Goal: Task Accomplishment & Management: Manage account settings

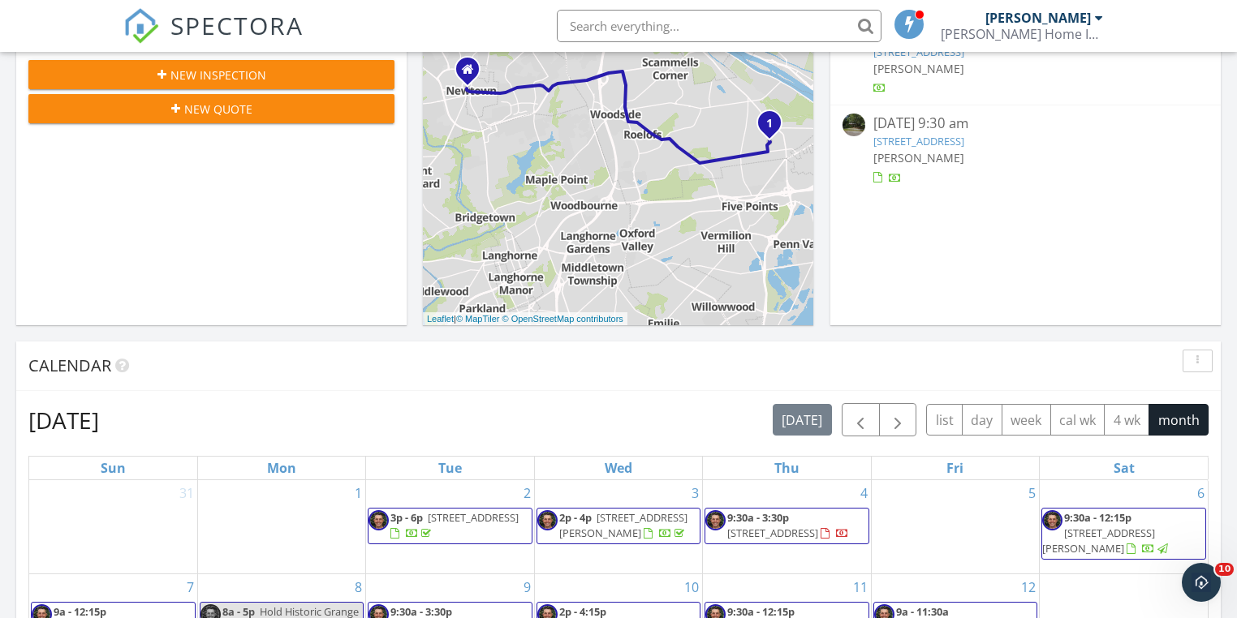
scroll to position [260, 0]
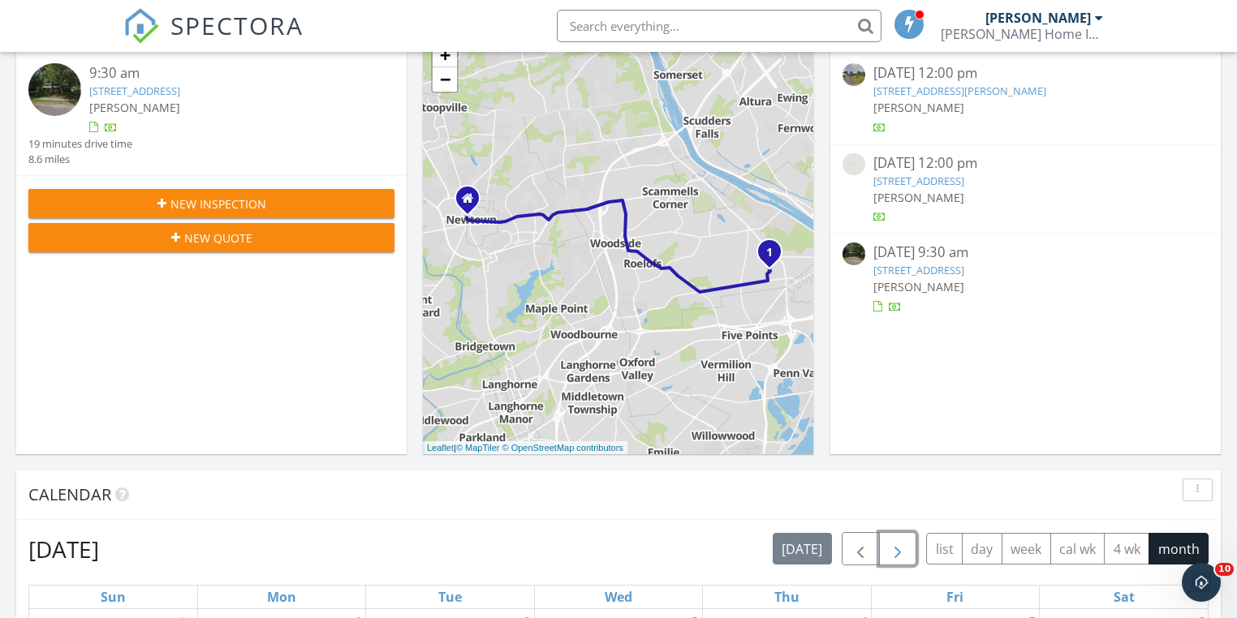
click at [896, 546] on span "button" at bounding box center [897, 549] width 19 height 19
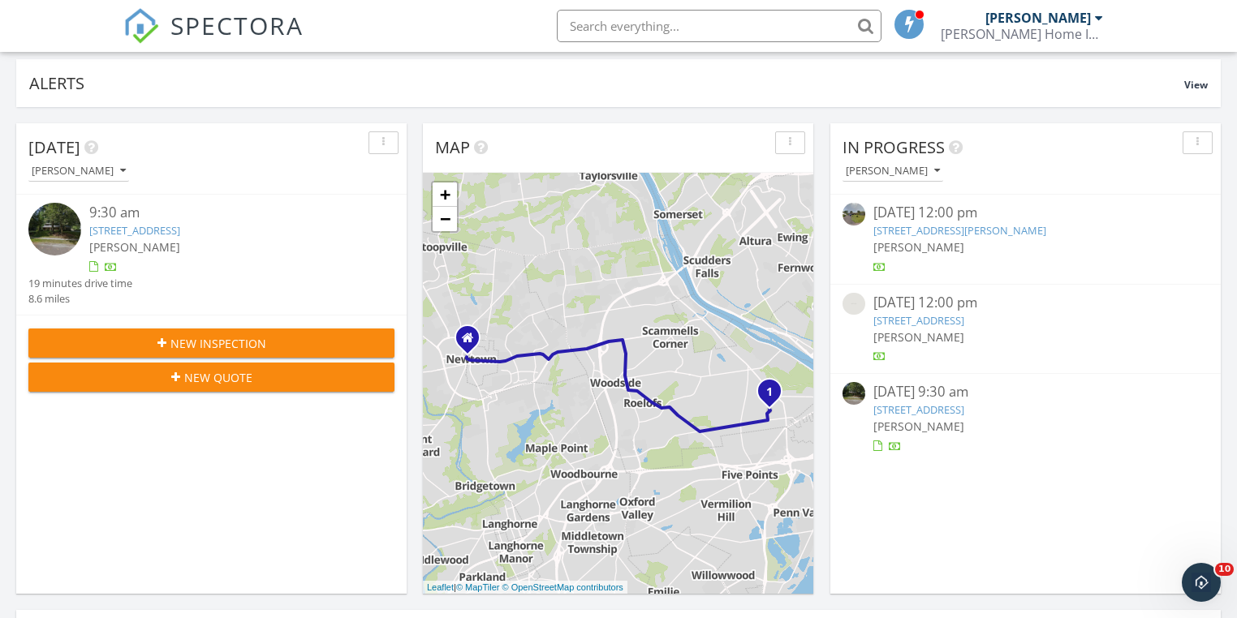
scroll to position [0, 0]
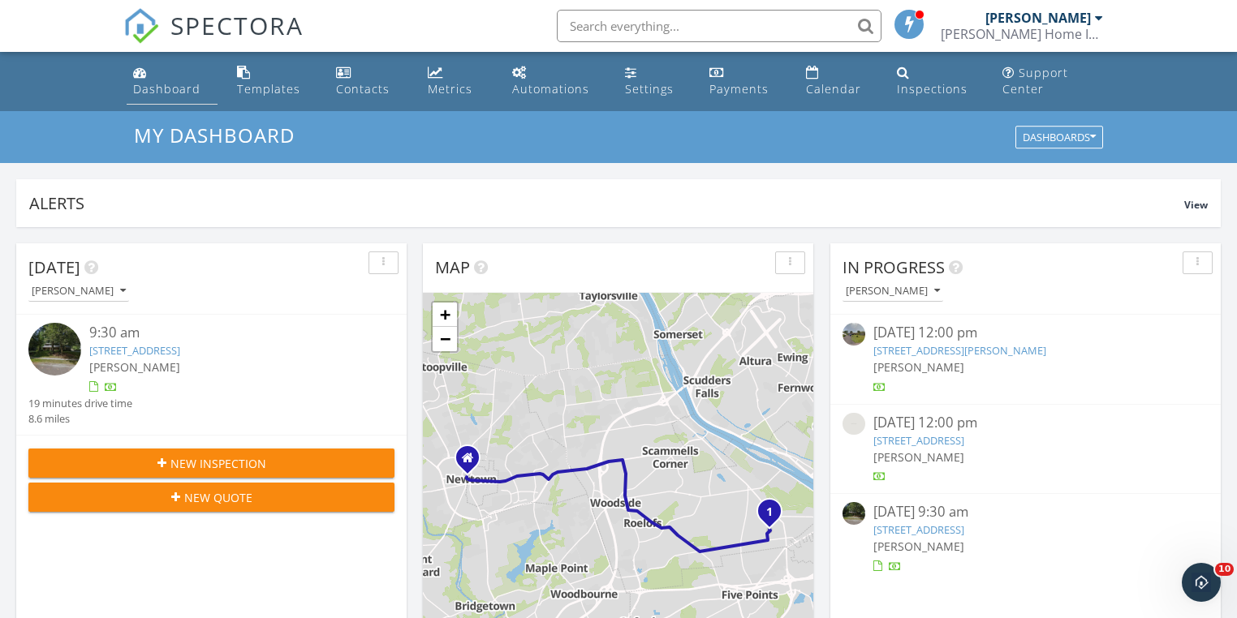
click at [173, 84] on div "Dashboard" at bounding box center [166, 88] width 67 height 15
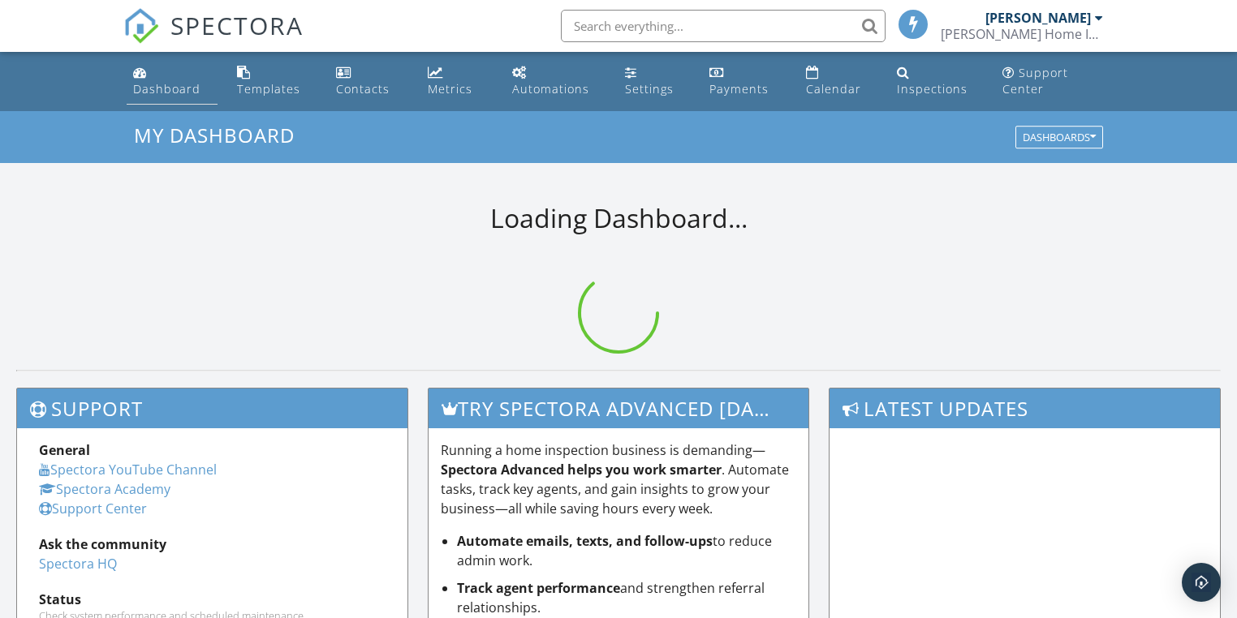
click at [166, 88] on div "Dashboard" at bounding box center [166, 88] width 67 height 15
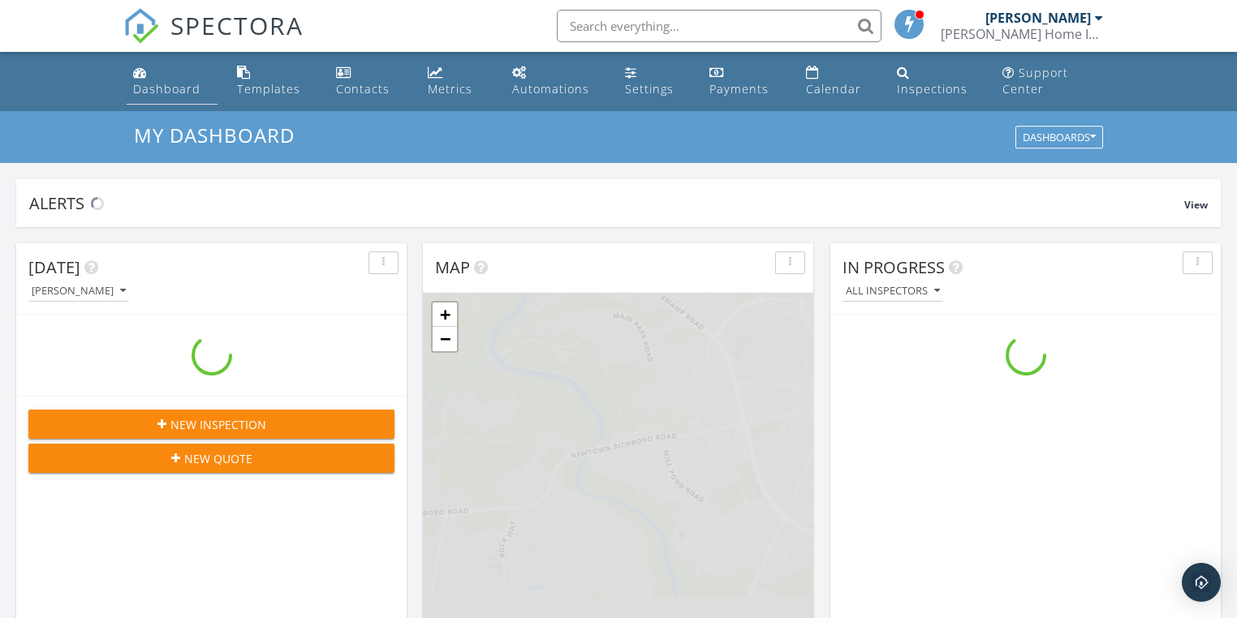
scroll to position [1497, 1257]
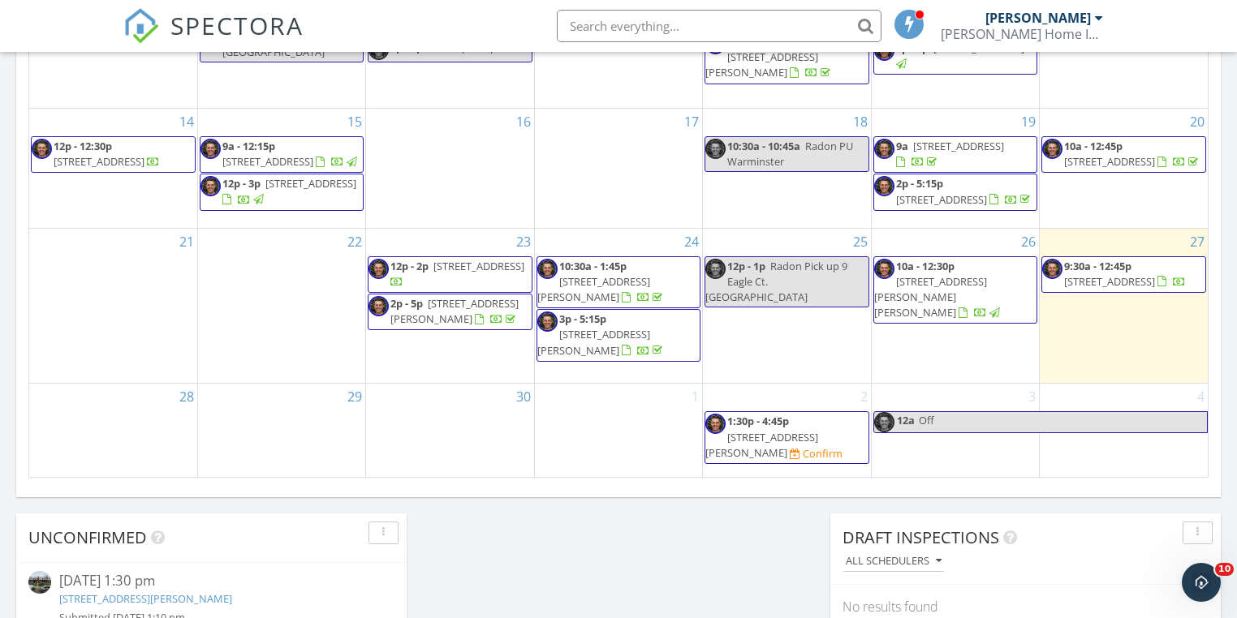
scroll to position [1169, 0]
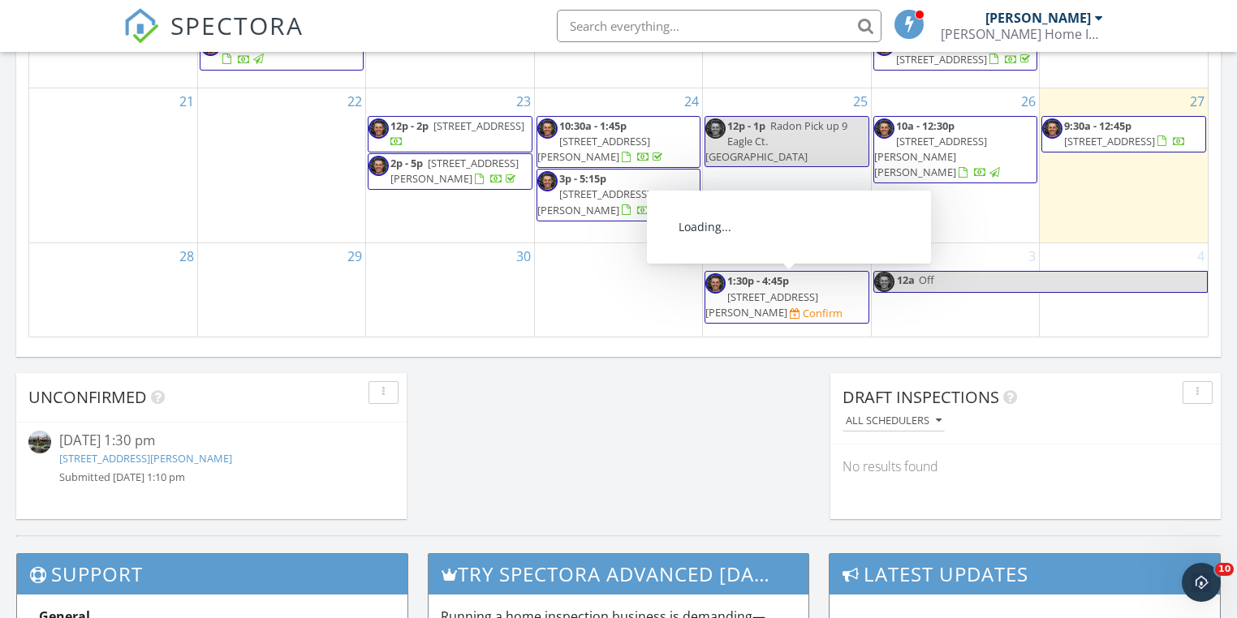
click at [783, 276] on span "1:30p - 4:45p" at bounding box center [758, 281] width 62 height 15
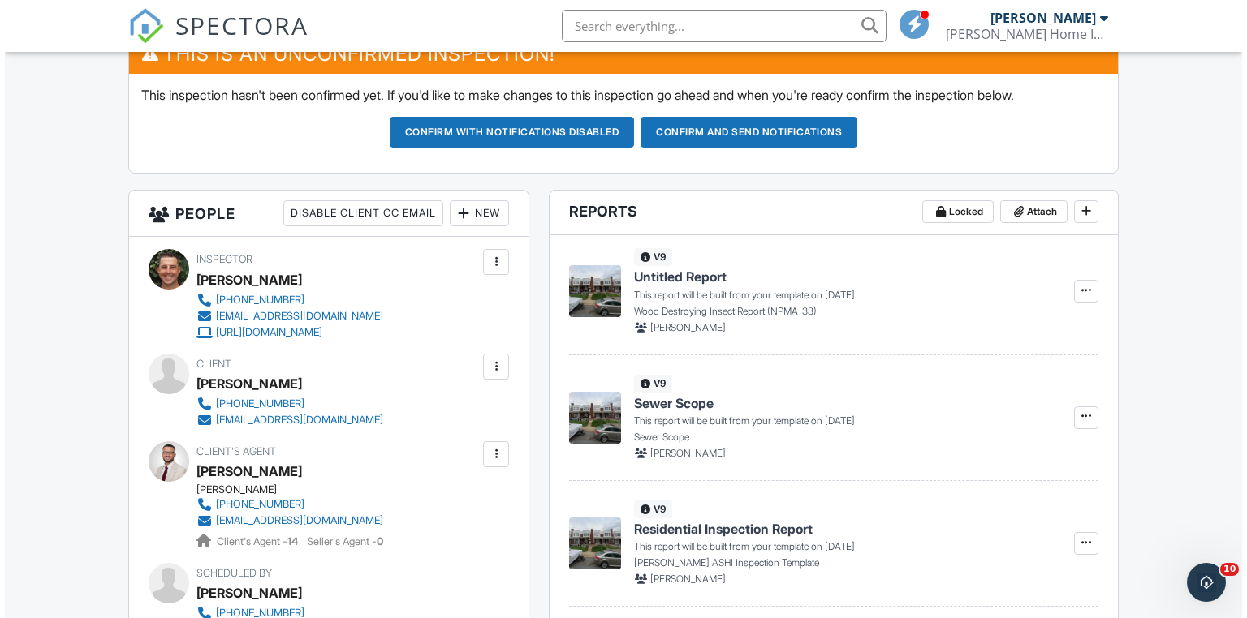
scroll to position [455, 0]
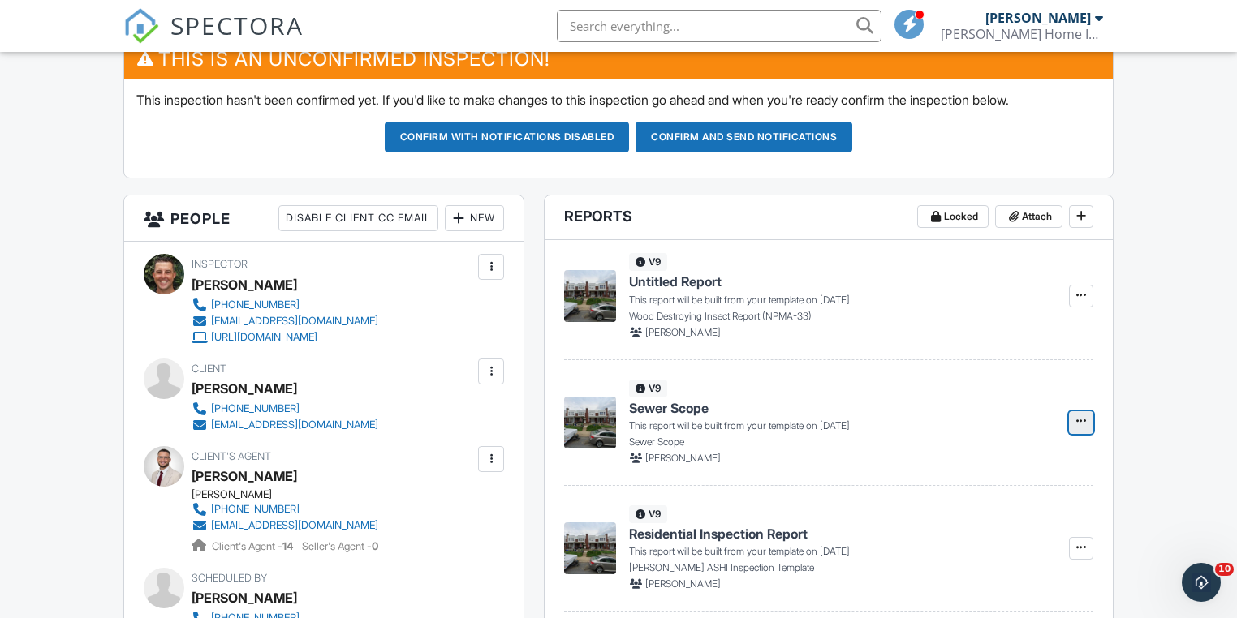
click at [1086, 425] on span at bounding box center [1081, 421] width 16 height 16
click at [978, 500] on input "Delete Report" at bounding box center [1000, 503] width 166 height 37
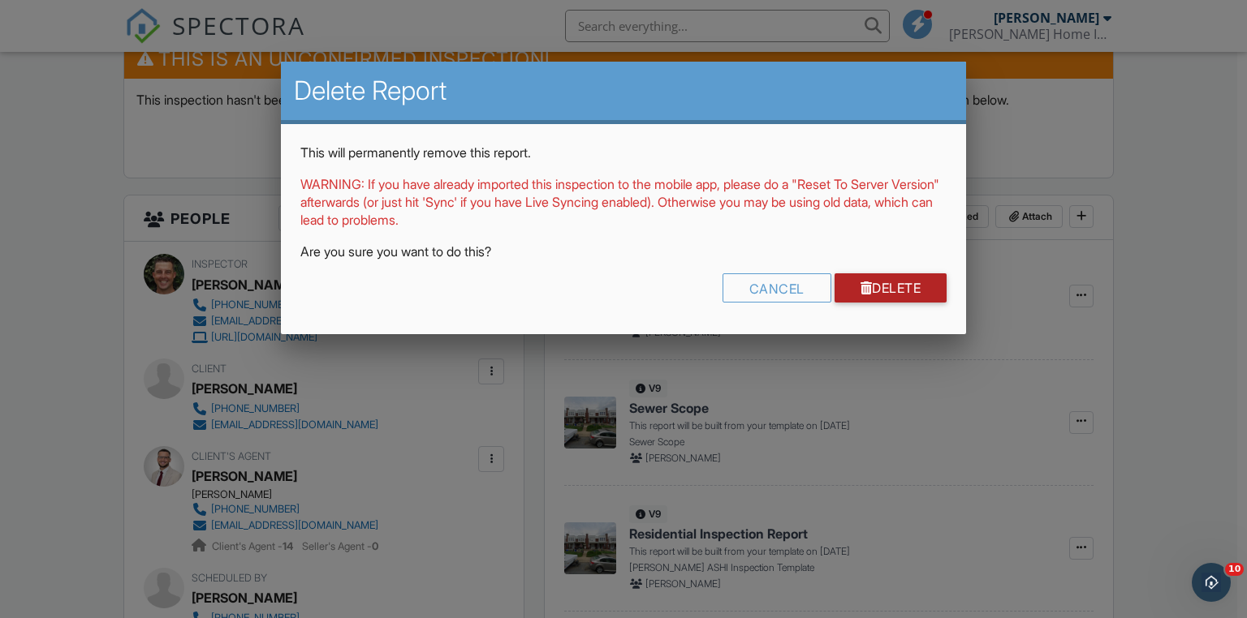
click at [877, 291] on link "Delete" at bounding box center [890, 288] width 113 height 29
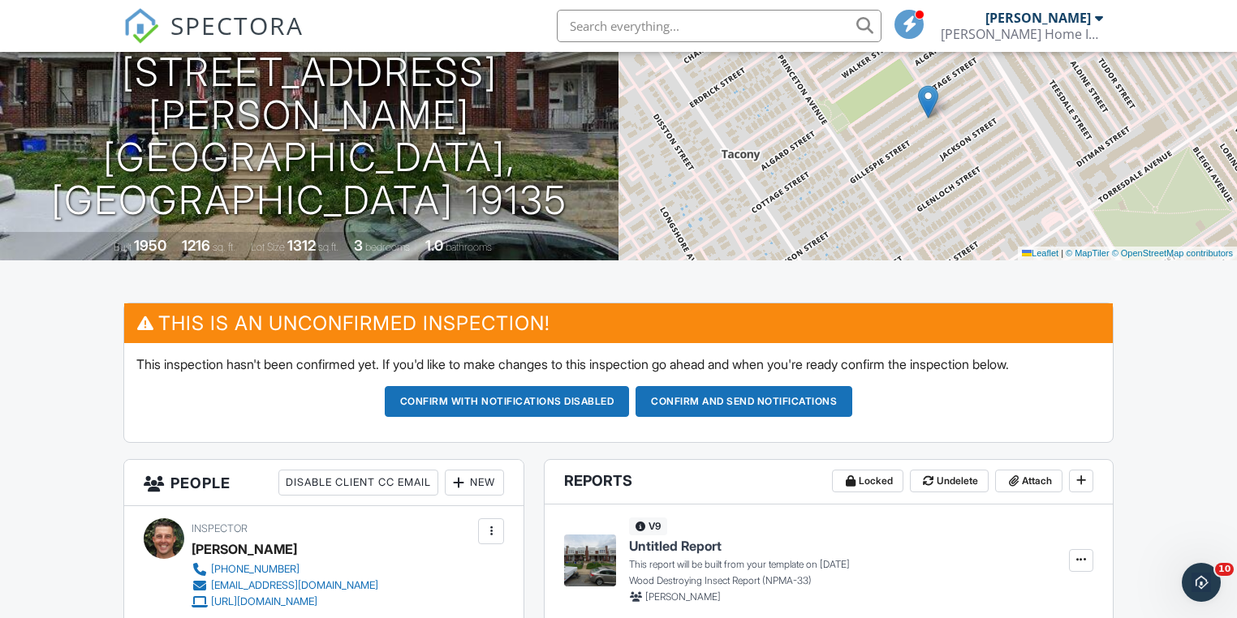
scroll to position [390, 0]
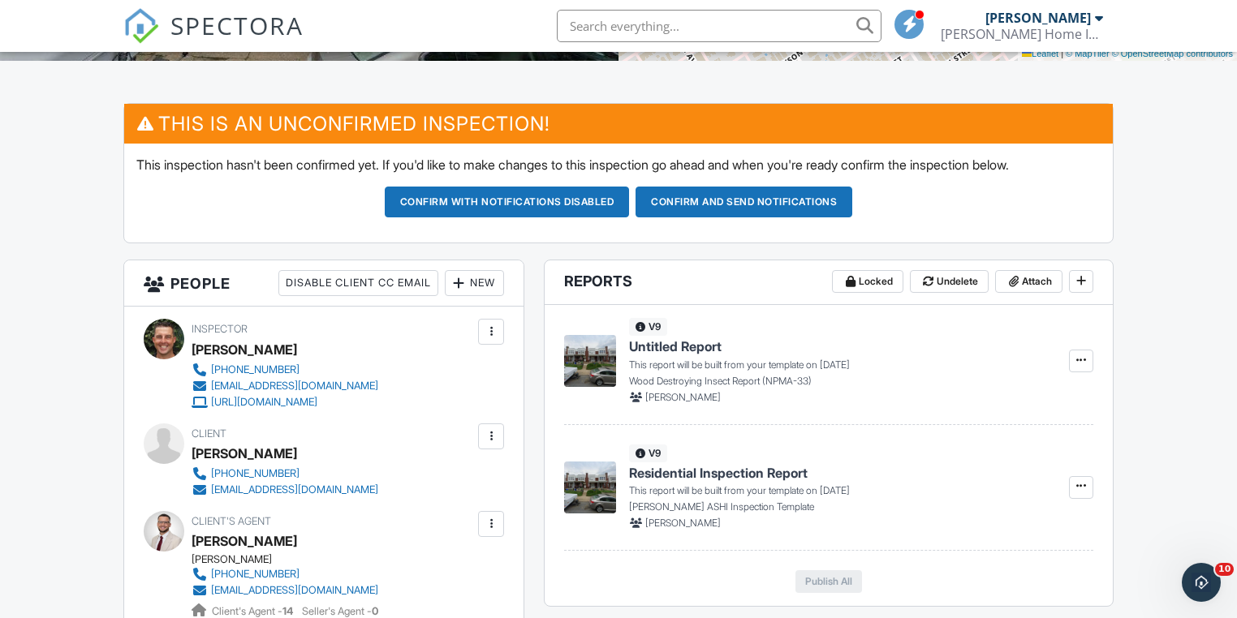
click at [480, 290] on div "New" at bounding box center [474, 283] width 59 height 26
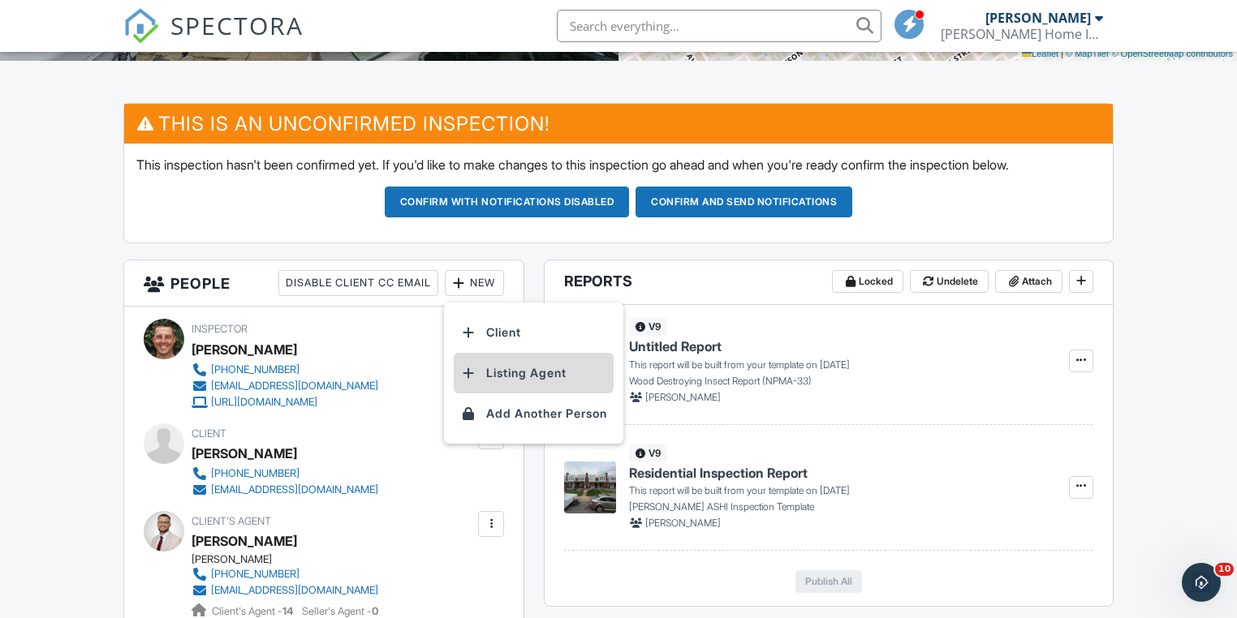
click at [545, 373] on li "Listing Agent" at bounding box center [534, 373] width 160 height 41
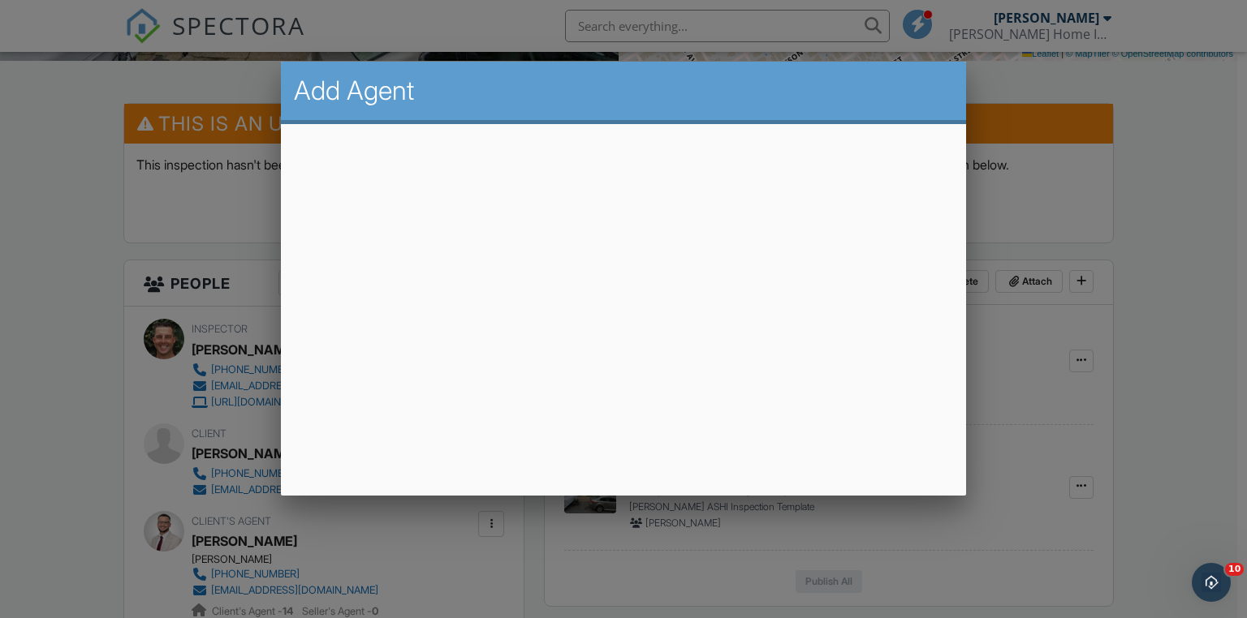
click at [808, 498] on div at bounding box center [623, 305] width 1247 height 773
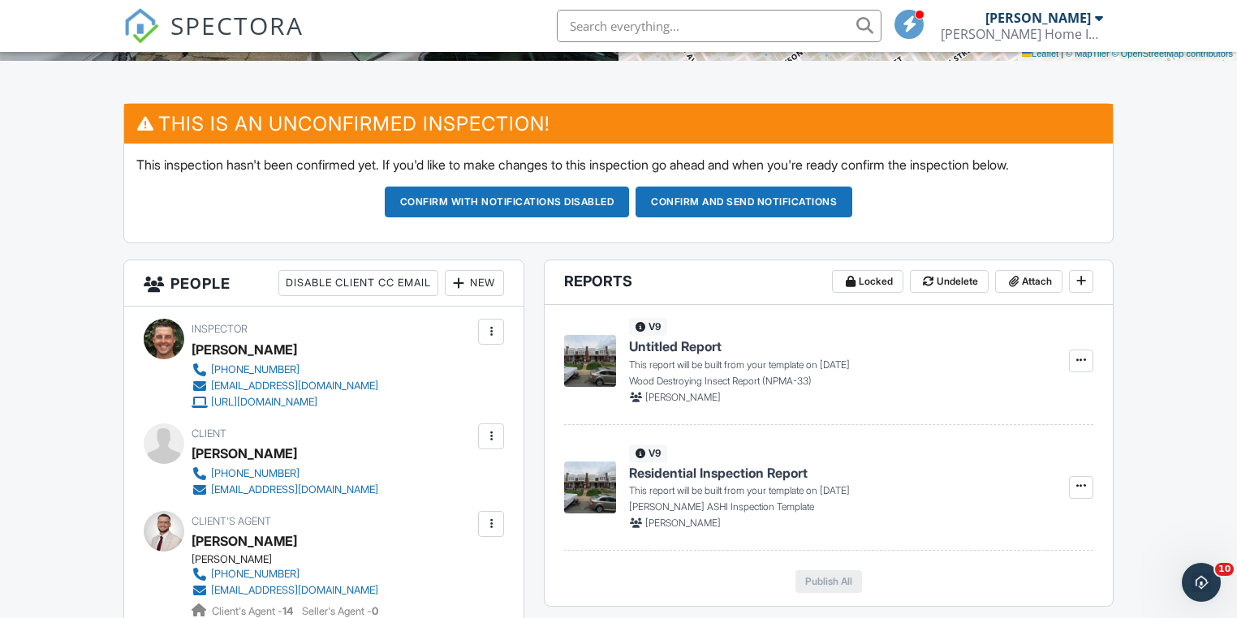
click at [487, 280] on div "New" at bounding box center [474, 283] width 59 height 26
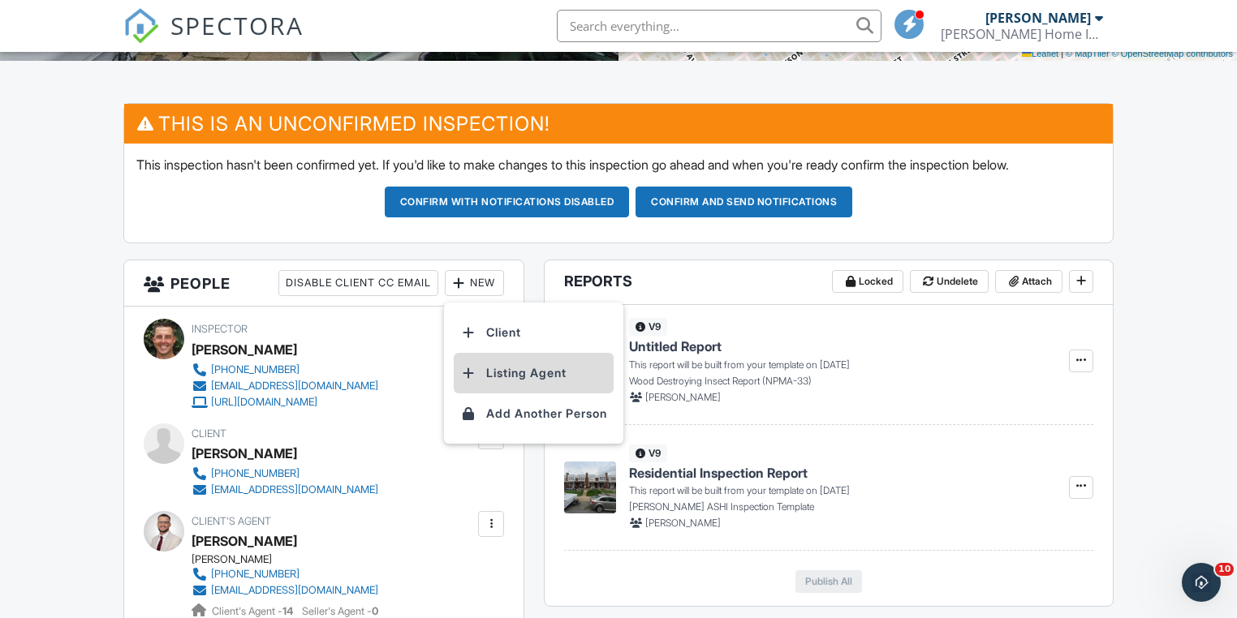
click at [530, 364] on li "Listing Agent" at bounding box center [534, 373] width 160 height 41
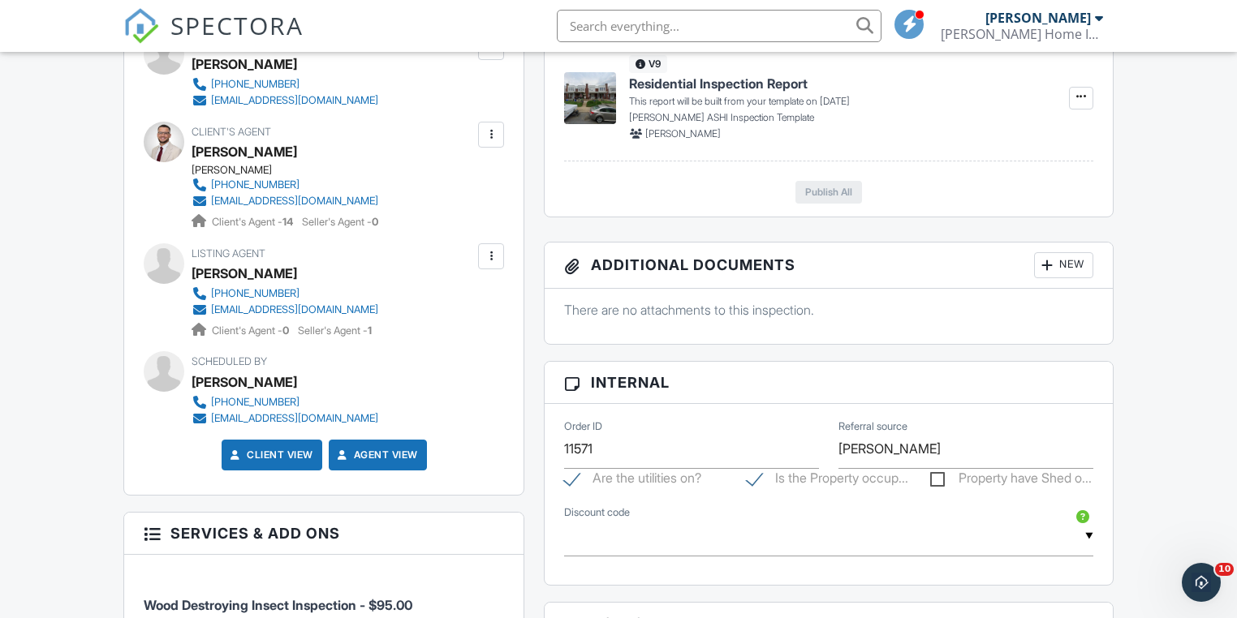
scroll to position [1039, 0]
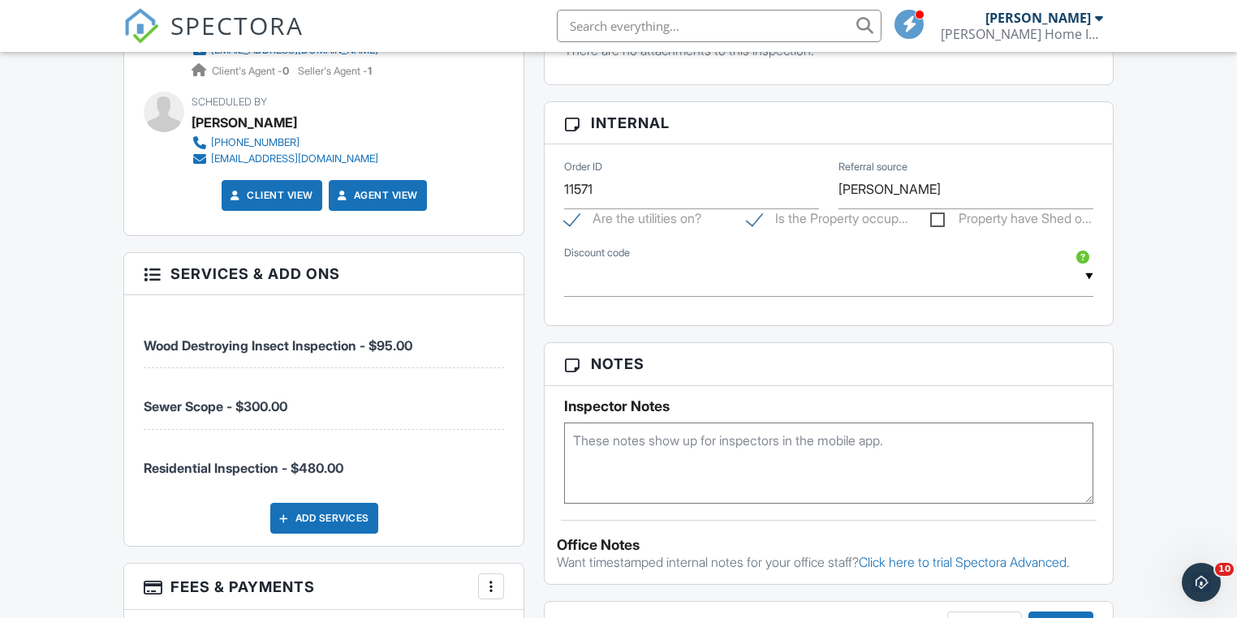
drag, startPoint x: 280, startPoint y: 406, endPoint x: 289, endPoint y: 405, distance: 9.0
click at [282, 406] on span "Sewer Scope - $300.00" at bounding box center [216, 407] width 144 height 16
click at [255, 404] on span "Sewer Scope - $300.00" at bounding box center [216, 407] width 144 height 16
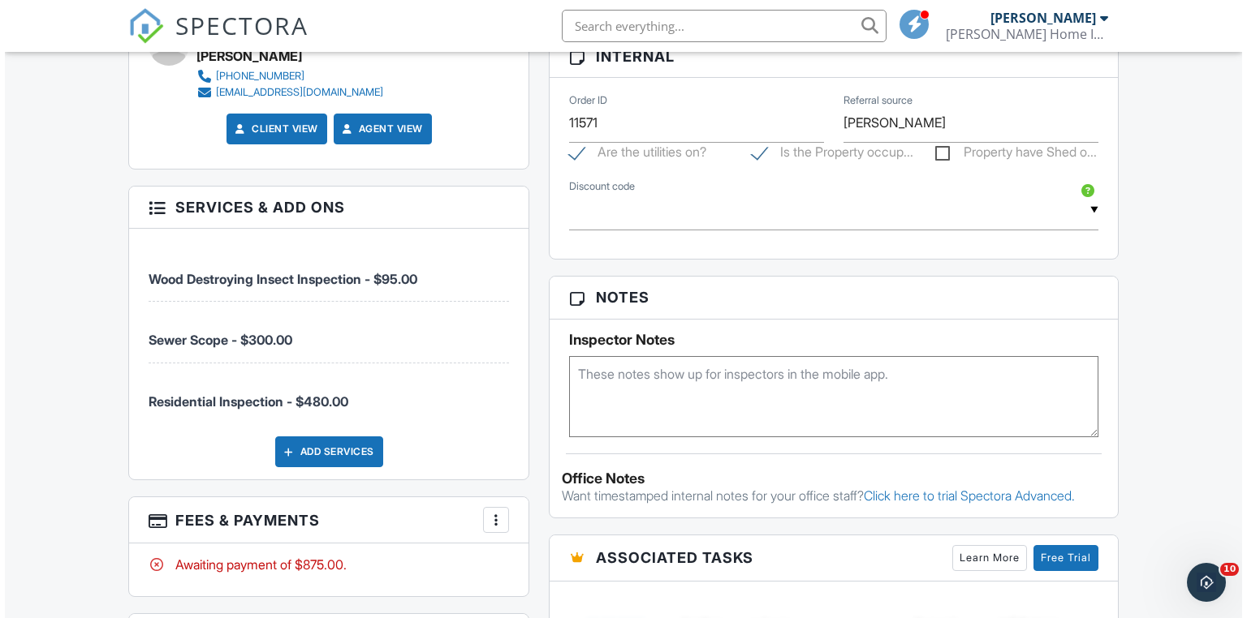
scroll to position [1299, 0]
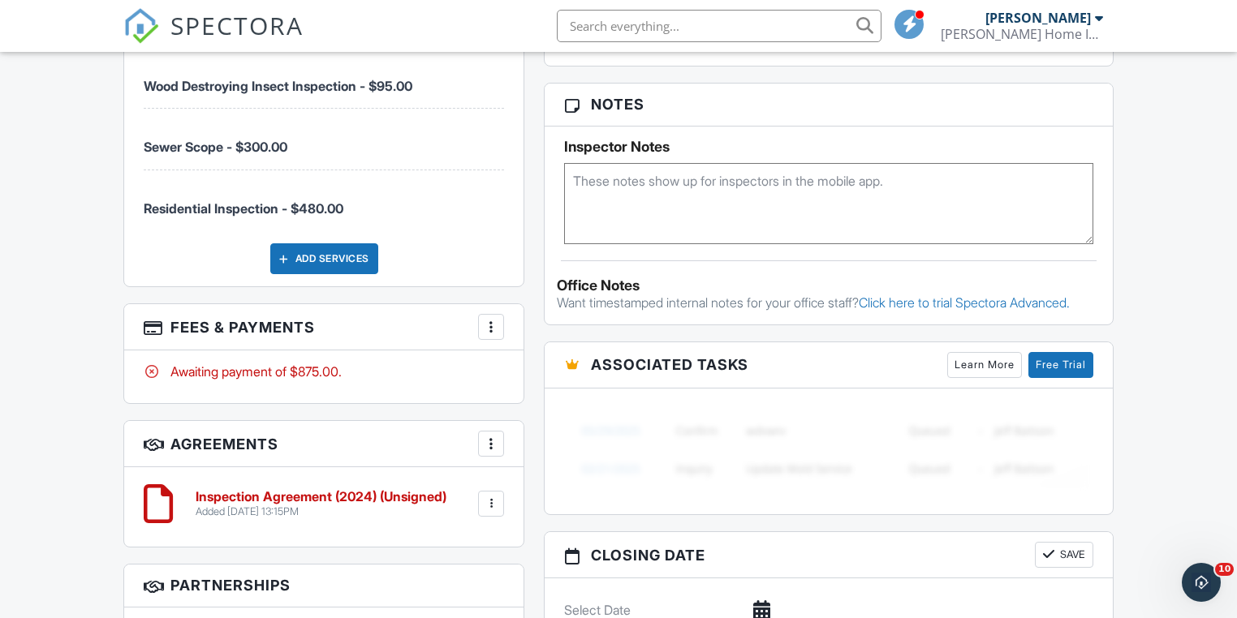
click at [482, 325] on div "More" at bounding box center [491, 327] width 26 height 26
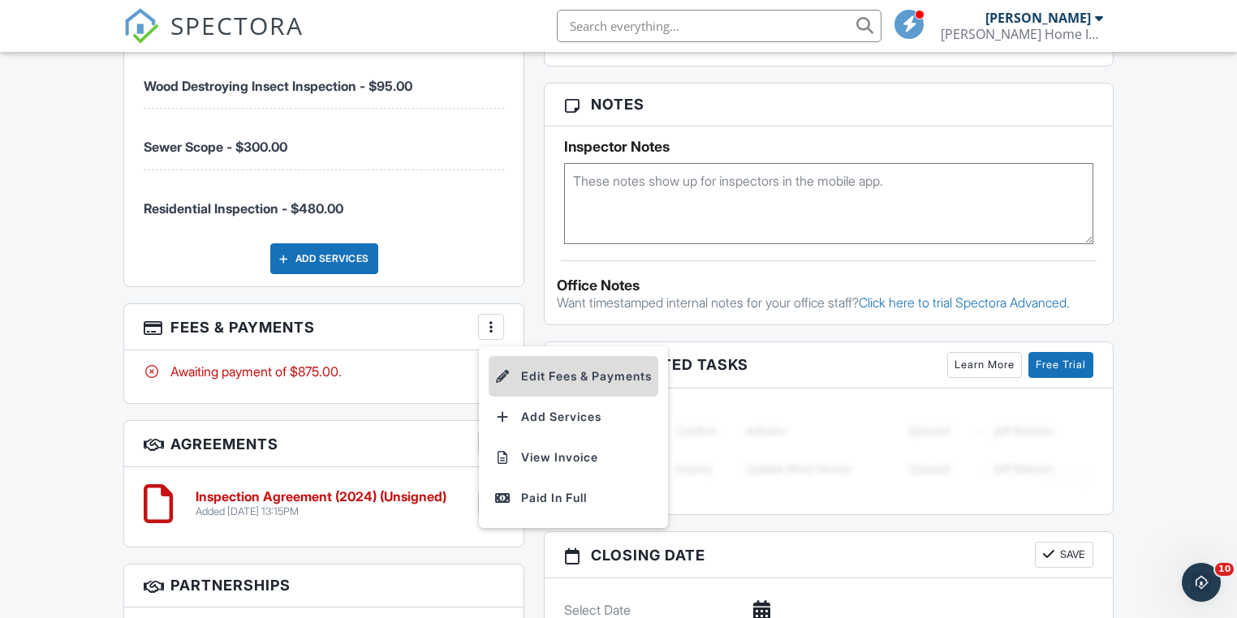
click at [568, 380] on li "Edit Fees & Payments" at bounding box center [574, 376] width 170 height 41
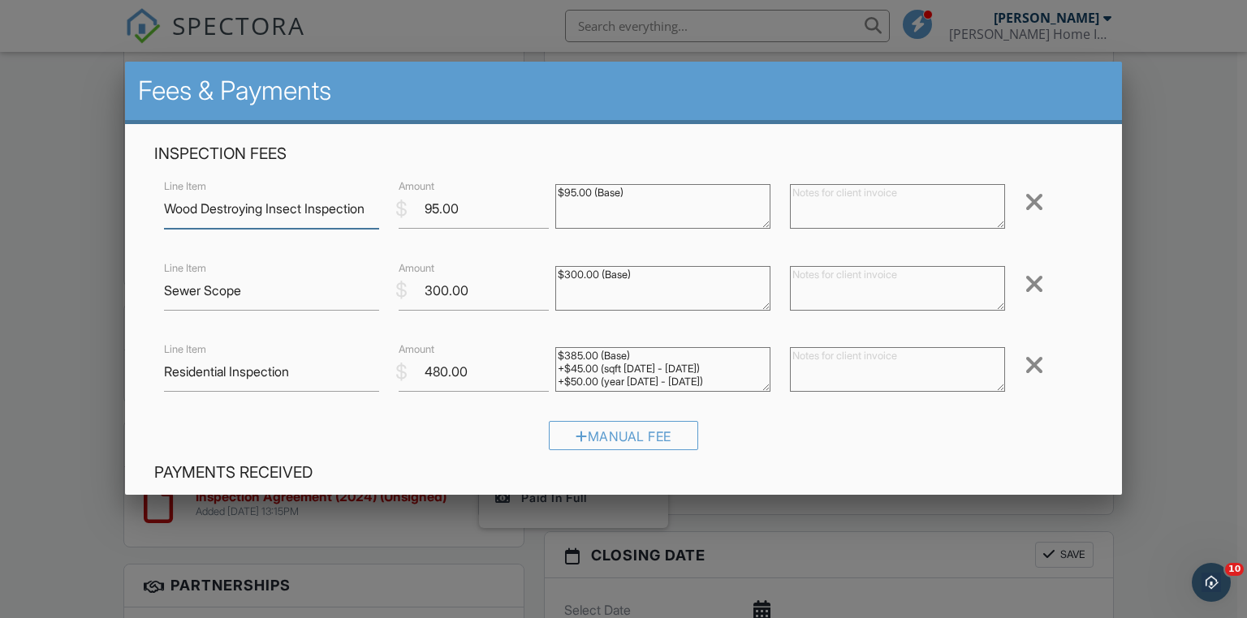
scroll to position [0, 0]
click at [640, 276] on textarea "$300.00 (Base)" at bounding box center [662, 288] width 215 height 45
click at [436, 289] on input "300.00" at bounding box center [474, 291] width 150 height 40
type input "250.00"
click at [636, 279] on textarea "$300.00 (Base)" at bounding box center [662, 288] width 215 height 45
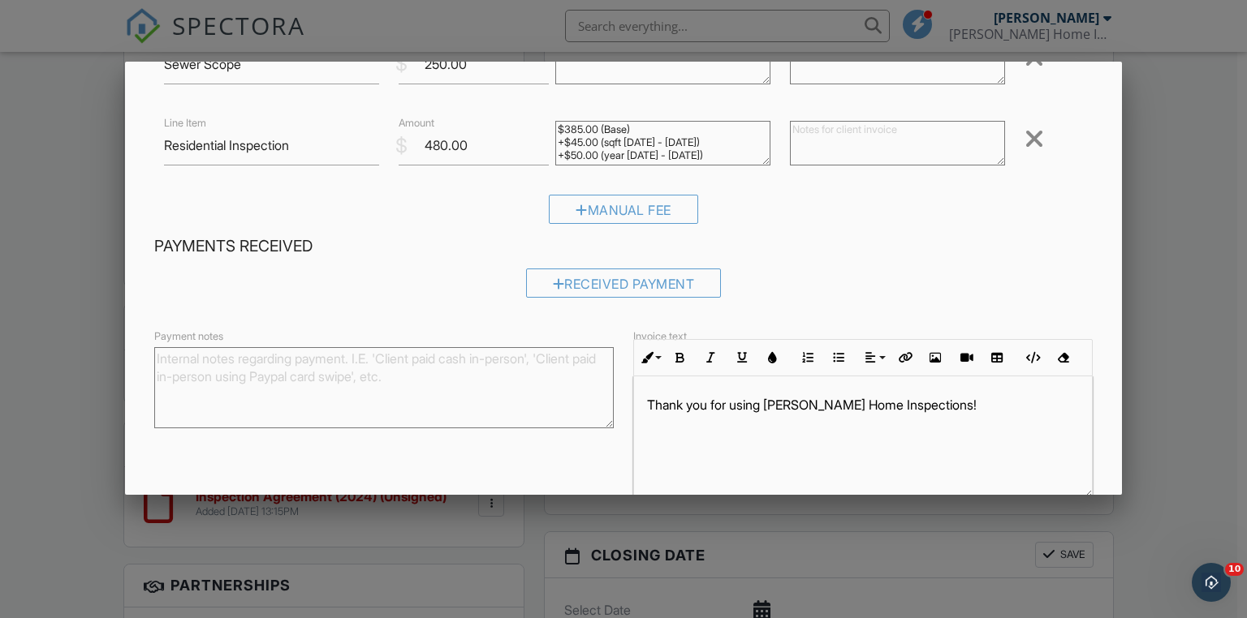
scroll to position [306, 0]
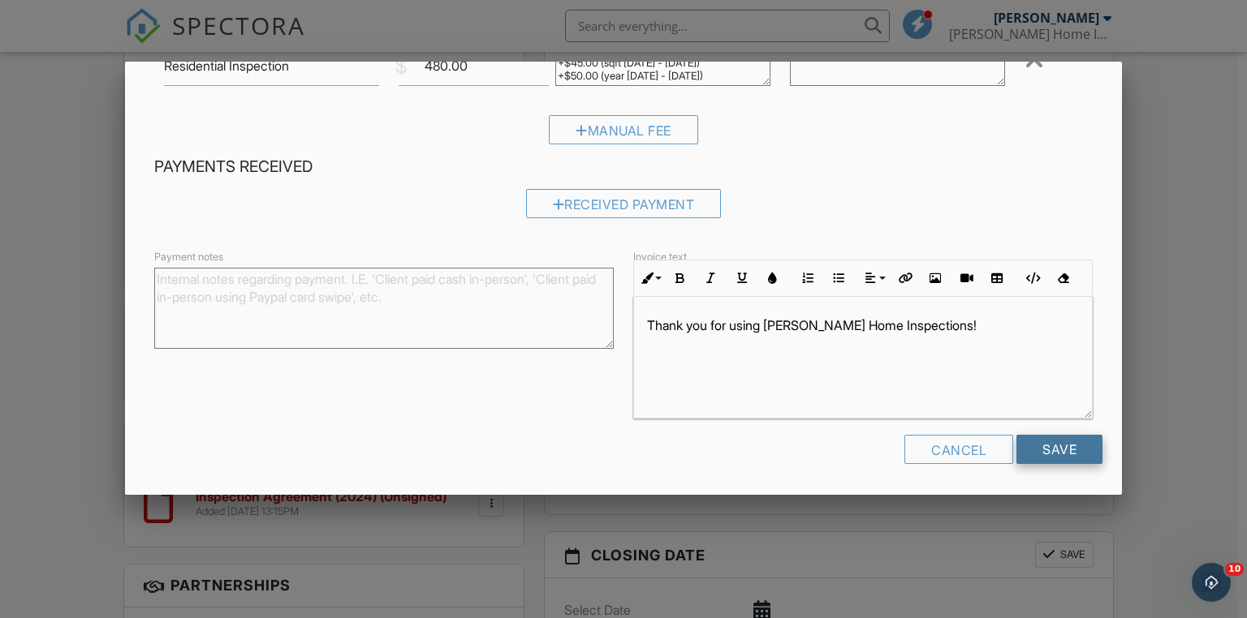
type textarea "$300.00 (Base)-$50.00 (Discount)"
click at [1028, 446] on input "Save" at bounding box center [1059, 449] width 86 height 29
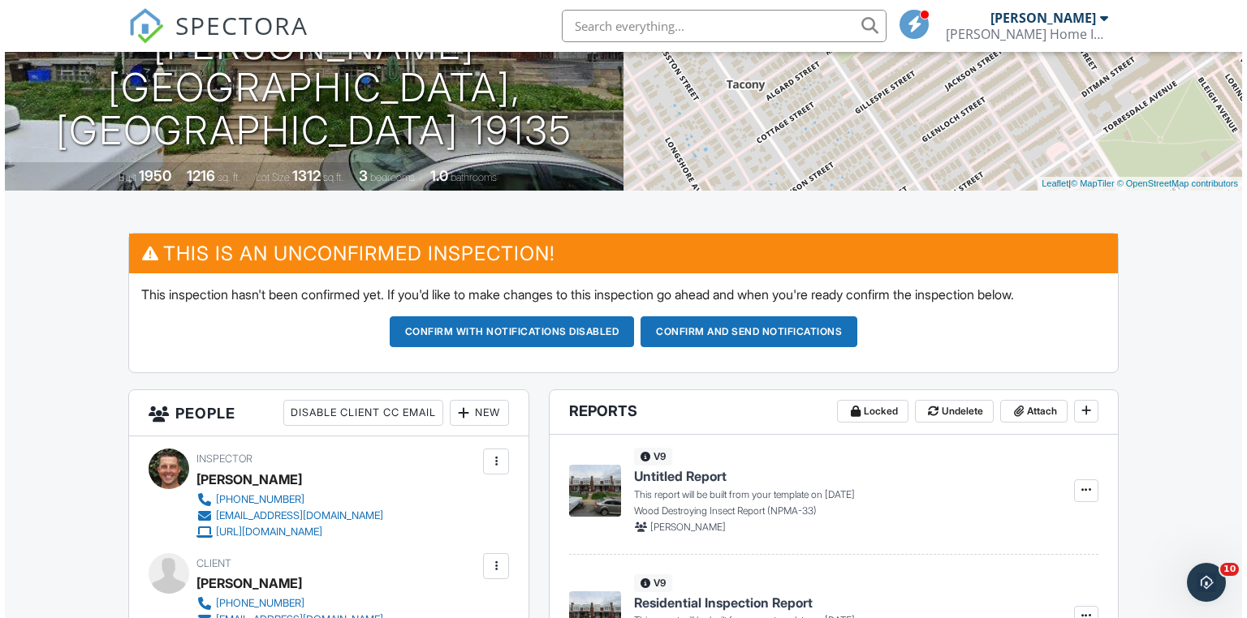
scroll to position [65, 0]
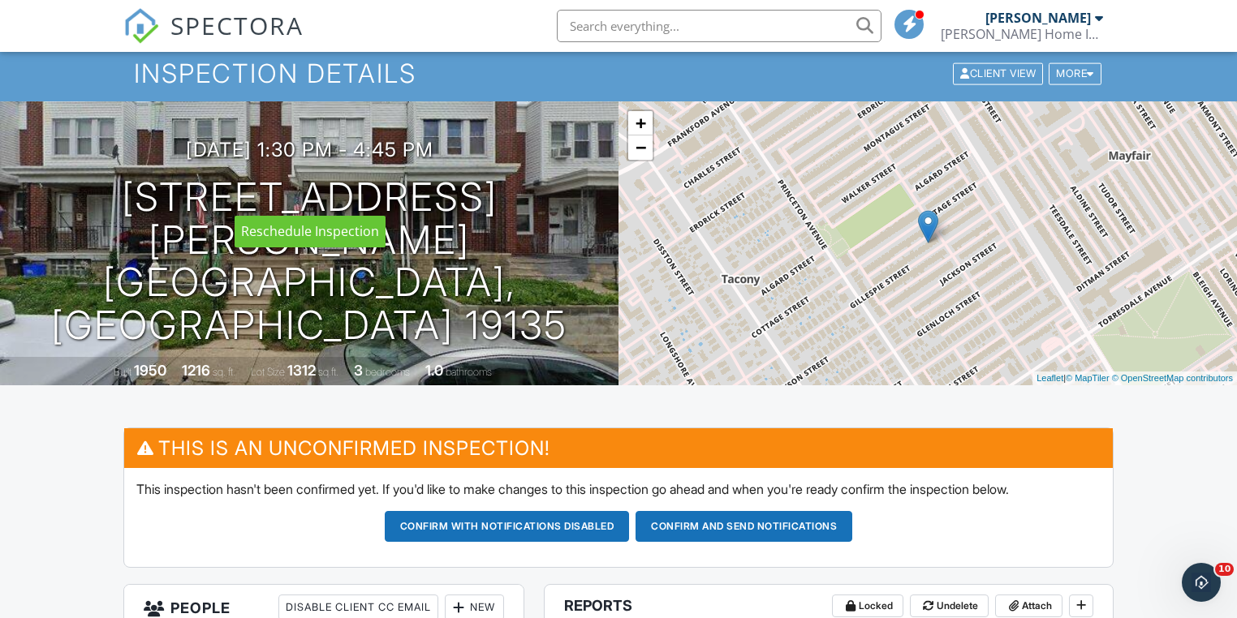
click at [0, 0] on div at bounding box center [0, 0] width 0 height 0
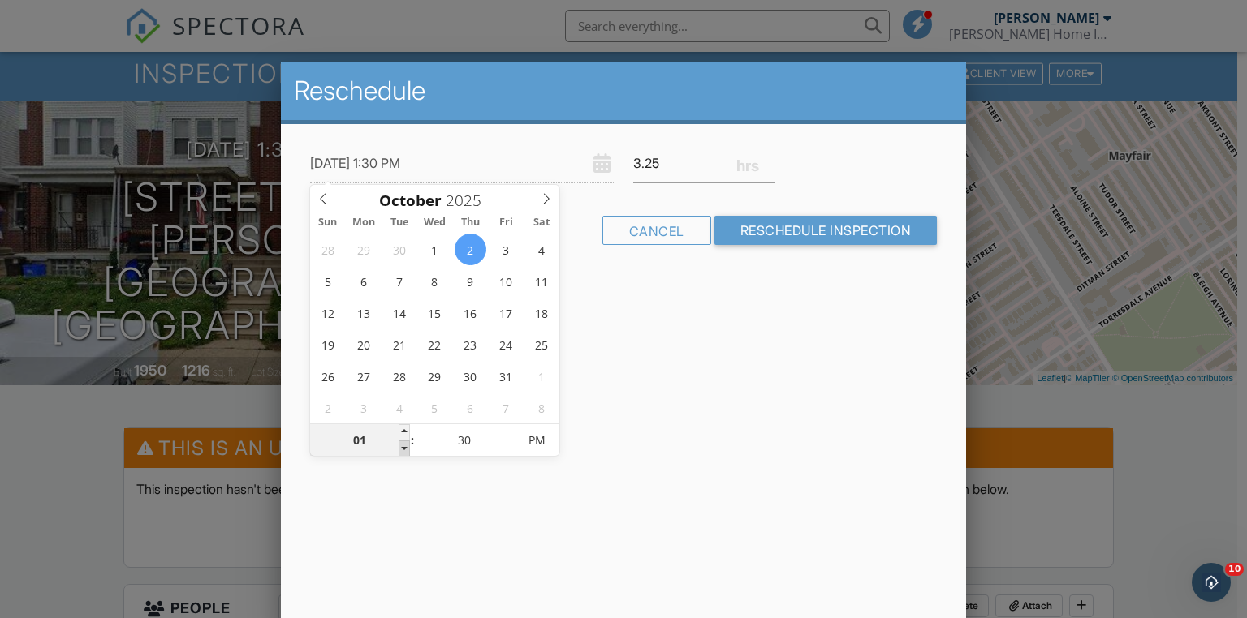
type input "[DATE] 12:30 PM"
type input "12"
click at [405, 448] on span at bounding box center [404, 449] width 11 height 16
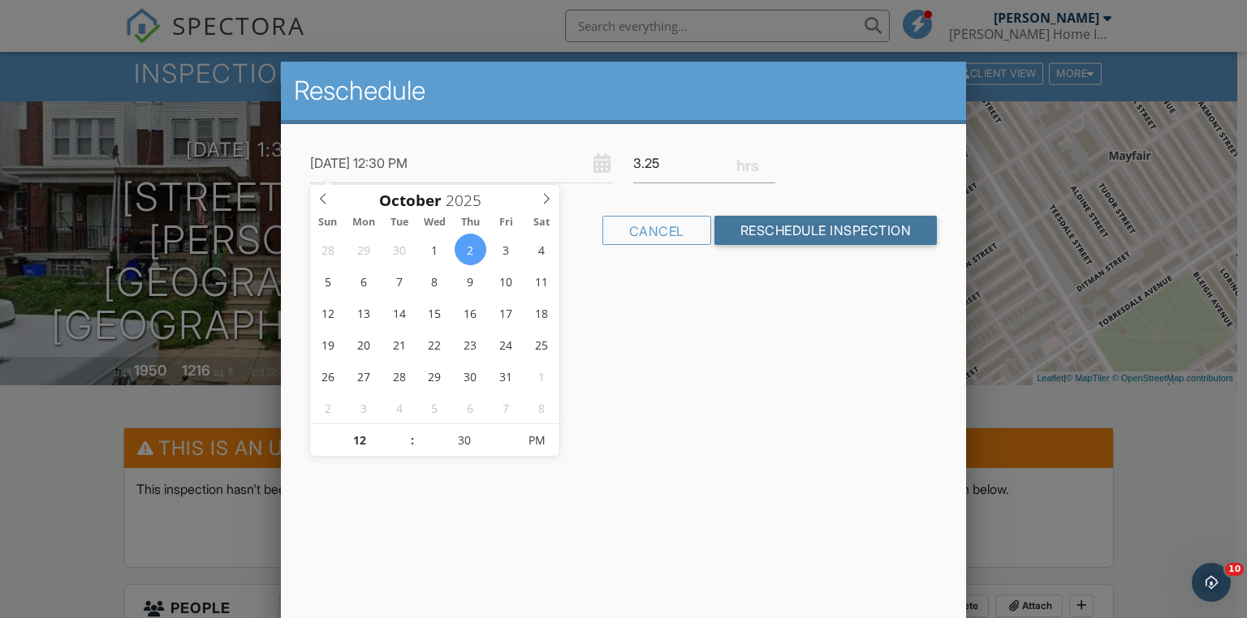
click at [815, 233] on input "Reschedule Inspection" at bounding box center [825, 230] width 223 height 29
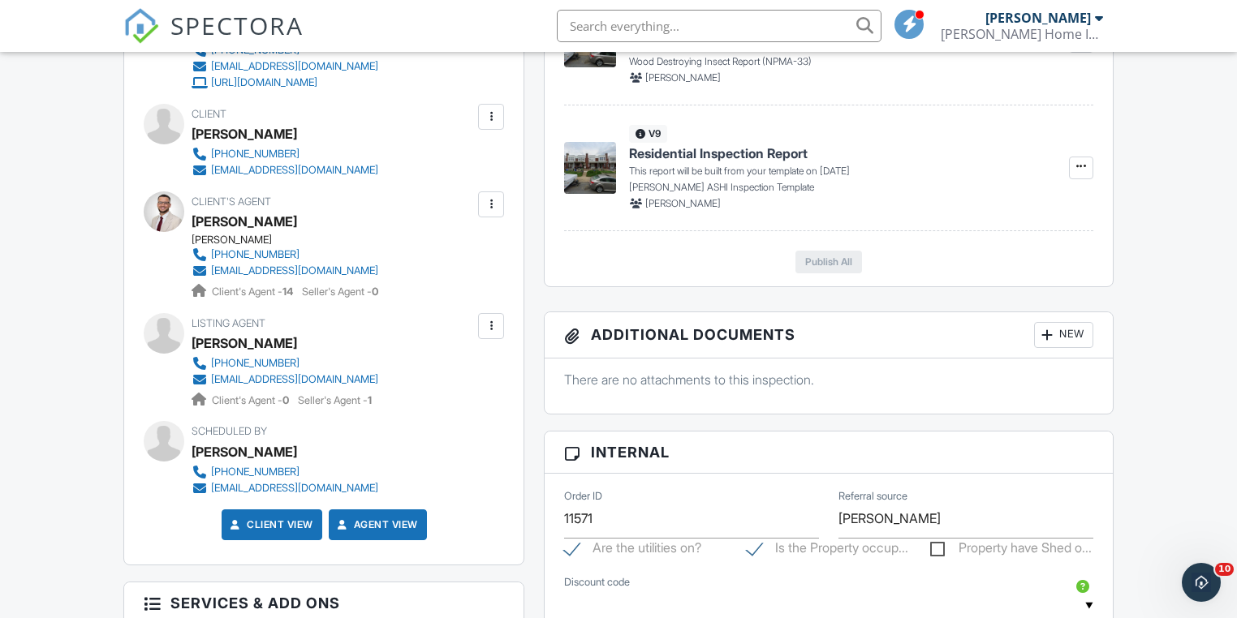
scroll to position [450, 0]
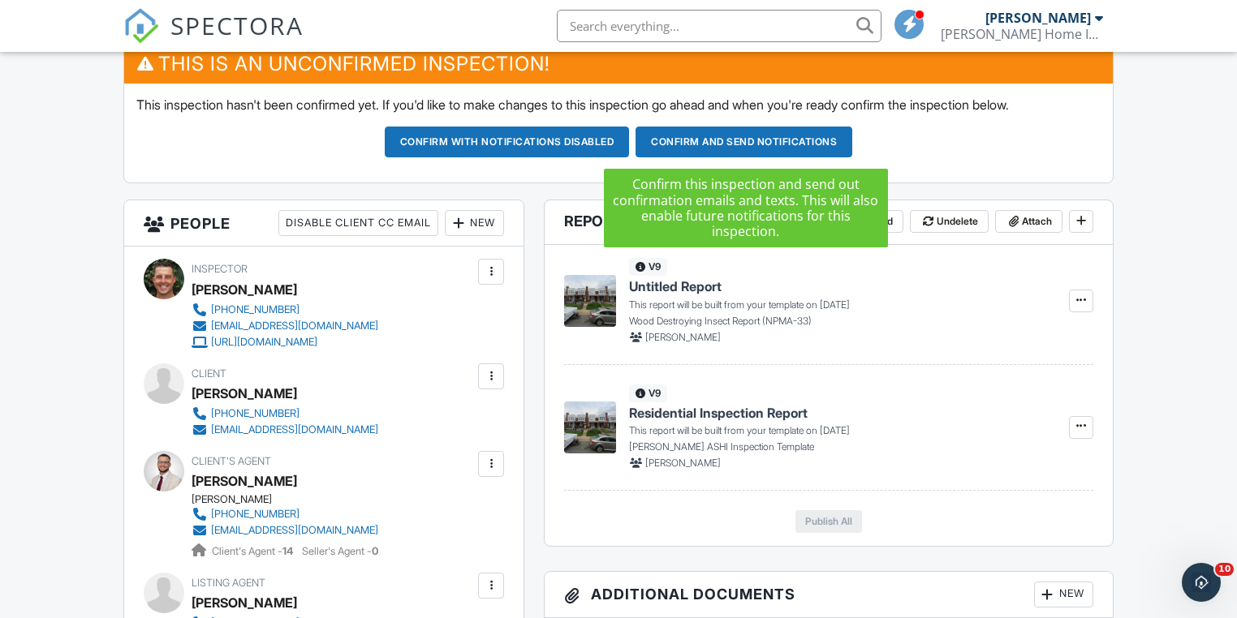
drag, startPoint x: 674, startPoint y: 141, endPoint x: 683, endPoint y: 143, distance: 9.1
click at [675, 143] on button "Confirm and send notifications" at bounding box center [744, 142] width 217 height 31
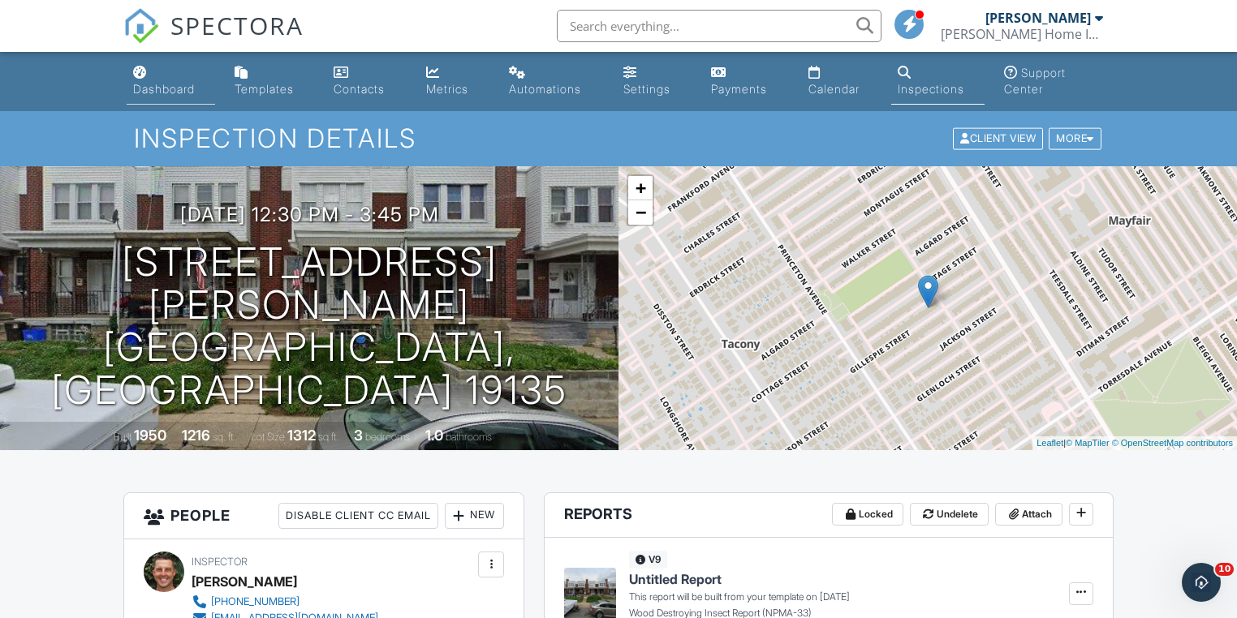
click at [176, 90] on div "Dashboard" at bounding box center [164, 89] width 62 height 14
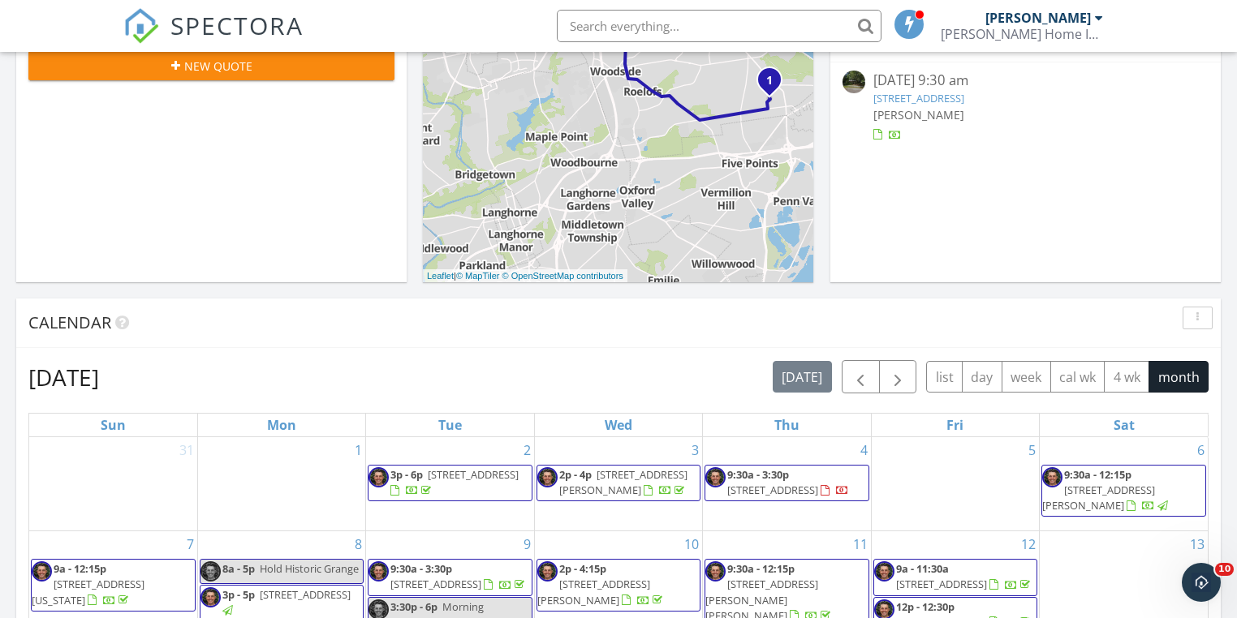
scroll to position [260, 0]
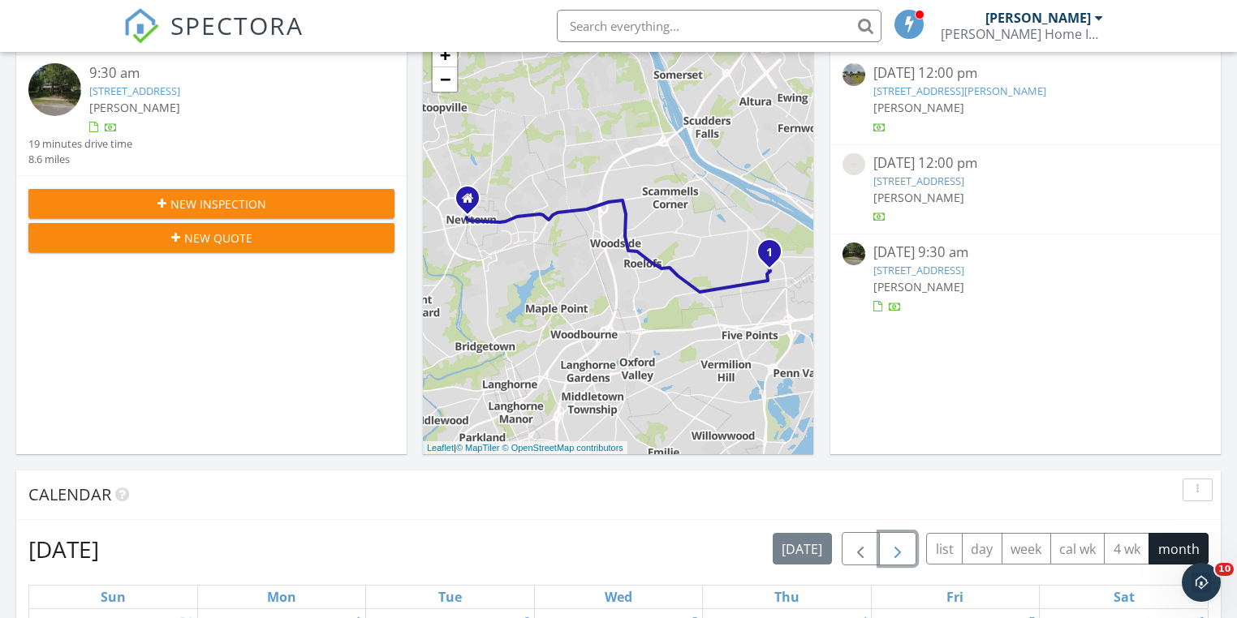
click at [891, 553] on span "button" at bounding box center [897, 549] width 19 height 19
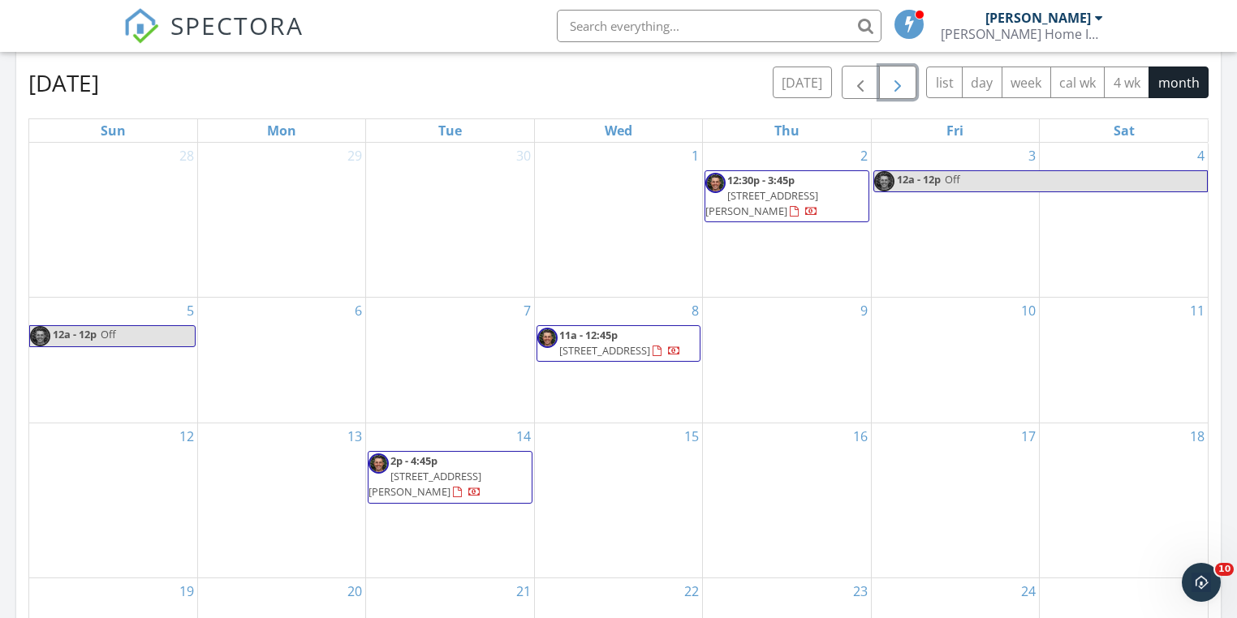
scroll to position [714, 0]
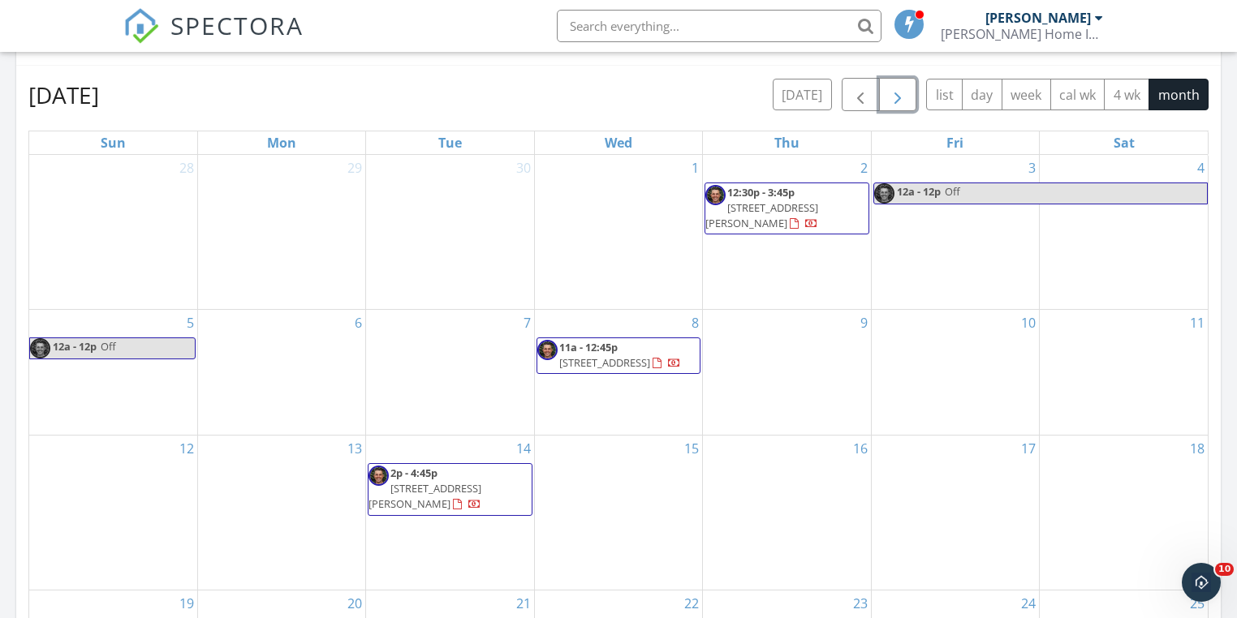
click at [408, 208] on div "30" at bounding box center [449, 232] width 167 height 154
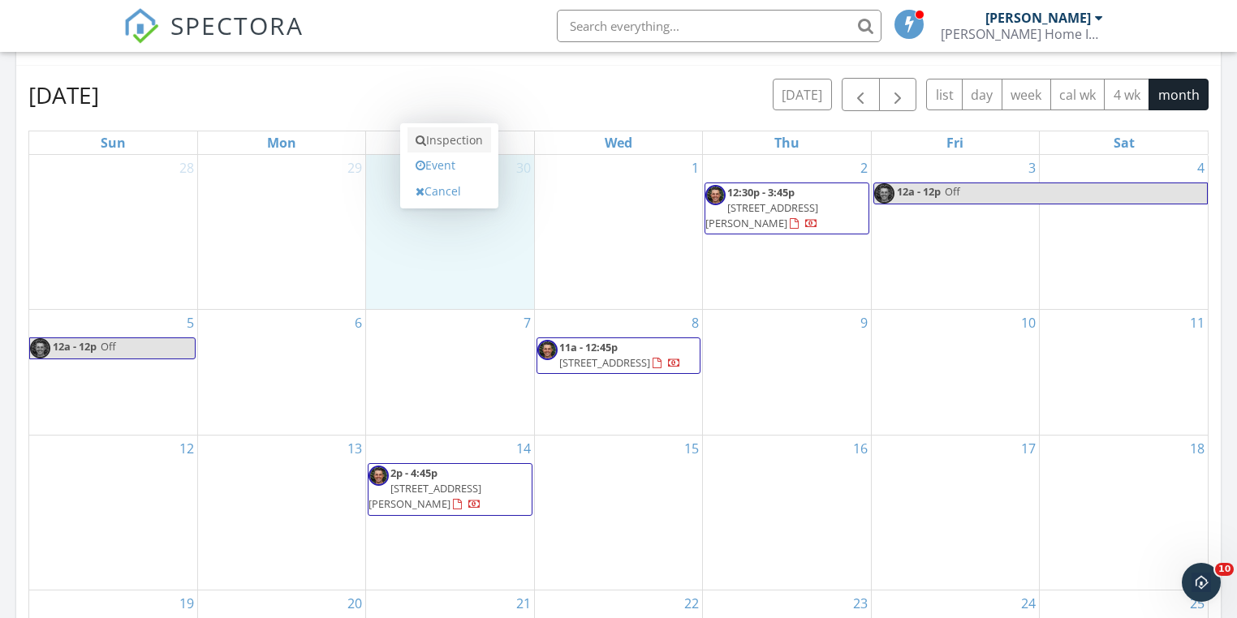
click at [456, 144] on link "Inspection" at bounding box center [449, 140] width 84 height 26
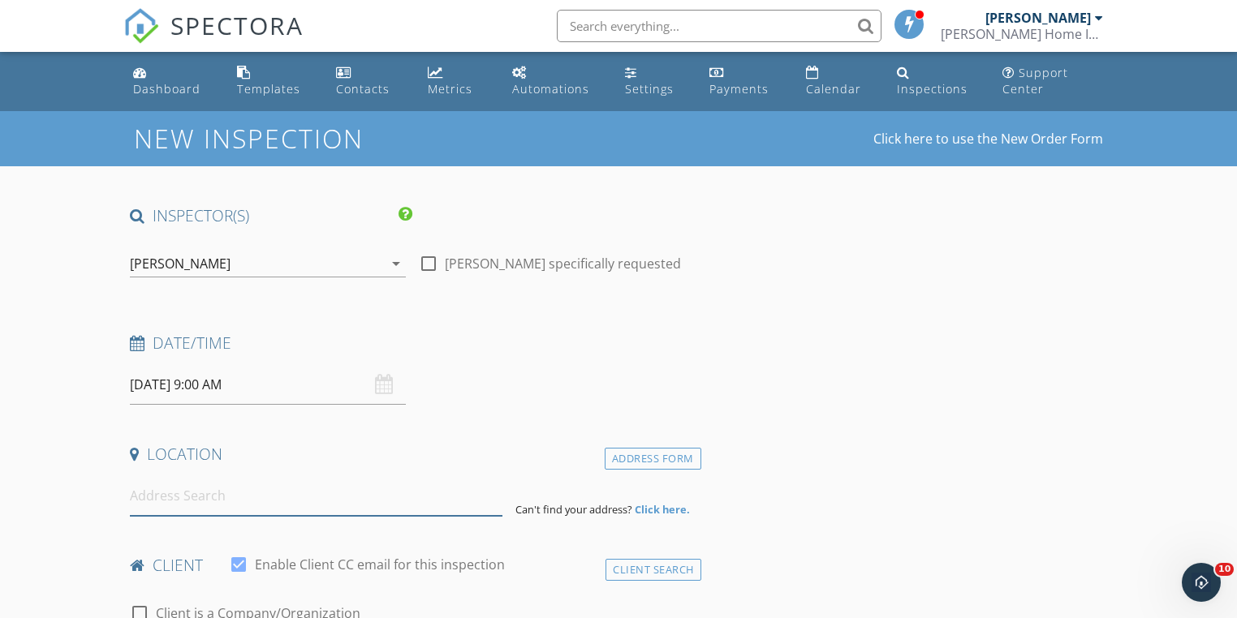
drag, startPoint x: 182, startPoint y: 506, endPoint x: 195, endPoint y: 506, distance: 13.0
click at [184, 506] on input at bounding box center [316, 496] width 372 height 40
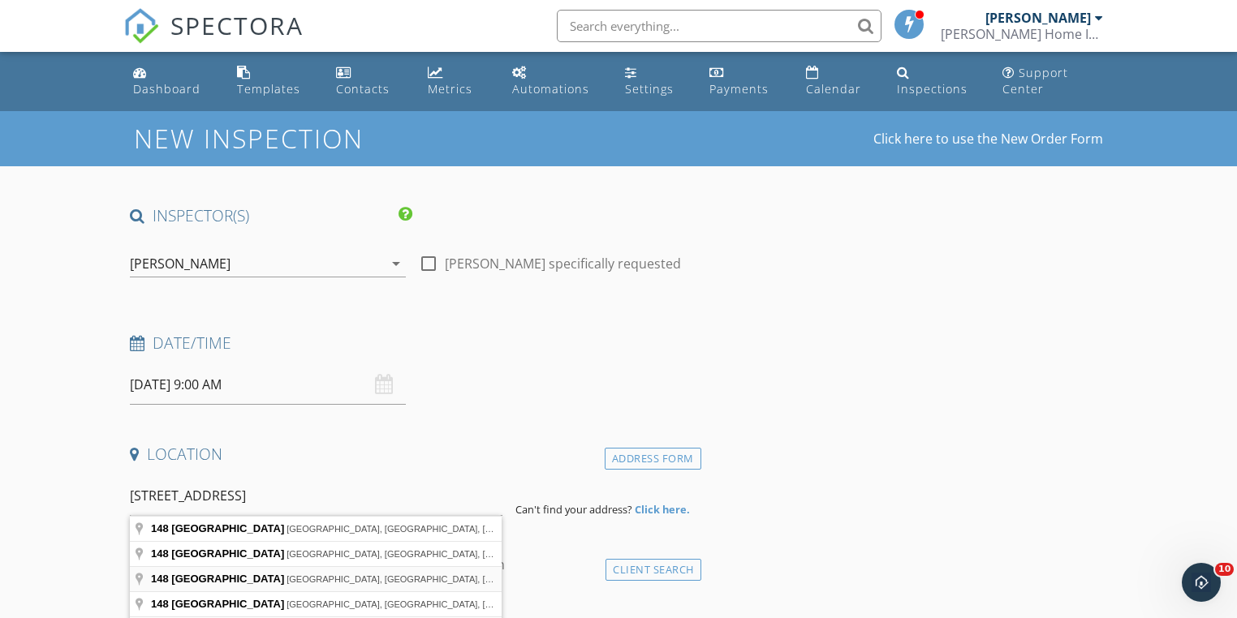
type input "[STREET_ADDRESS]"
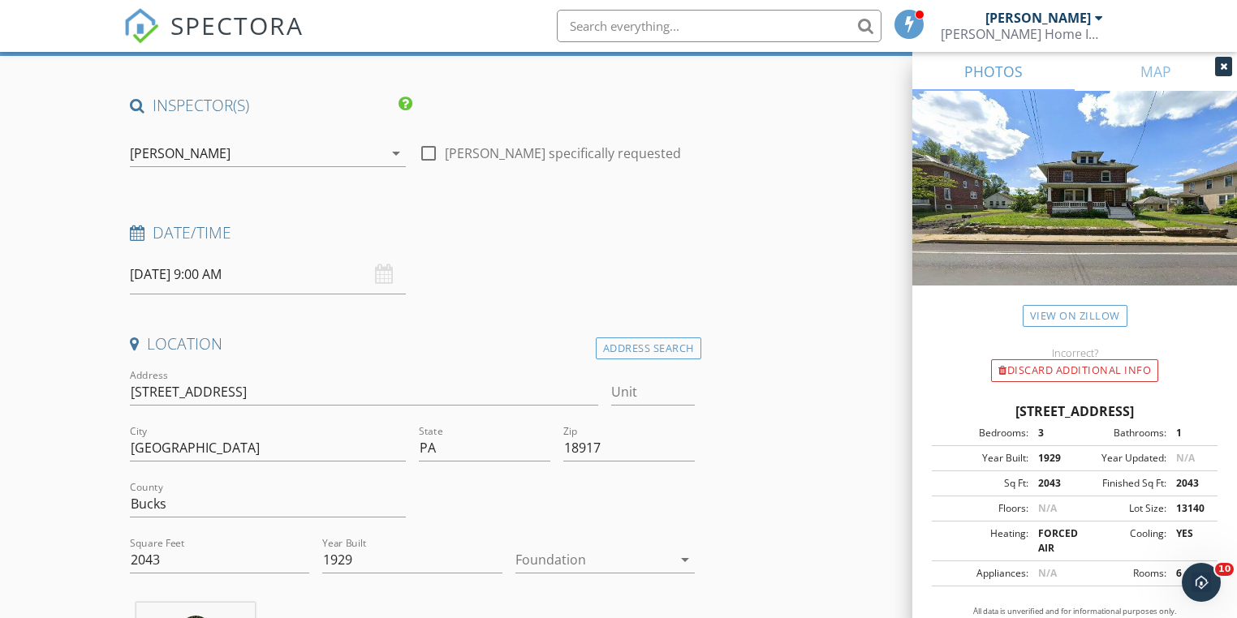
scroll to position [260, 0]
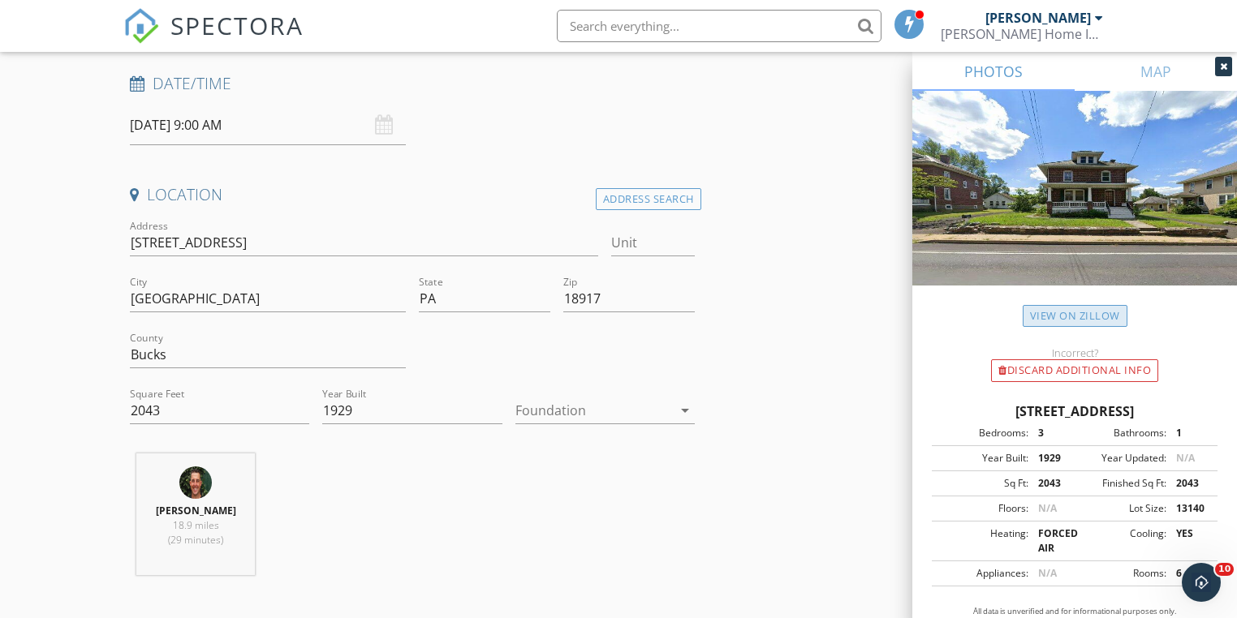
click at [1074, 319] on link "View on Zillow" at bounding box center [1075, 316] width 105 height 22
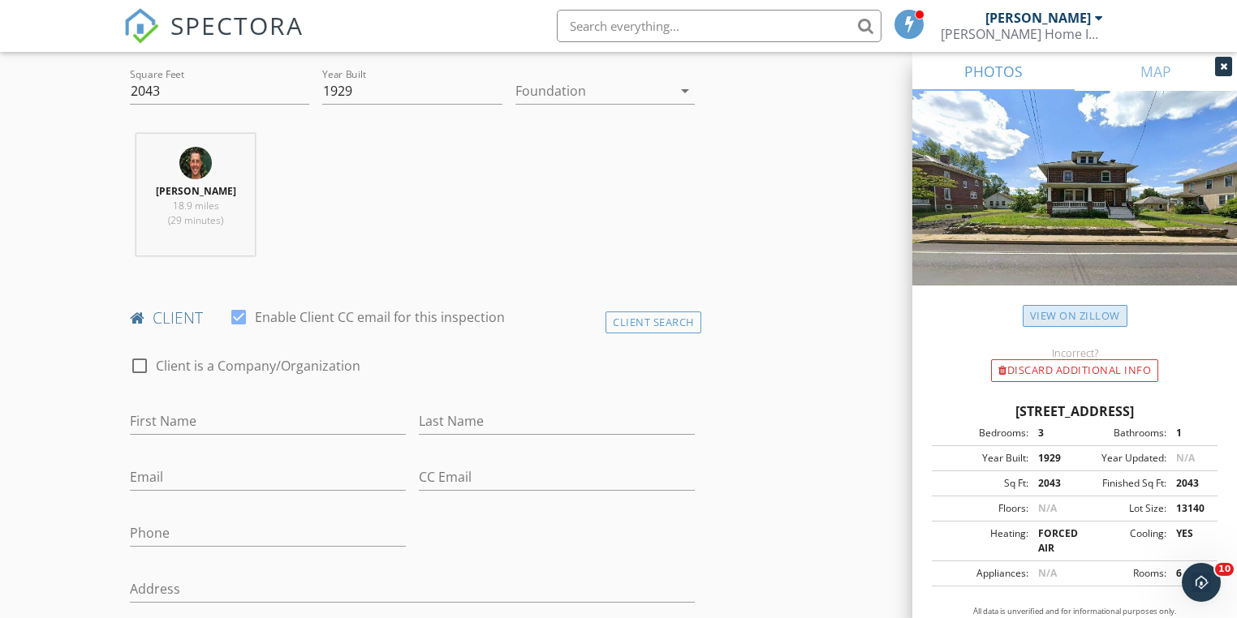
scroll to position [584, 0]
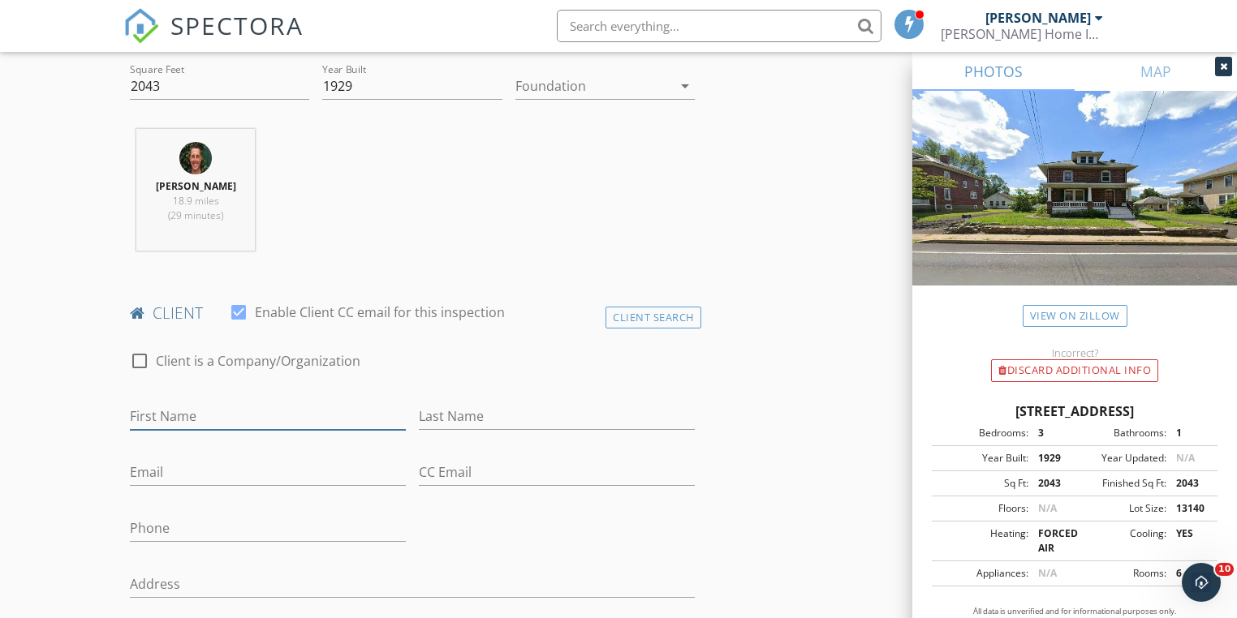
drag, startPoint x: 205, startPoint y: 401, endPoint x: 175, endPoint y: 416, distance: 33.0
click at [175, 418] on input "First Name" at bounding box center [268, 416] width 276 height 27
paste input "[PERSON_NAME] and [PERSON_NAME]"
type input "[PERSON_NAME] and [PERSON_NAME]"
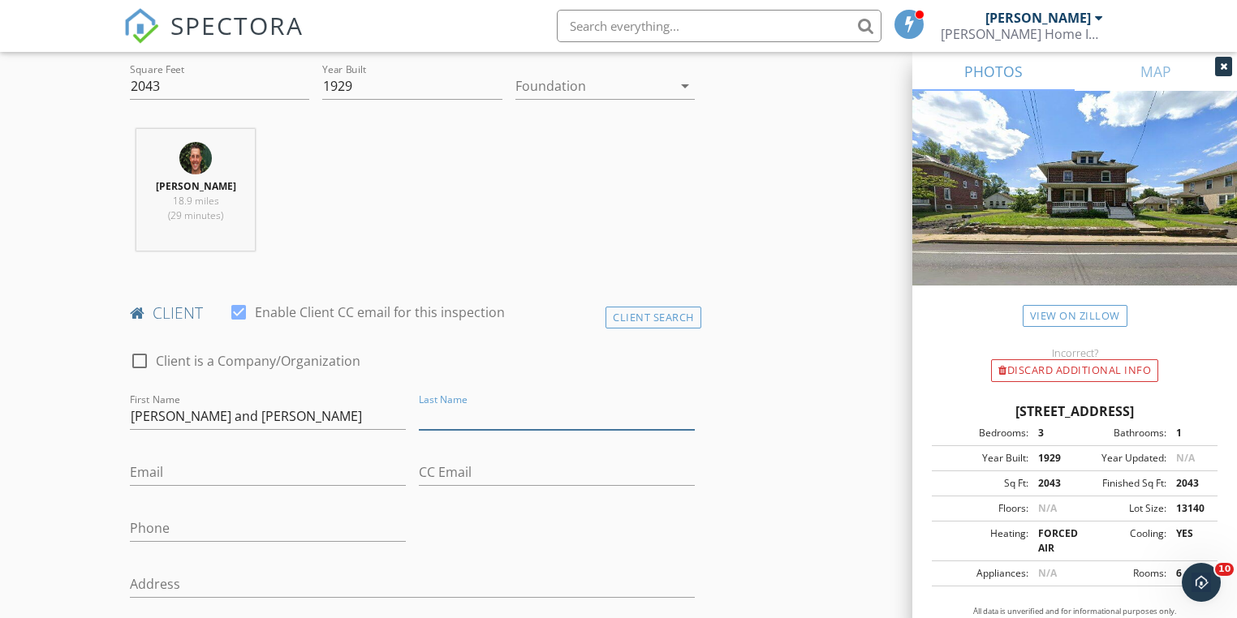
paste input "[PERSON_NAME]"
type input "[PERSON_NAME]"
click at [215, 479] on input "Email" at bounding box center [268, 472] width 276 height 27
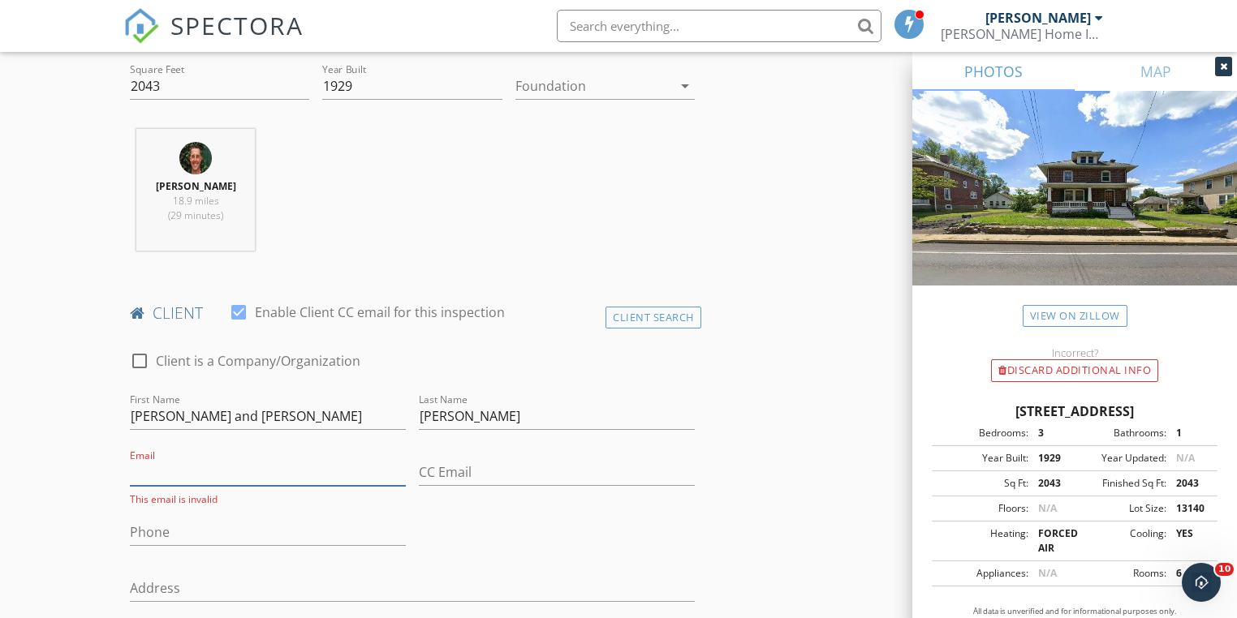
paste input "[EMAIL_ADDRESS][DOMAIN_NAME]"
type input "[EMAIL_ADDRESS][DOMAIN_NAME]"
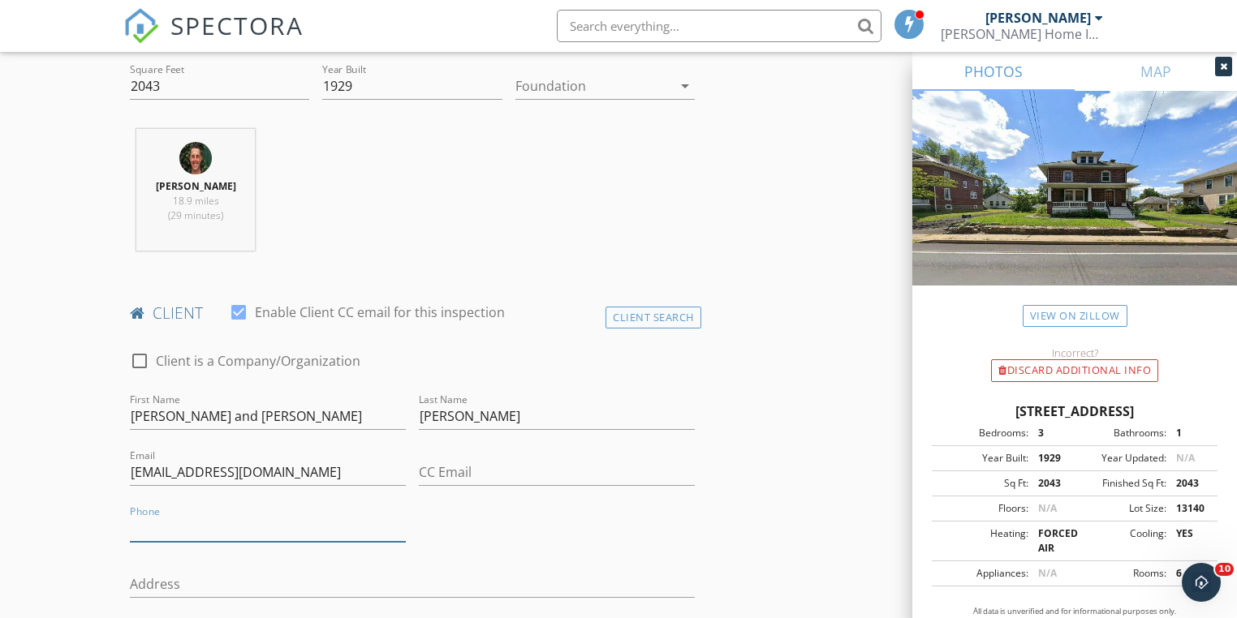
paste input "[PHONE_NUMBER]"
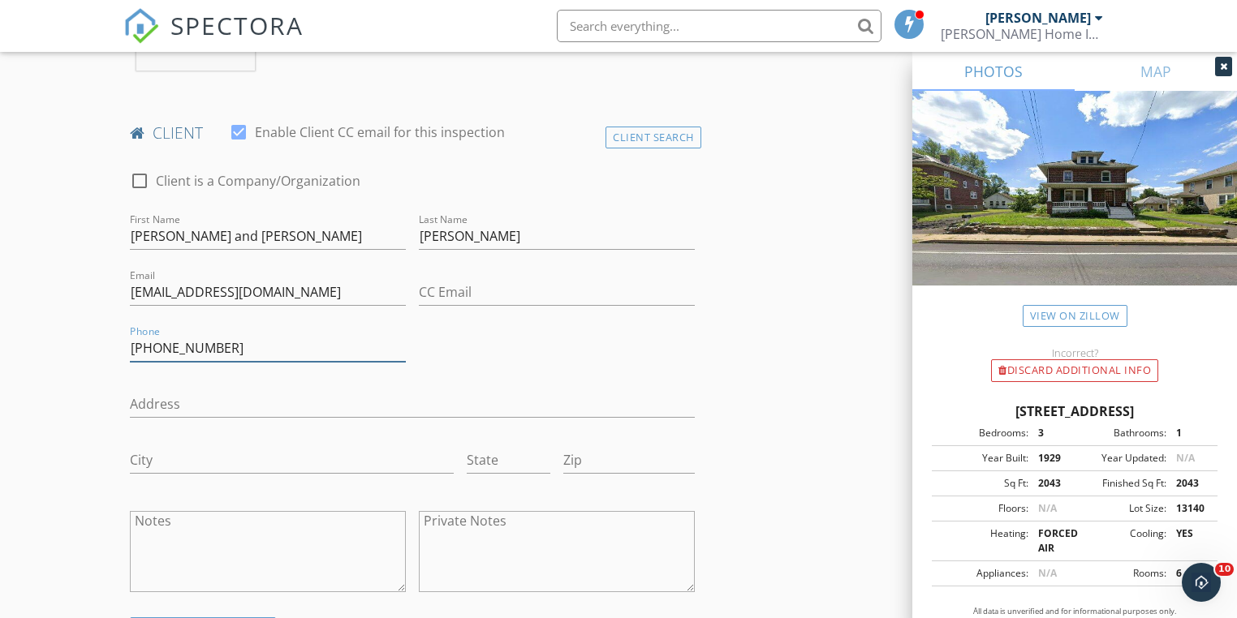
scroll to position [974, 0]
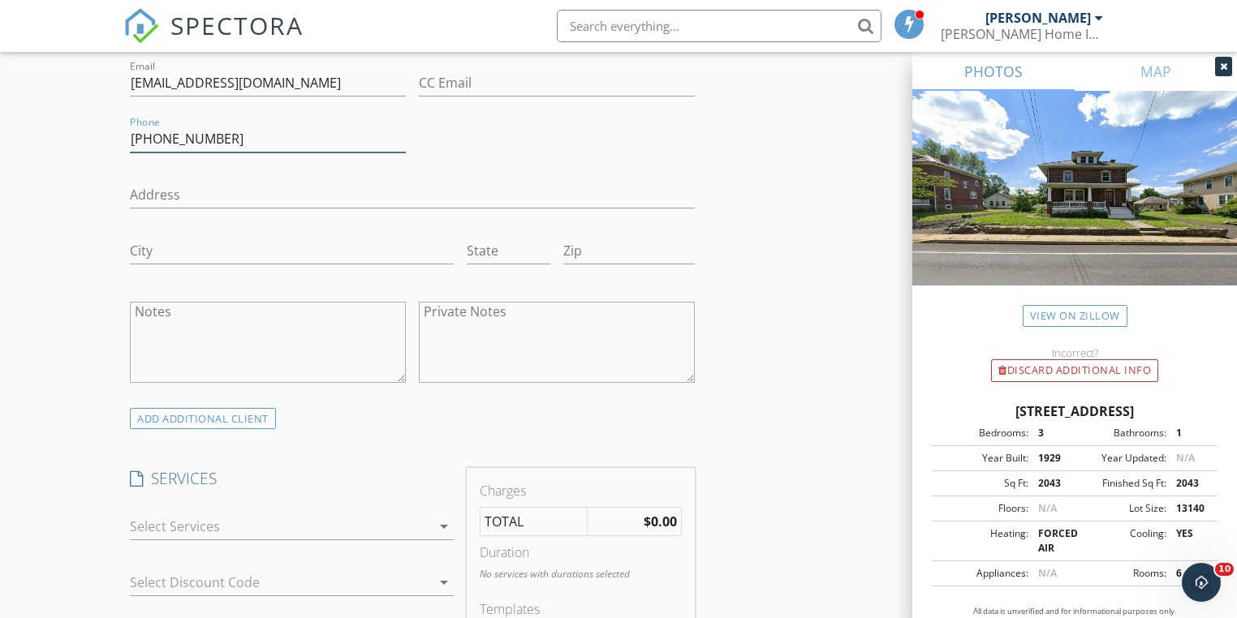
type input "[PHONE_NUMBER]"
click at [451, 525] on icon "arrow_drop_down" at bounding box center [443, 526] width 19 height 19
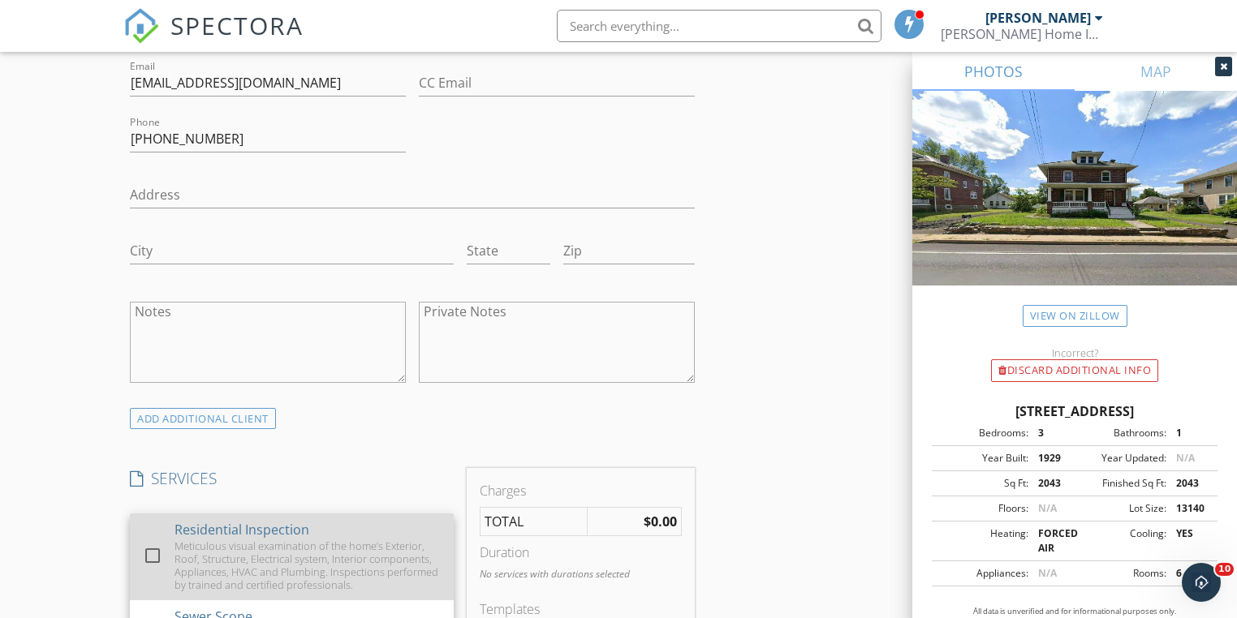
click at [143, 545] on div at bounding box center [153, 556] width 28 height 28
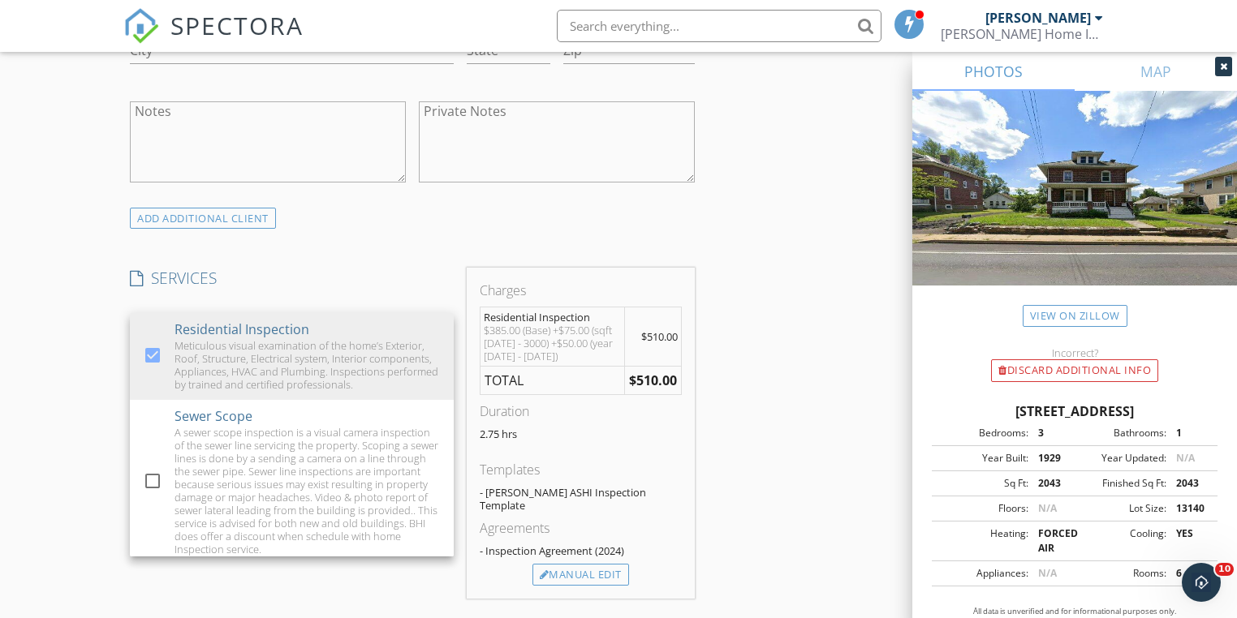
scroll to position [1299, 0]
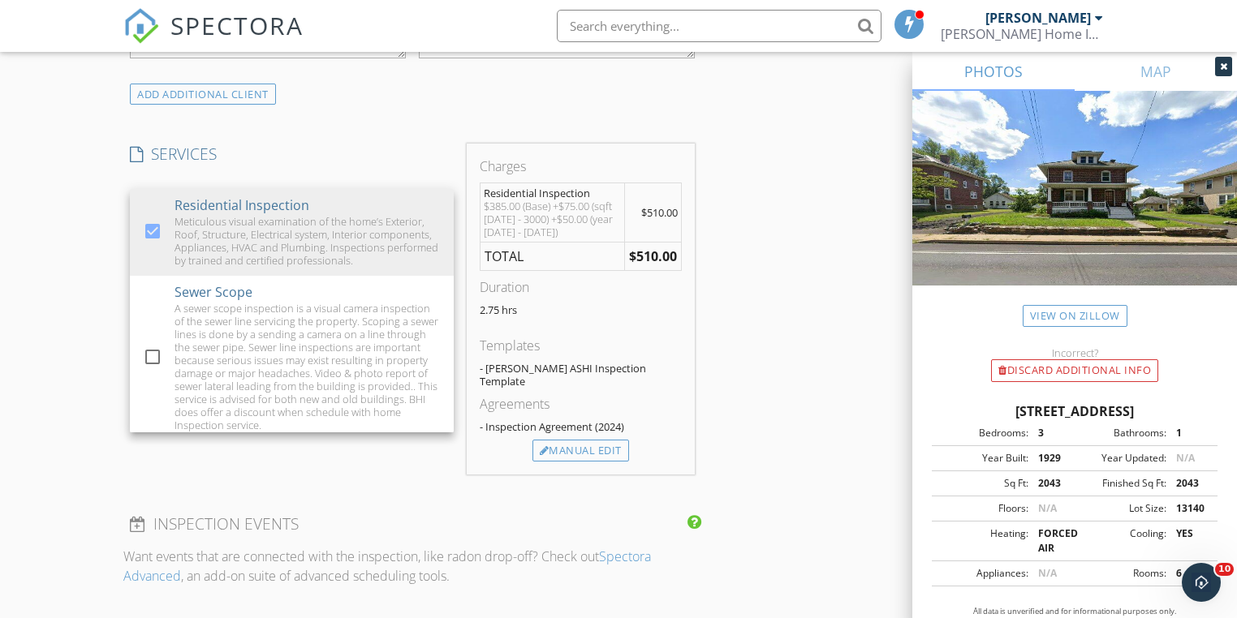
click at [60, 283] on div "New Inspection Click here to use the New Order Form INSPECTOR(S) check_box [PER…" at bounding box center [618, 380] width 1237 height 3135
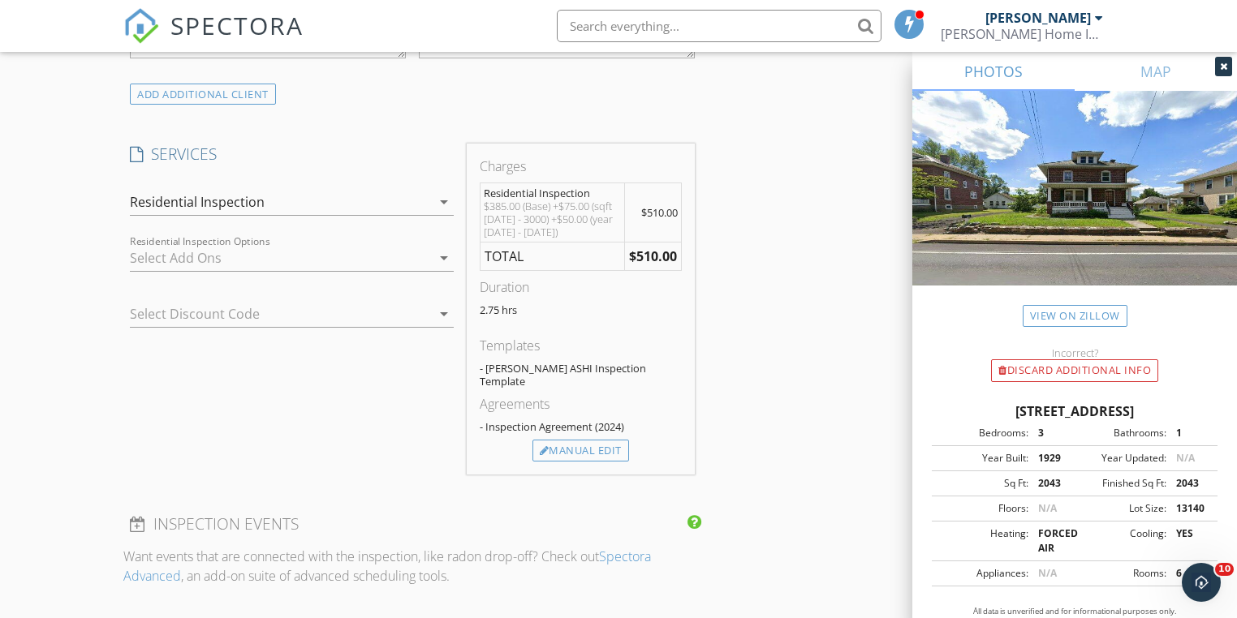
drag, startPoint x: 444, startPoint y: 259, endPoint x: 429, endPoint y: 269, distance: 18.7
click at [444, 260] on icon "arrow_drop_down" at bounding box center [443, 257] width 19 height 19
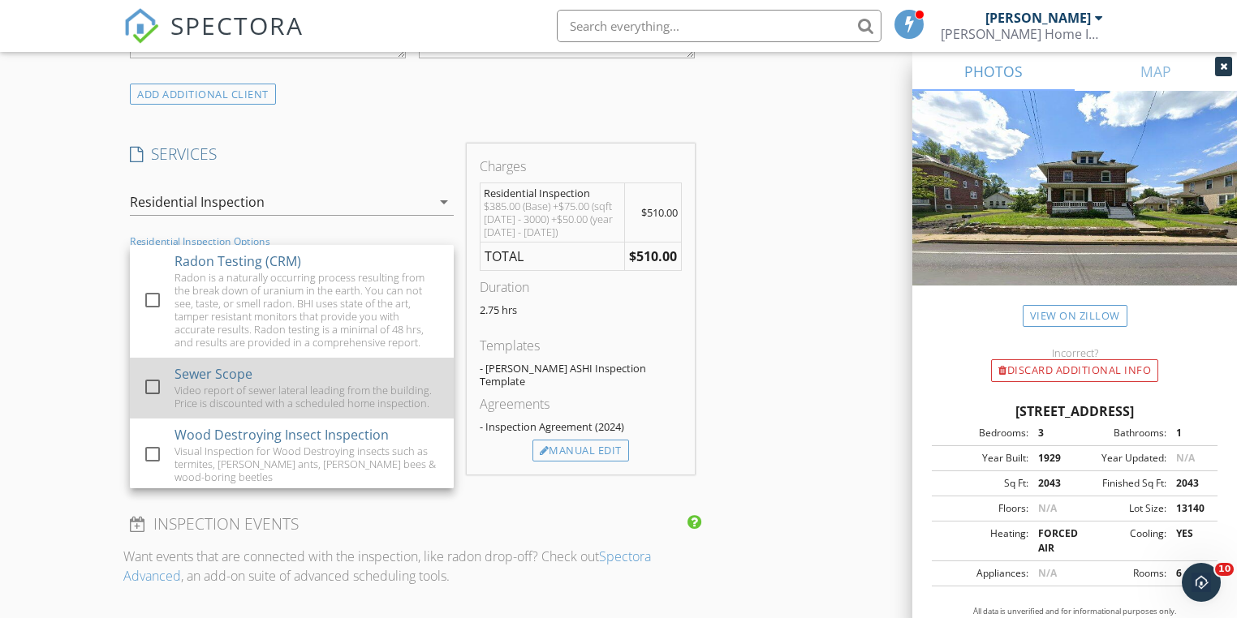
scroll to position [56, 0]
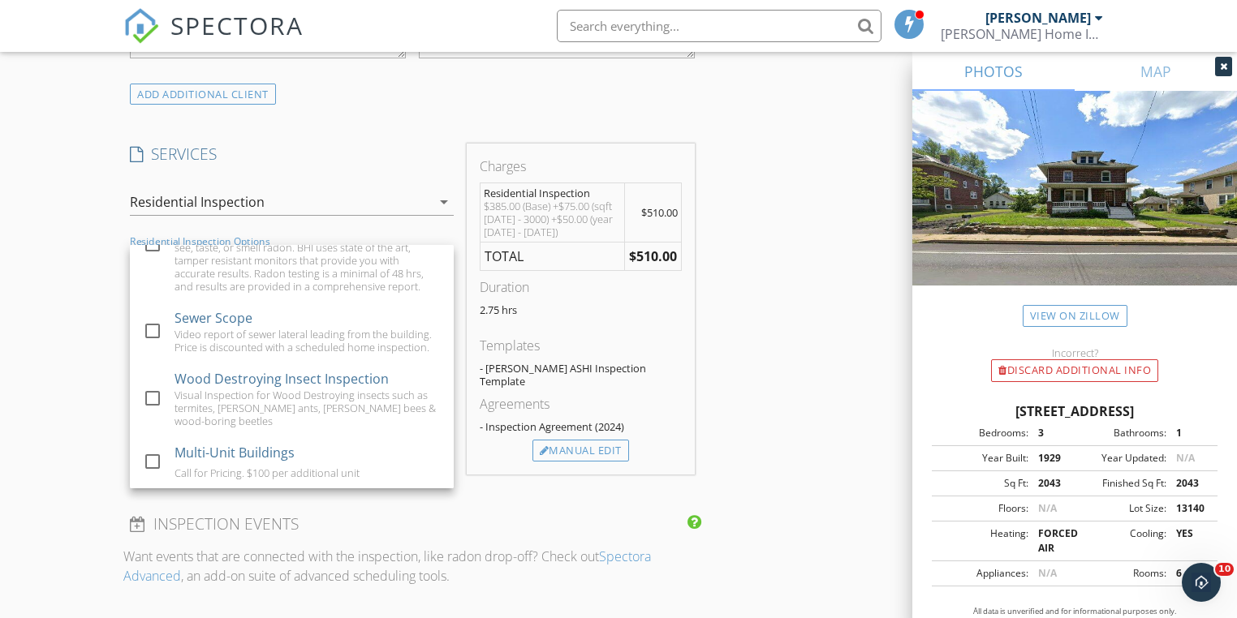
click at [50, 376] on div "New Inspection Click here to use the New Order Form INSPECTOR(S) check_box [PER…" at bounding box center [618, 380] width 1237 height 3135
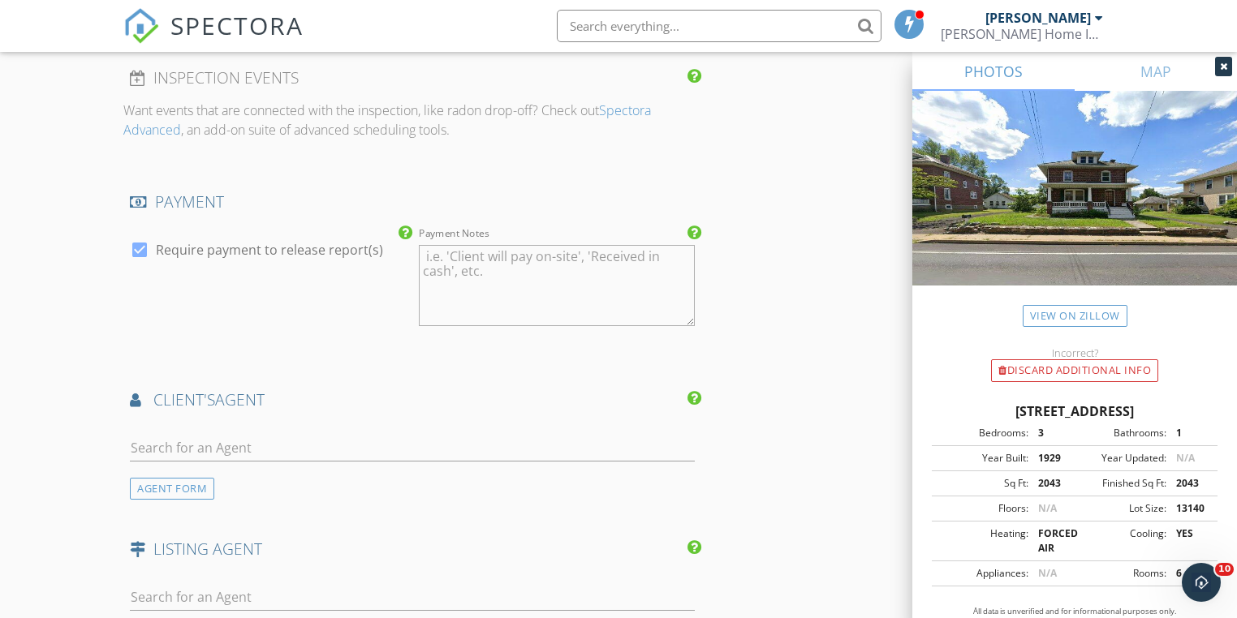
scroll to position [1883, 0]
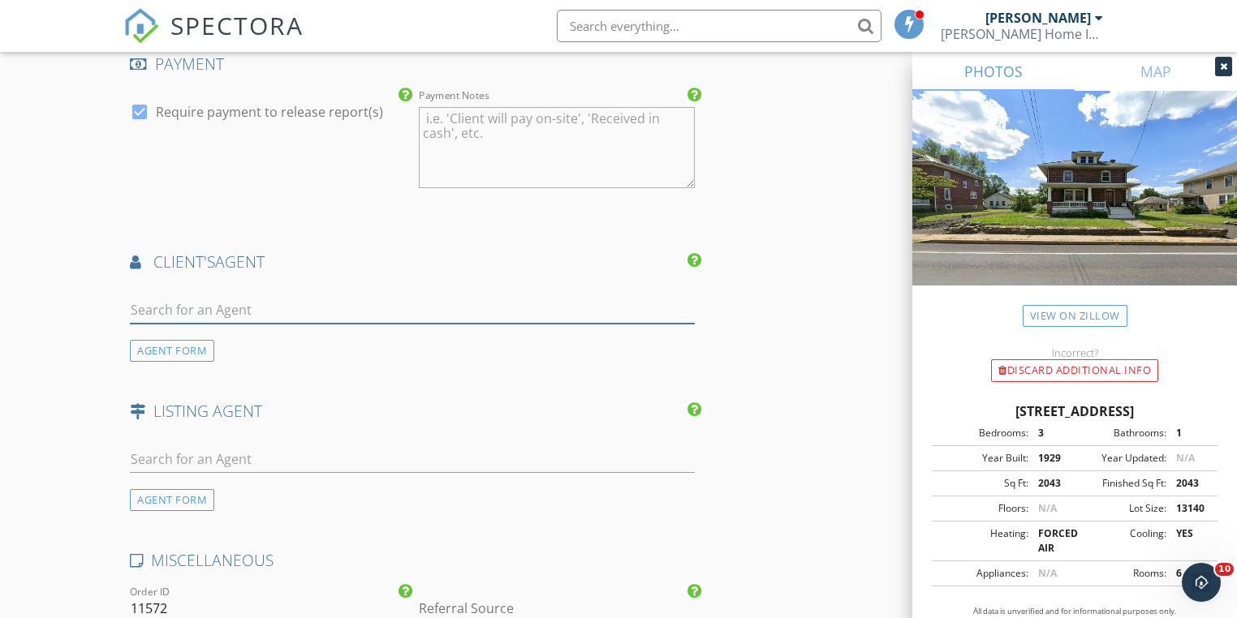
click at [214, 297] on input "text" at bounding box center [412, 310] width 564 height 27
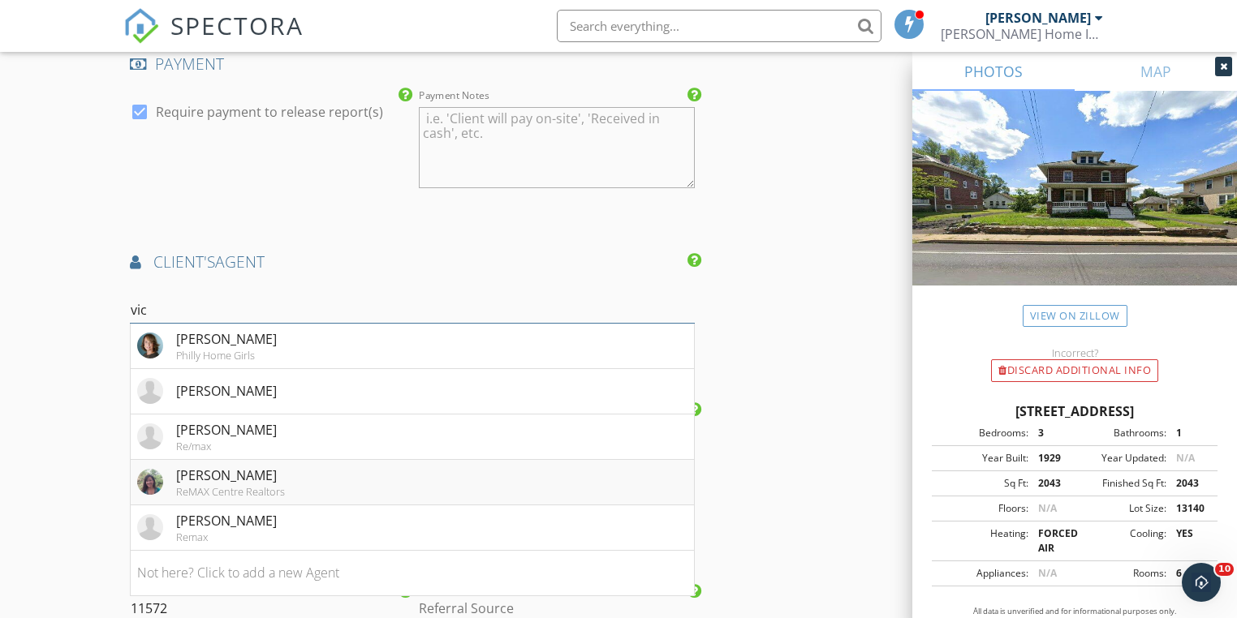
type input "vic"
click at [250, 466] on div "[PERSON_NAME]" at bounding box center [230, 475] width 109 height 19
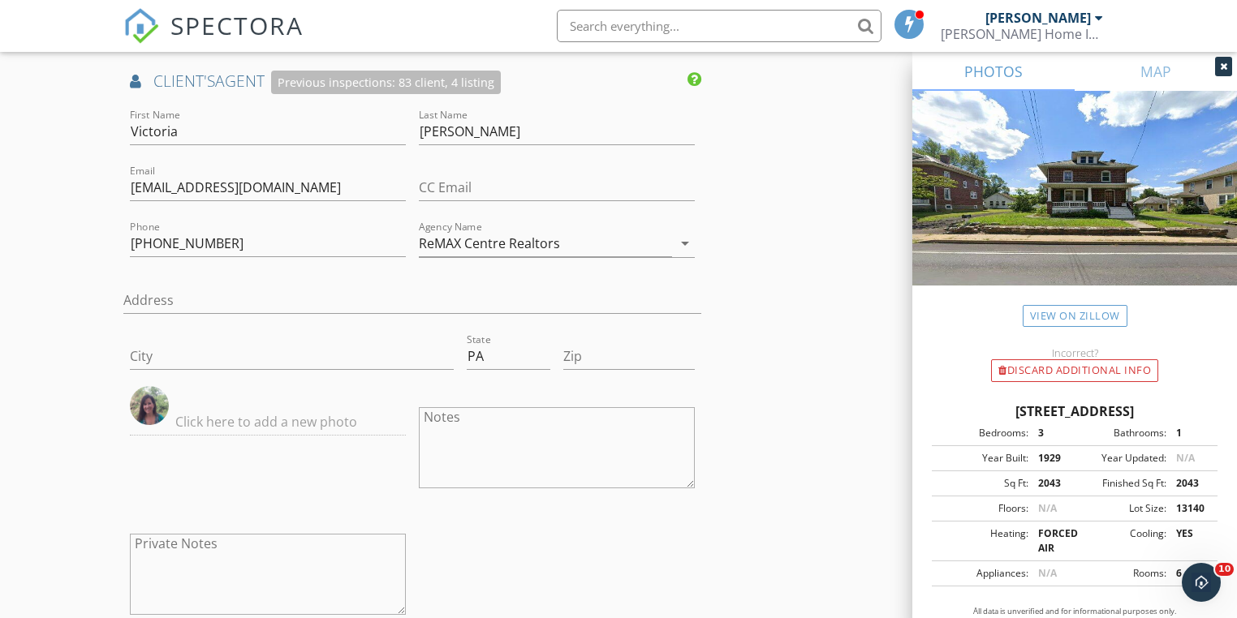
scroll to position [2338, 0]
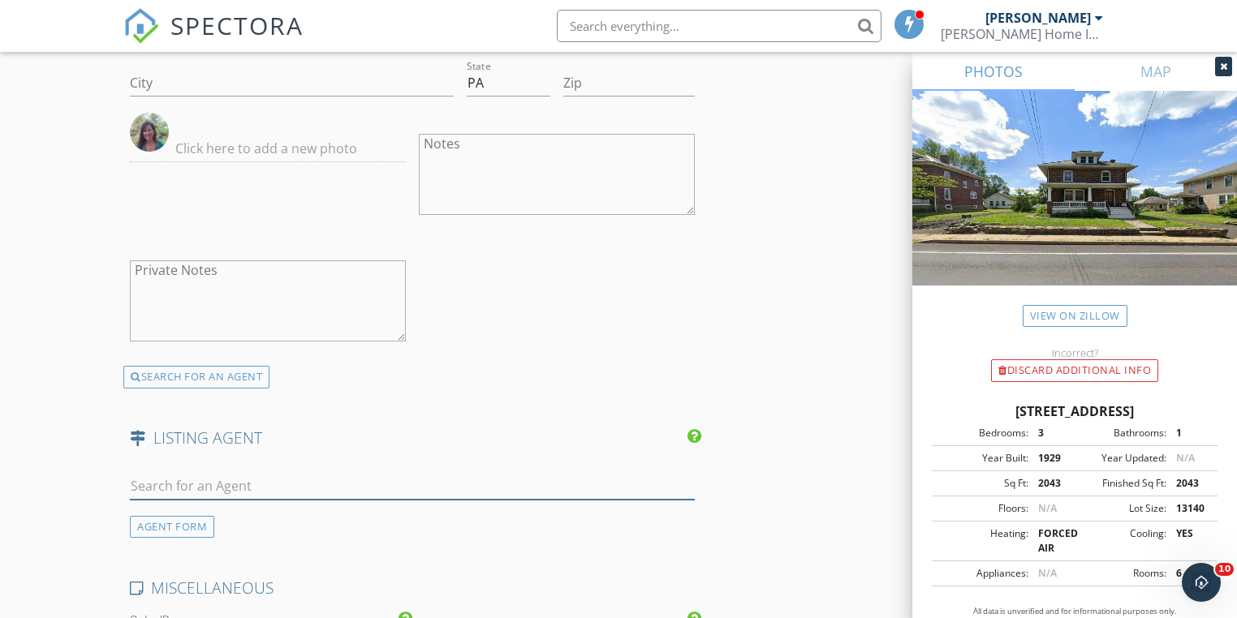
click at [192, 473] on input "text" at bounding box center [412, 486] width 564 height 27
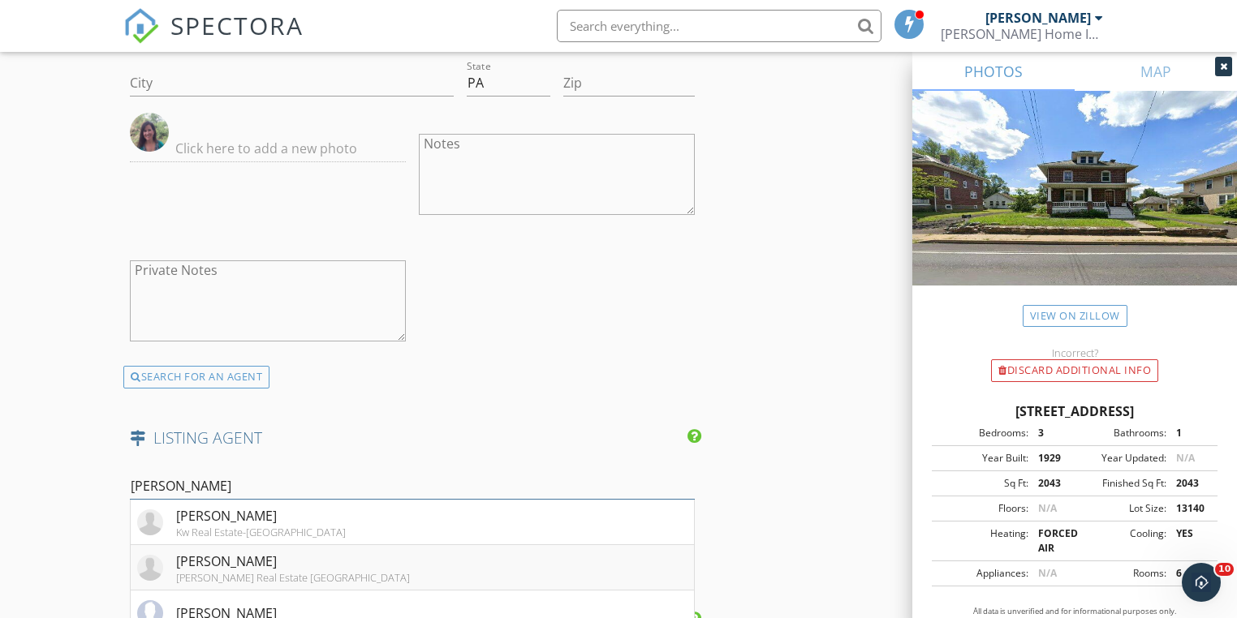
type input "meliss"
click at [214, 552] on div "Melissa Healy" at bounding box center [293, 561] width 234 height 19
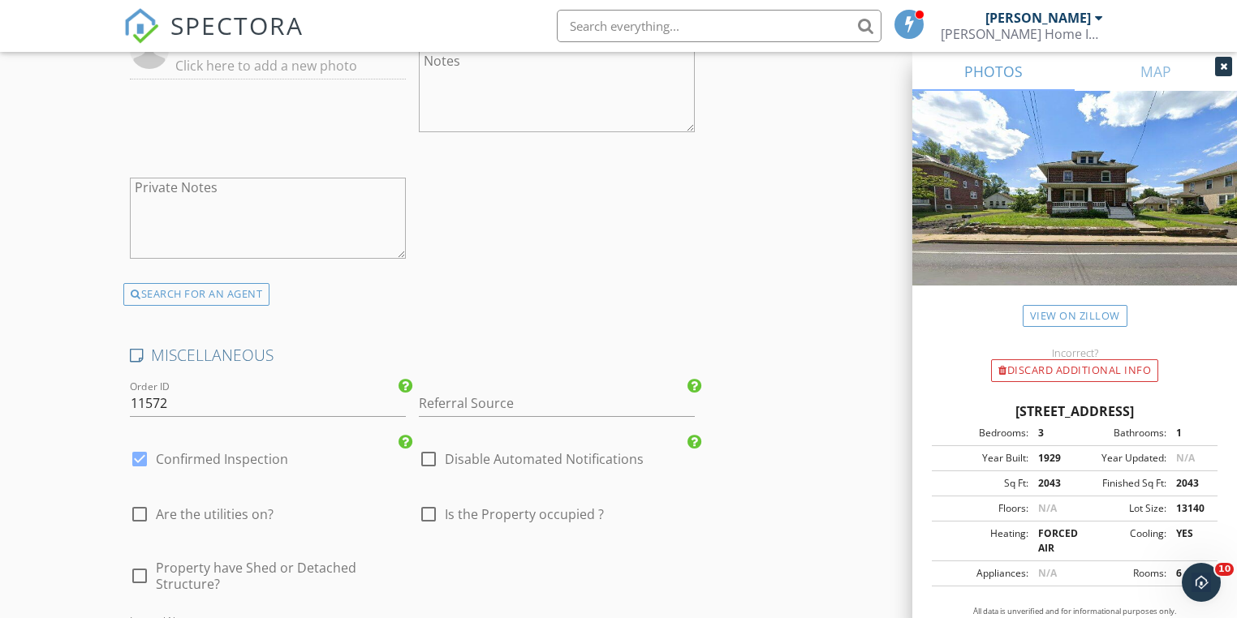
scroll to position [3311, 0]
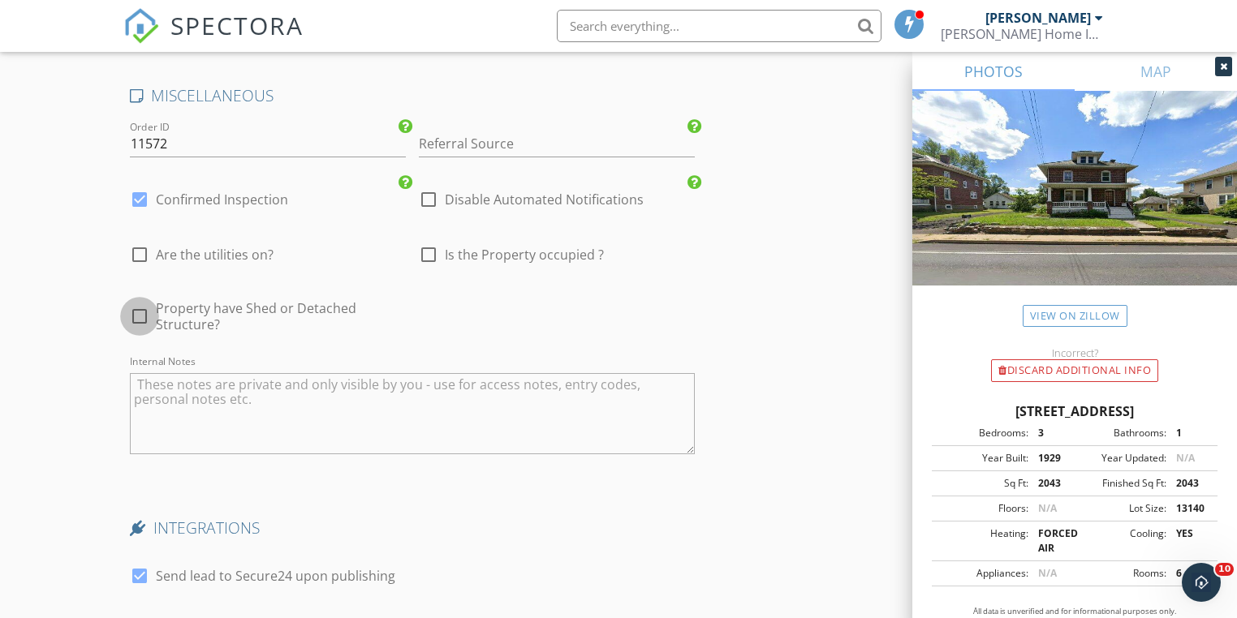
click at [139, 303] on div at bounding box center [140, 317] width 28 height 28
checkbox input "true"
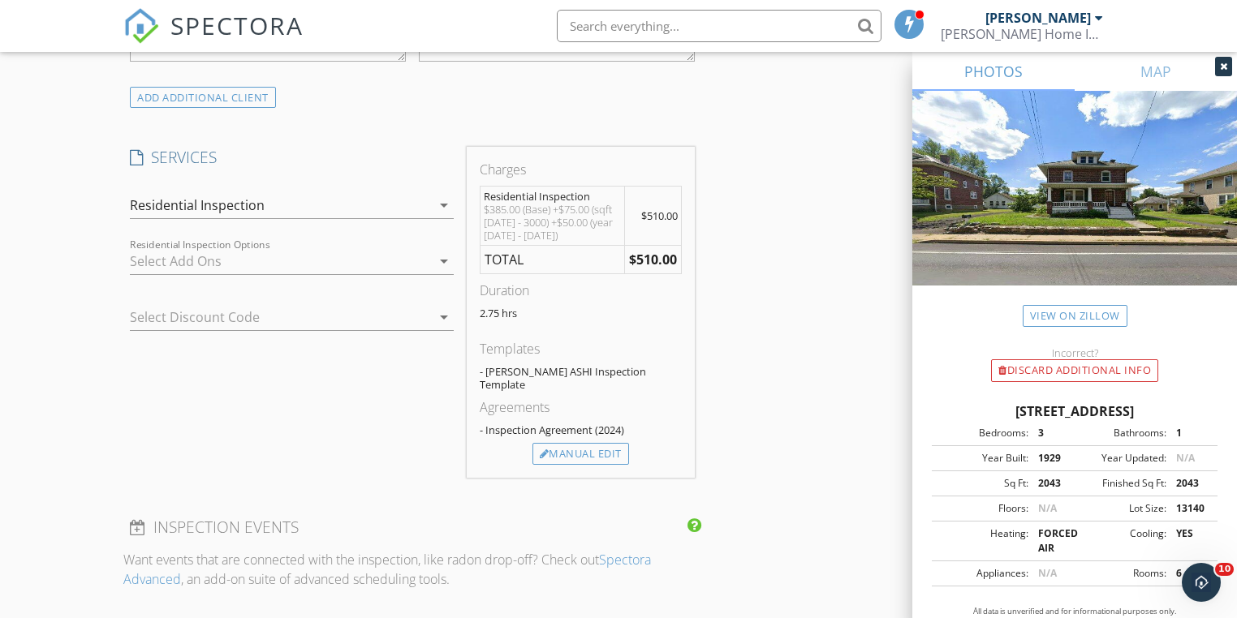
scroll to position [1299, 0]
click at [444, 252] on icon "arrow_drop_down" at bounding box center [443, 257] width 19 height 19
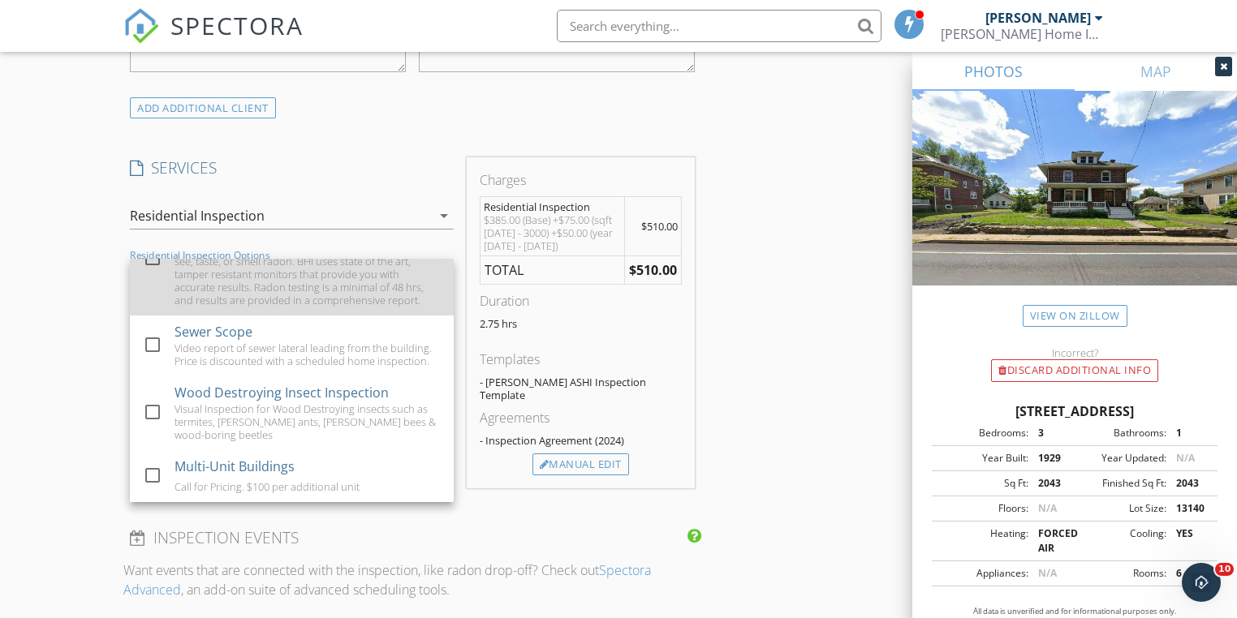
scroll to position [1234, 0]
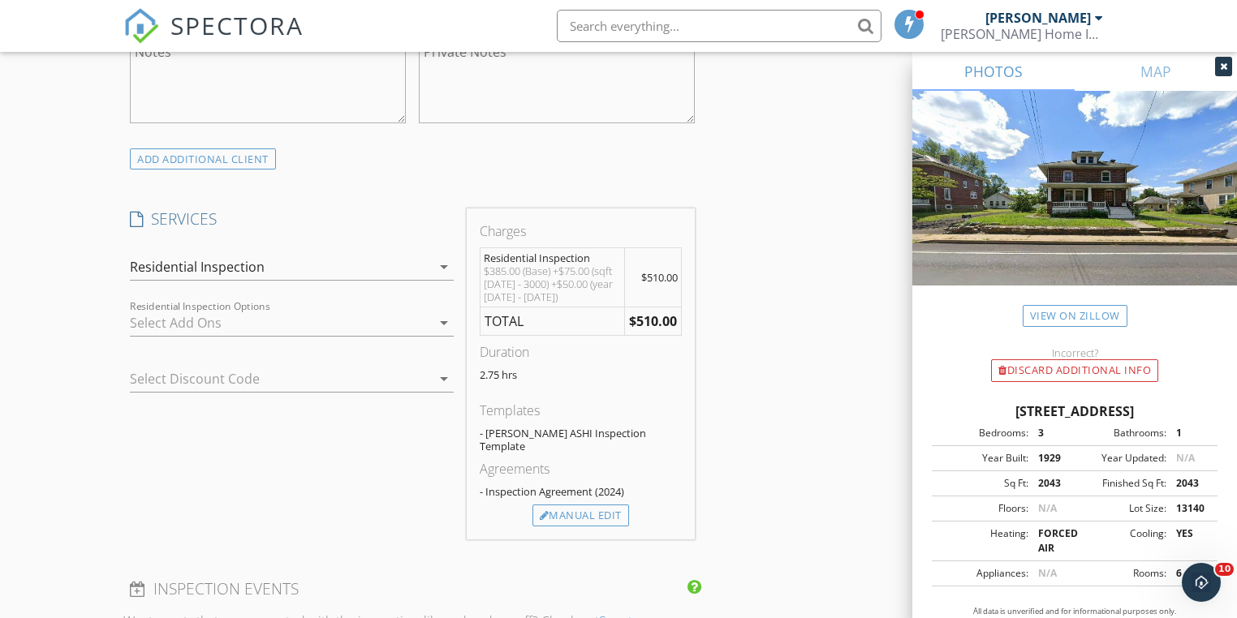
click at [448, 265] on icon "arrow_drop_down" at bounding box center [443, 266] width 19 height 19
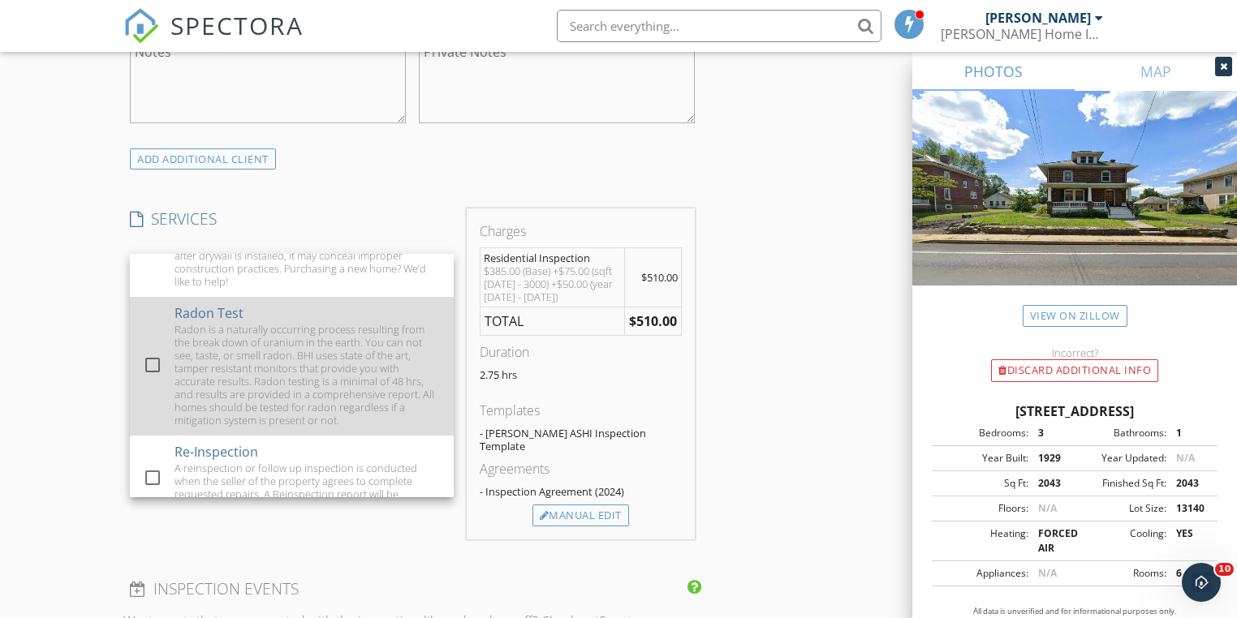
scroll to position [325, 0]
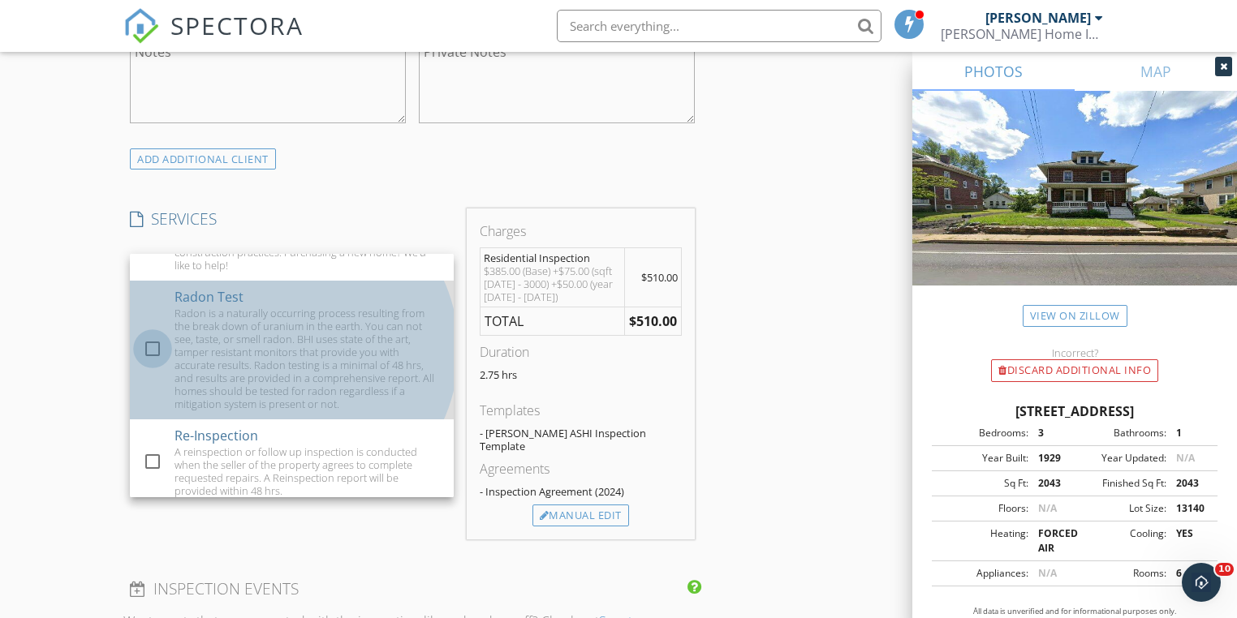
click at [159, 351] on div at bounding box center [153, 349] width 28 height 28
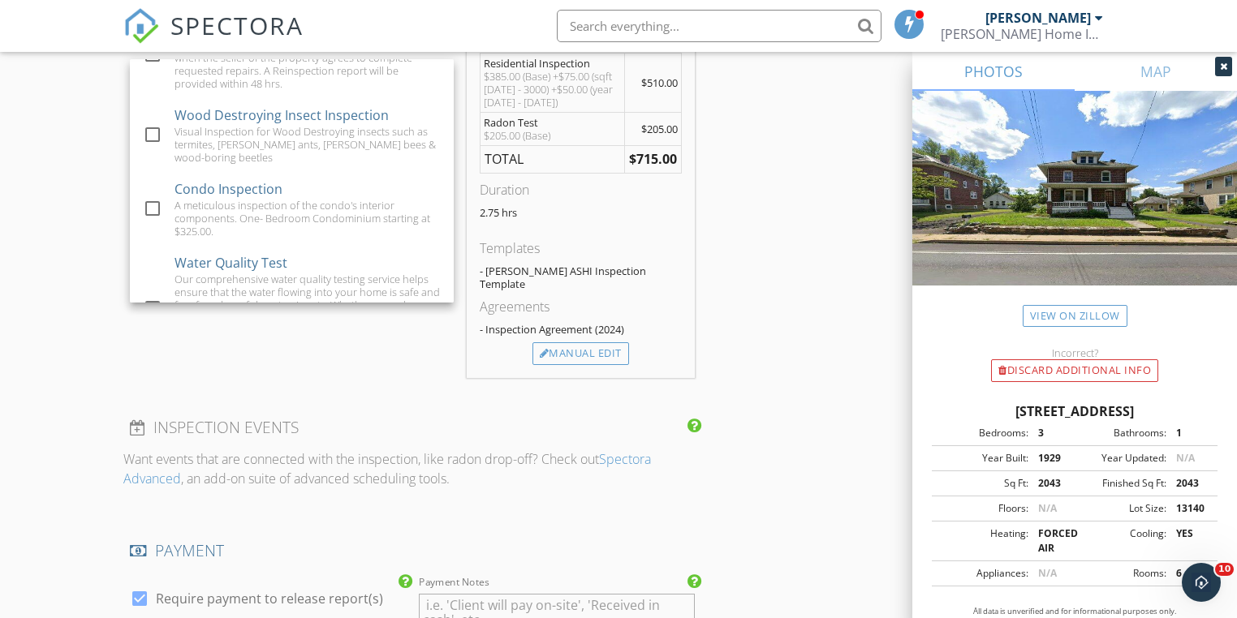
scroll to position [608, 0]
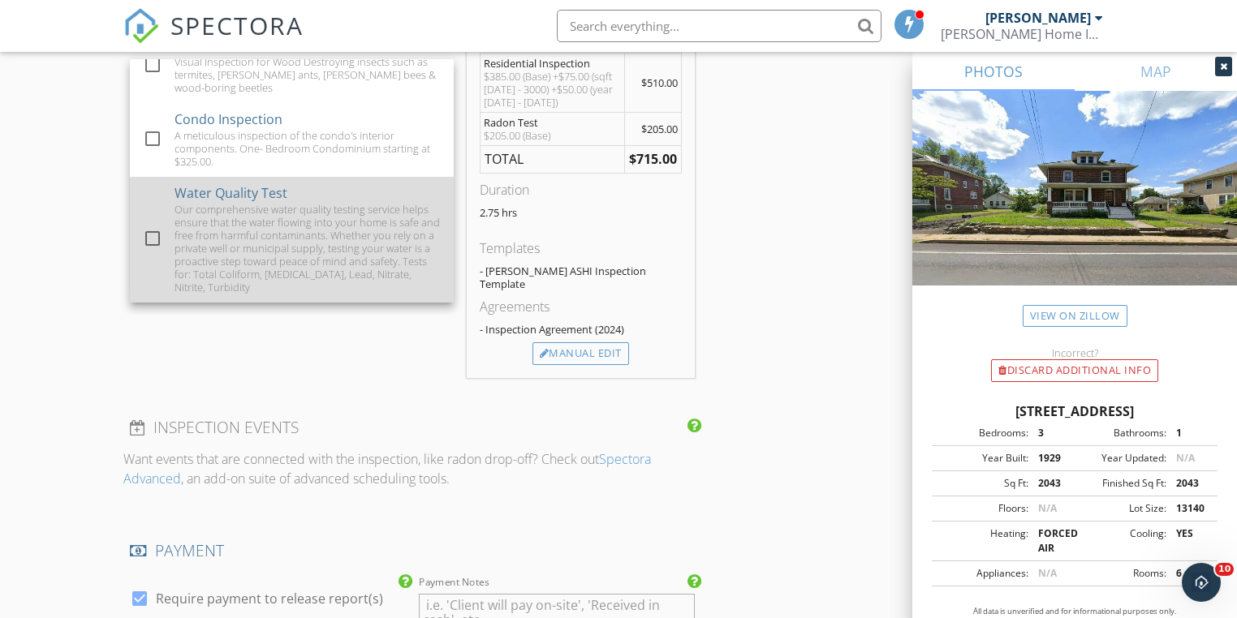
click at [131, 232] on link "check_box_outline_blank Water Quality Test Our comprehensive water quality test…" at bounding box center [292, 240] width 324 height 126
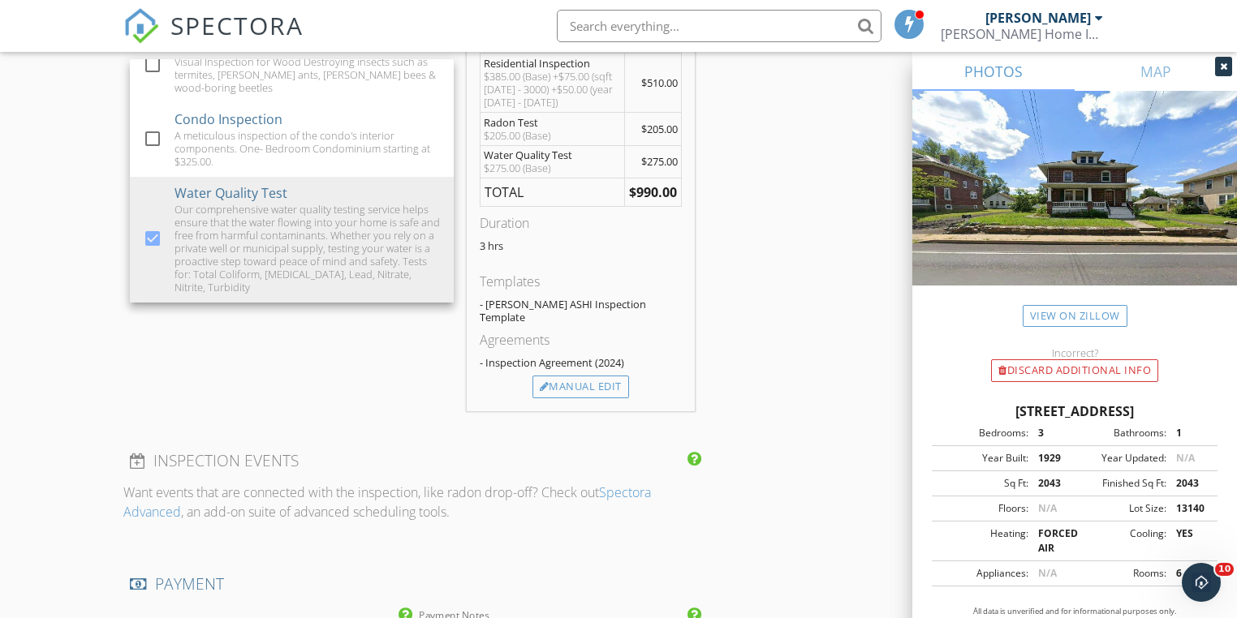
click at [148, 342] on div "SERVICES check_box Residential Inspection Meticulous visual examination of the …" at bounding box center [291, 212] width 337 height 397
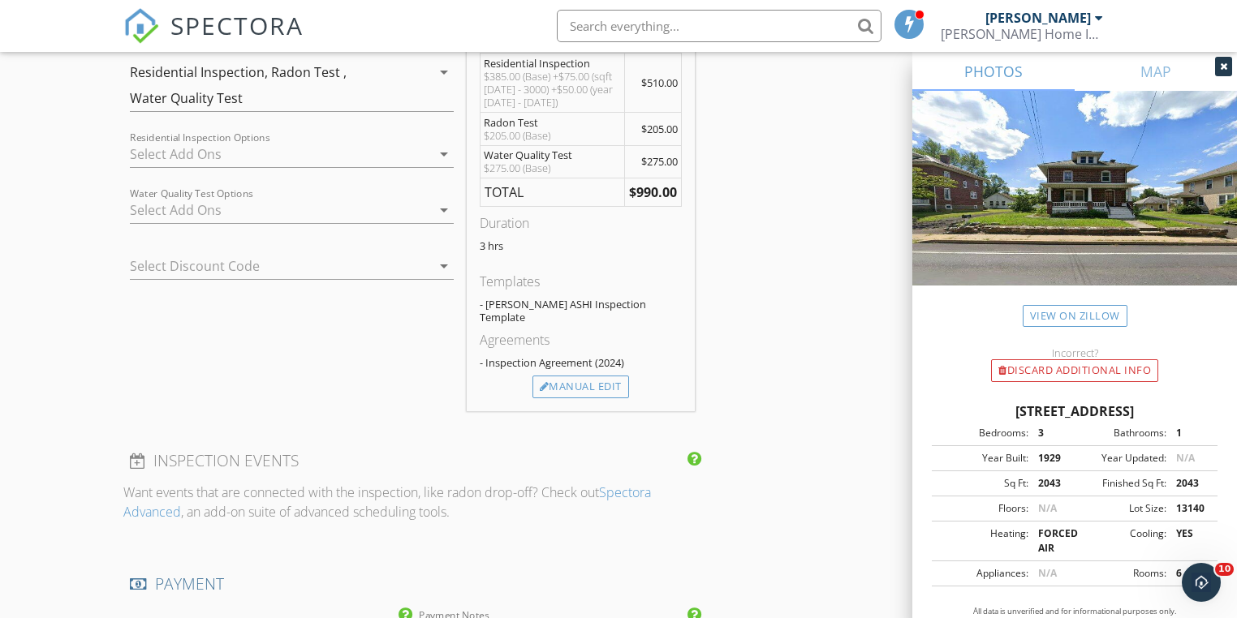
click at [445, 214] on icon "arrow_drop_down" at bounding box center [443, 209] width 19 height 19
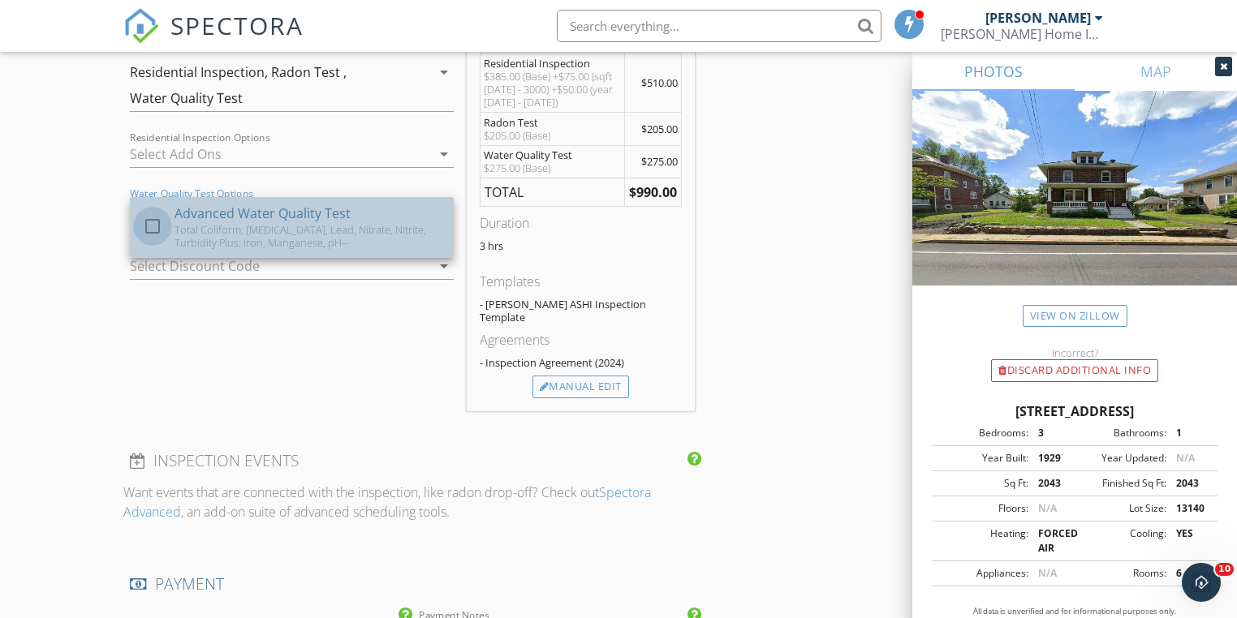
click at [159, 226] on div at bounding box center [153, 227] width 28 height 28
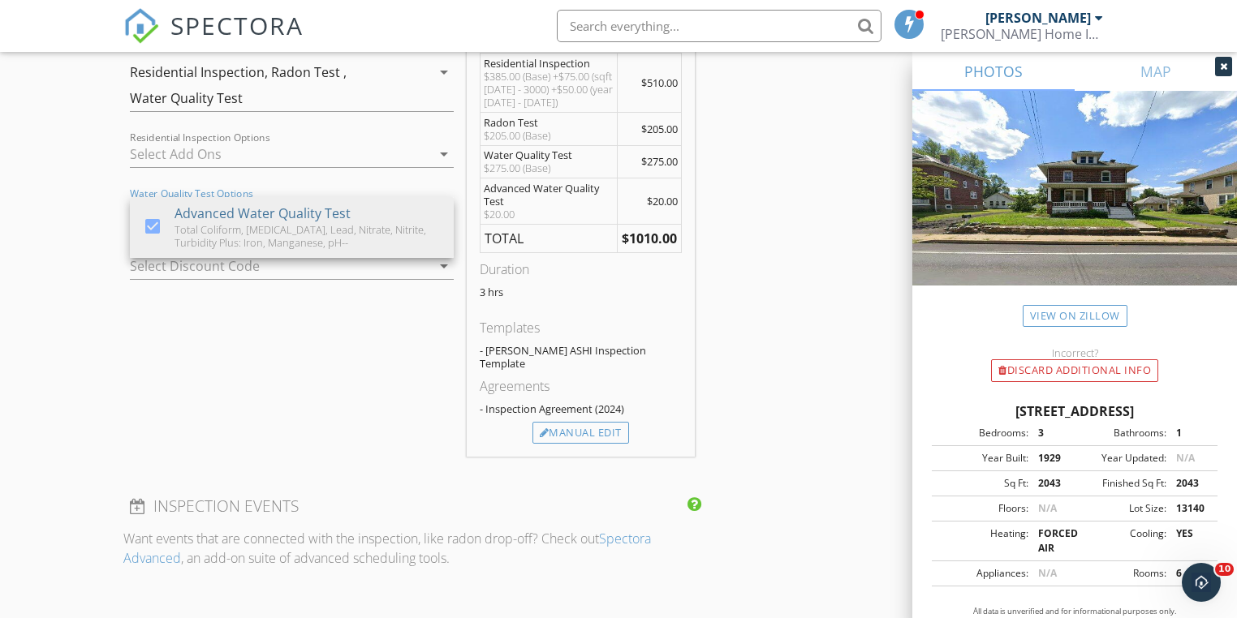
click at [299, 381] on div "SERVICES check_box Residential Inspection Meticulous visual examination of the …" at bounding box center [291, 235] width 337 height 443
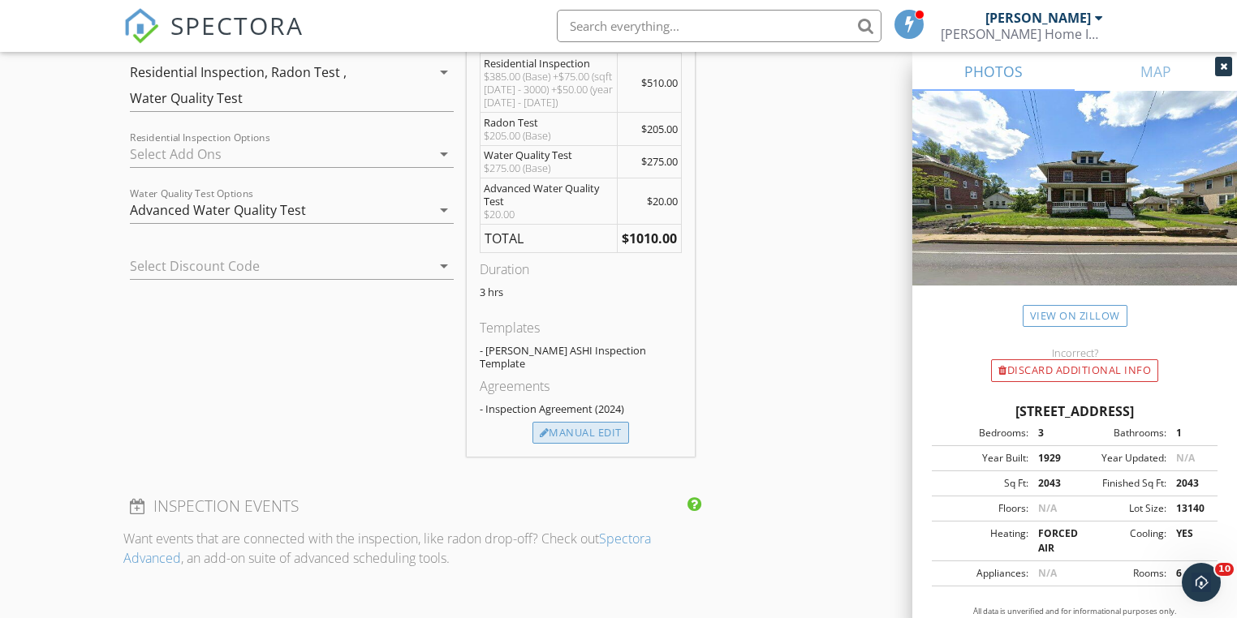
click at [603, 422] on div "Manual Edit" at bounding box center [580, 433] width 97 height 23
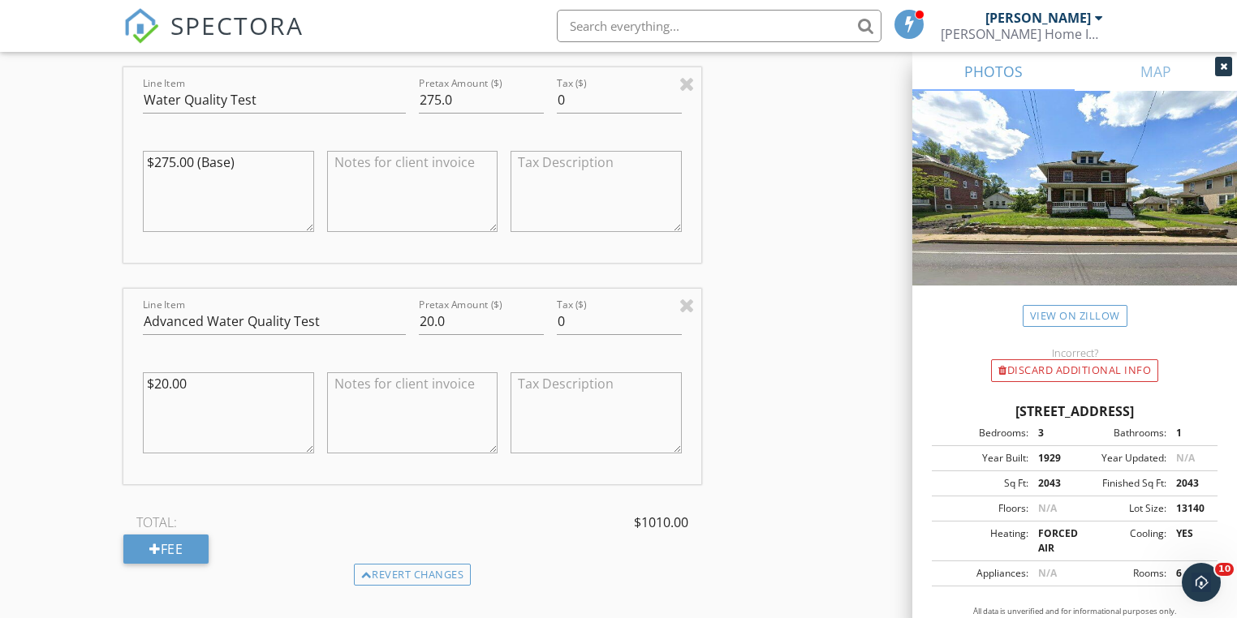
scroll to position [2013, 0]
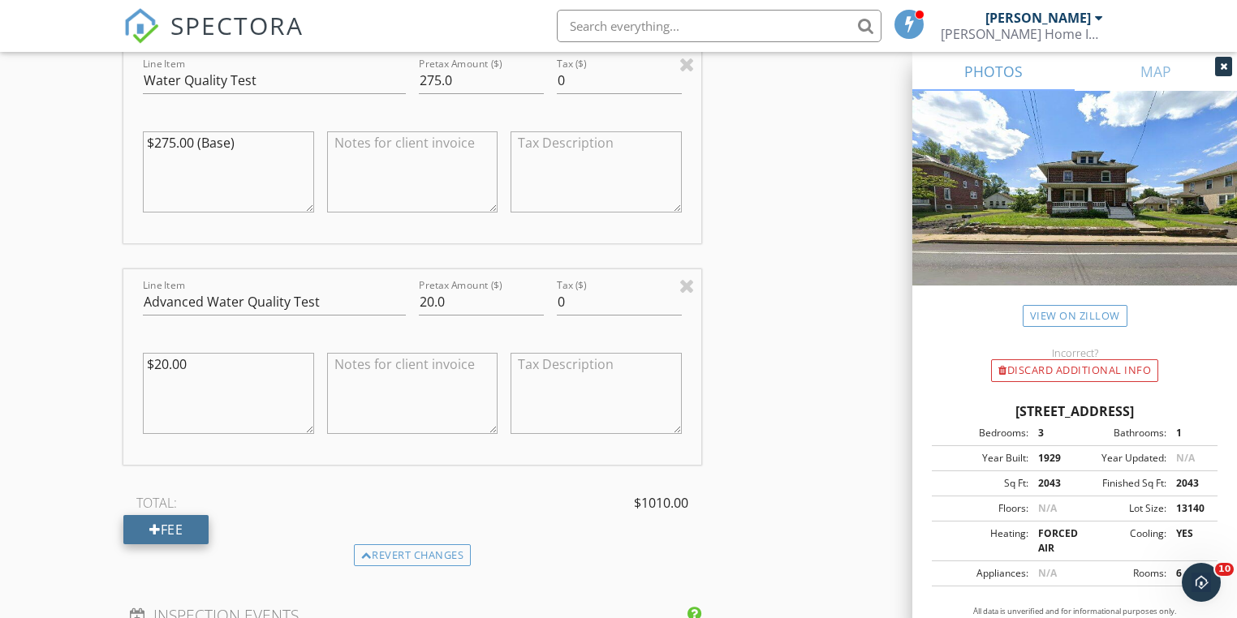
click at [196, 519] on div "Fee" at bounding box center [165, 529] width 85 height 29
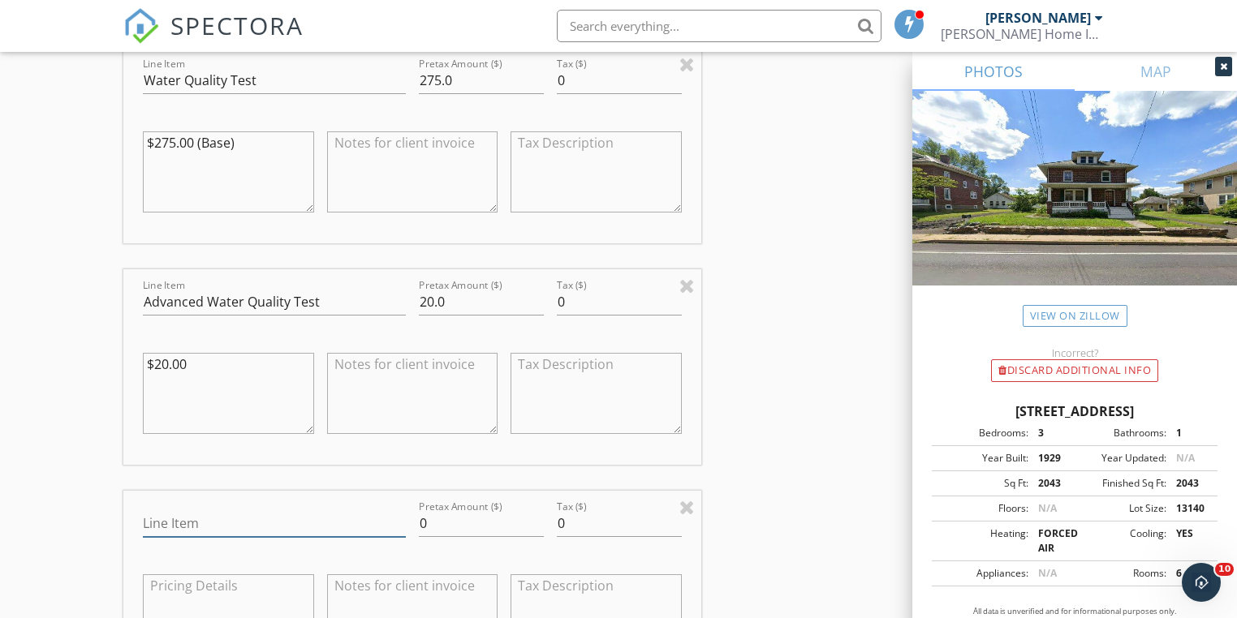
drag, startPoint x: 192, startPoint y: 520, endPoint x: 201, endPoint y: 523, distance: 10.0
click at [197, 523] on input "Line Item" at bounding box center [274, 524] width 263 height 27
type input "Detached Structure"
click at [442, 519] on input "0" at bounding box center [481, 524] width 125 height 27
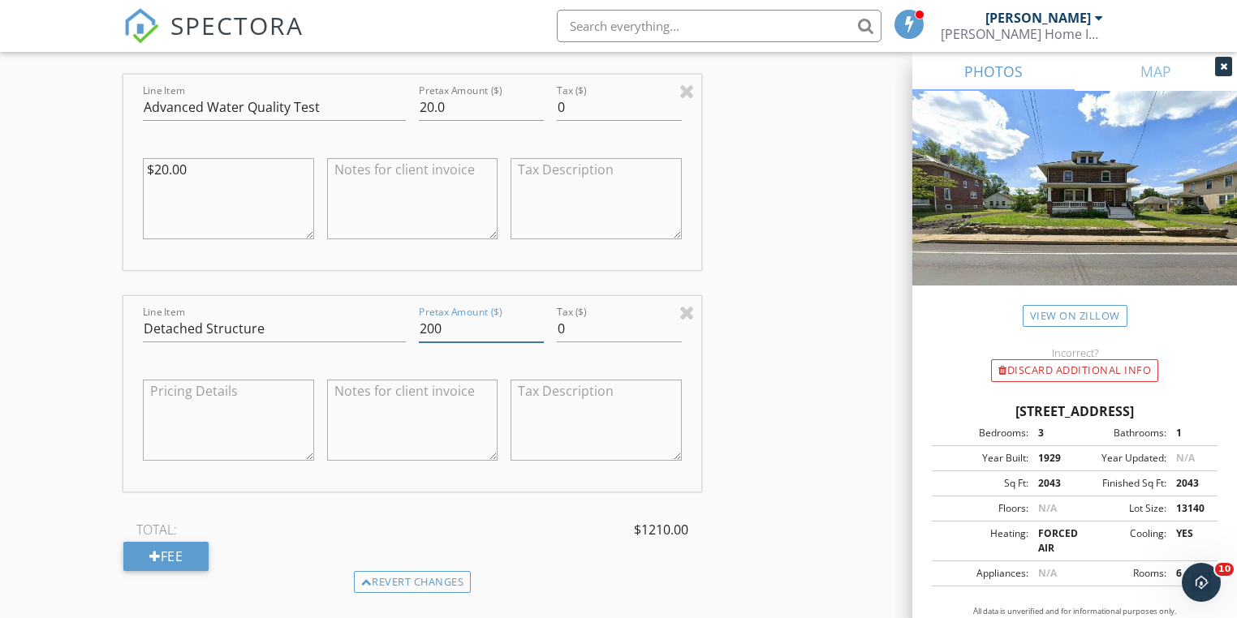
type input "200"
click at [249, 389] on textarea at bounding box center [228, 420] width 170 height 81
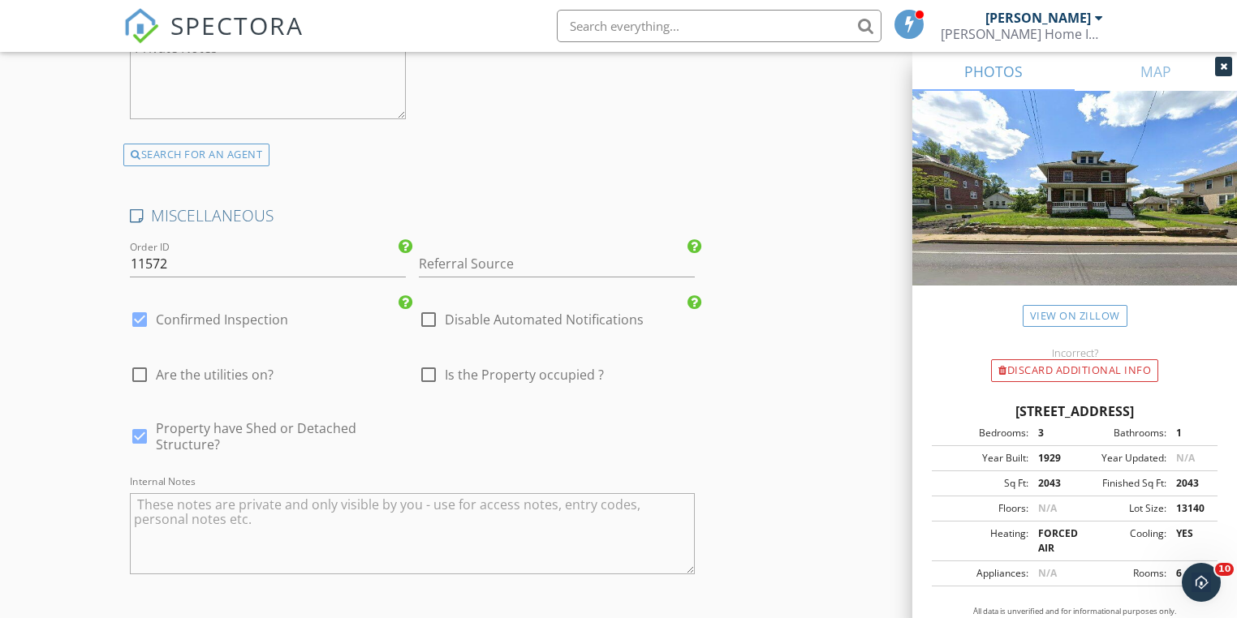
scroll to position [4091, 0]
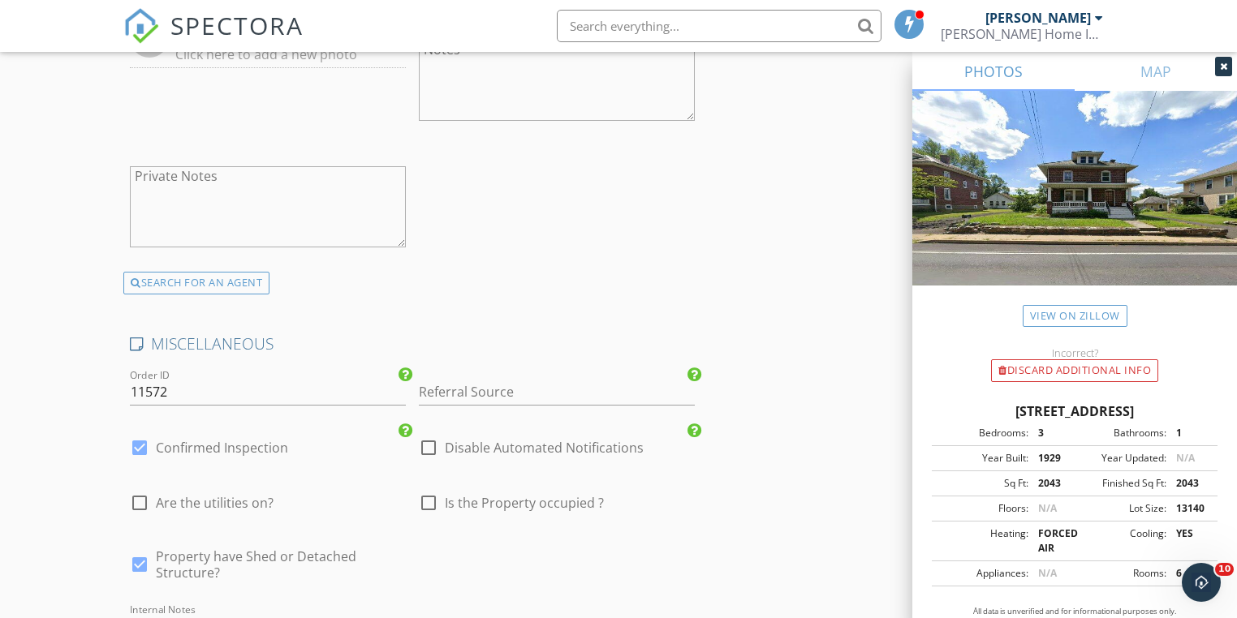
type textarea "Barn Structure"
drag, startPoint x: 433, startPoint y: 435, endPoint x: 342, endPoint y: 458, distance: 94.5
click at [433, 437] on div at bounding box center [429, 448] width 28 height 28
checkbox input "true"
click at [144, 435] on div at bounding box center [140, 448] width 28 height 28
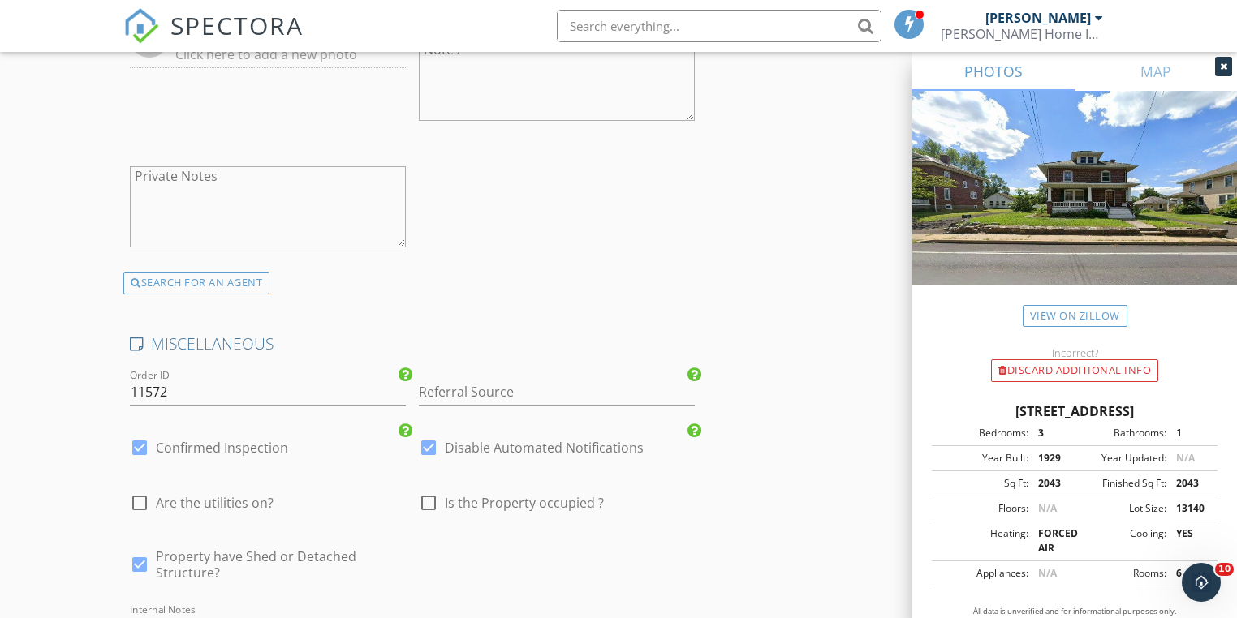
checkbox input "false"
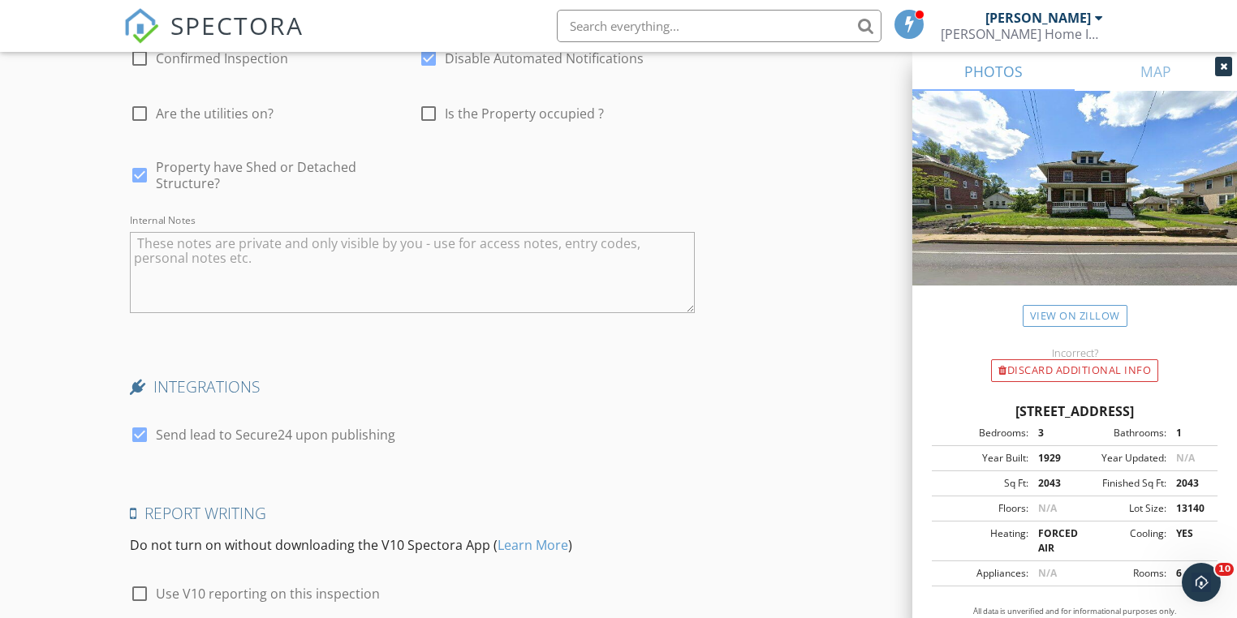
scroll to position [4610, 0]
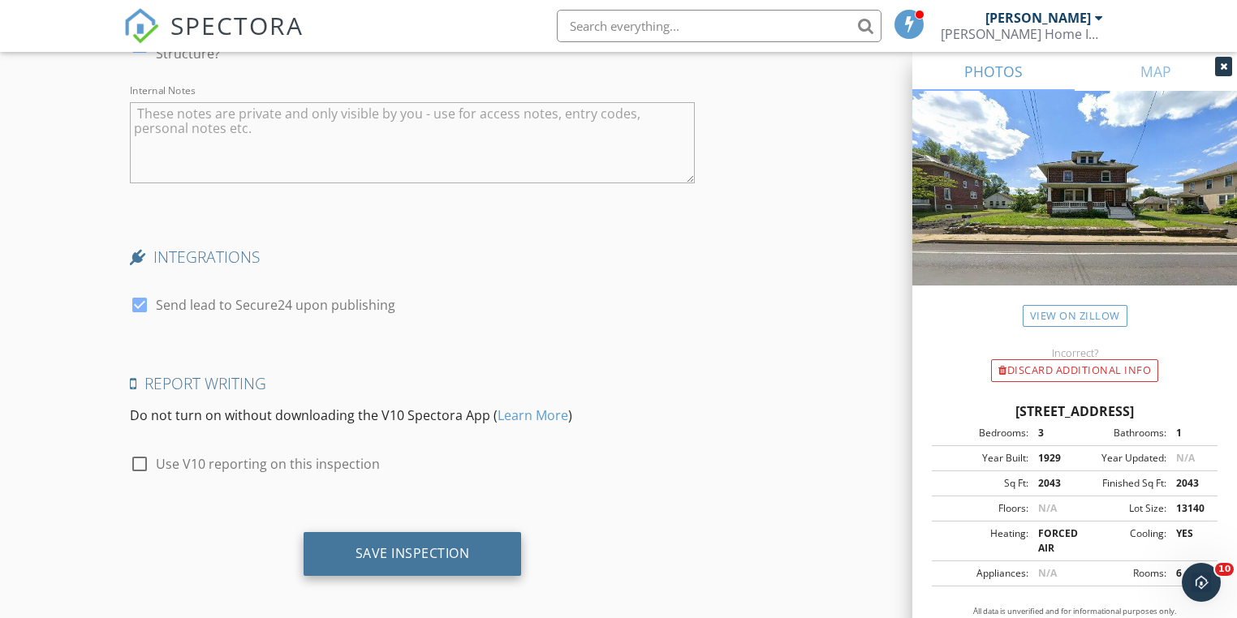
click at [397, 552] on div "Save Inspection" at bounding box center [412, 553] width 114 height 16
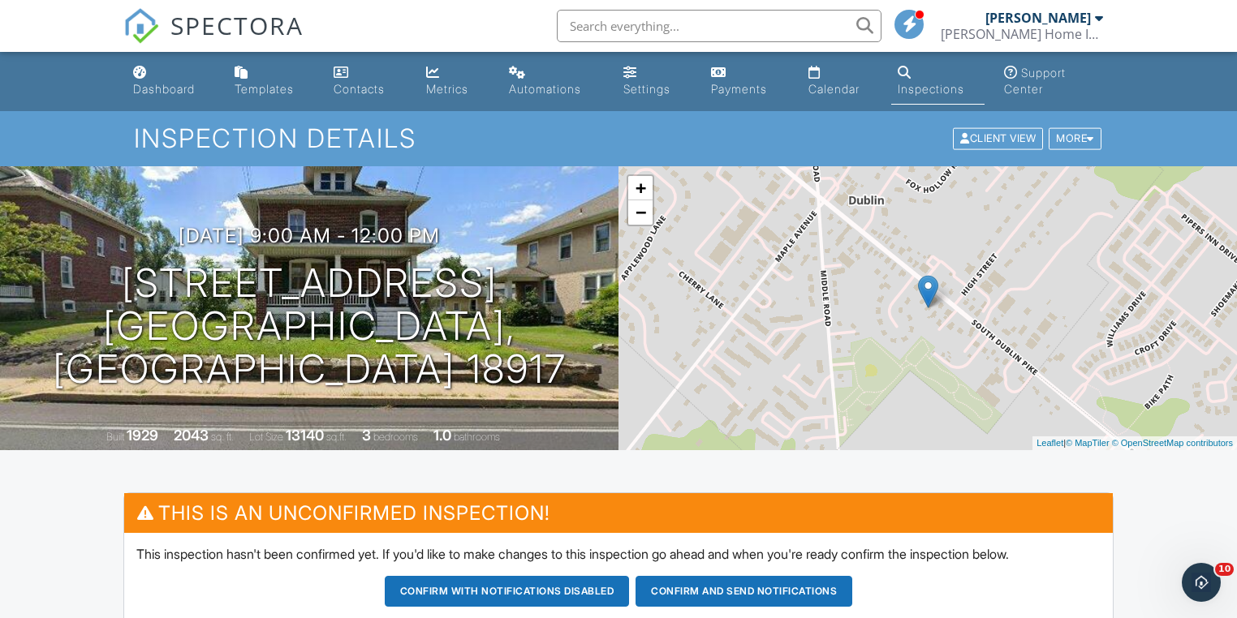
click at [321, 436] on div "13140" at bounding box center [305, 435] width 38 height 17
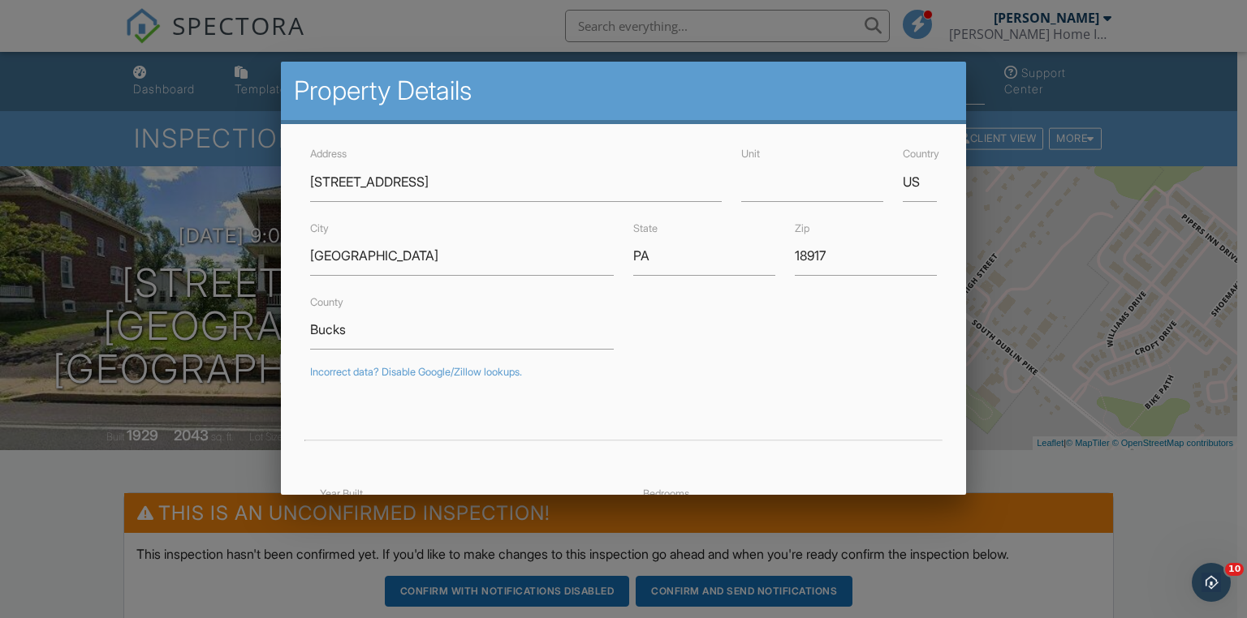
click at [1111, 243] on div at bounding box center [623, 305] width 1247 height 773
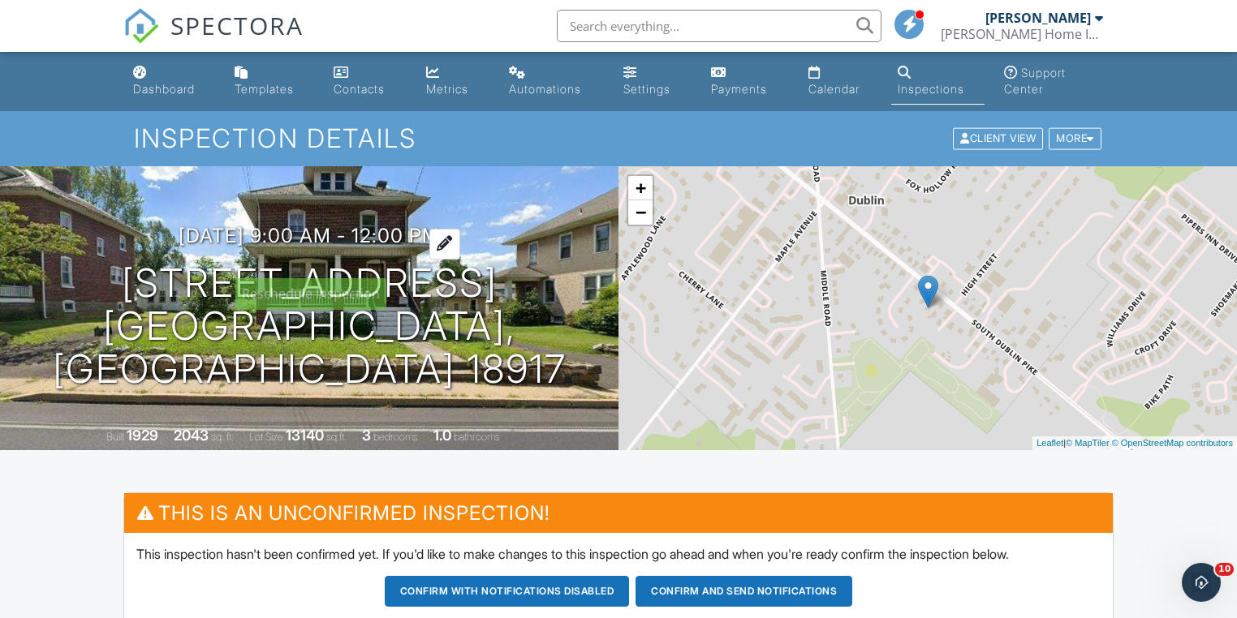
click at [266, 247] on h3 "09/30/2025 9:00 am - 12:00 pm" at bounding box center [309, 236] width 261 height 22
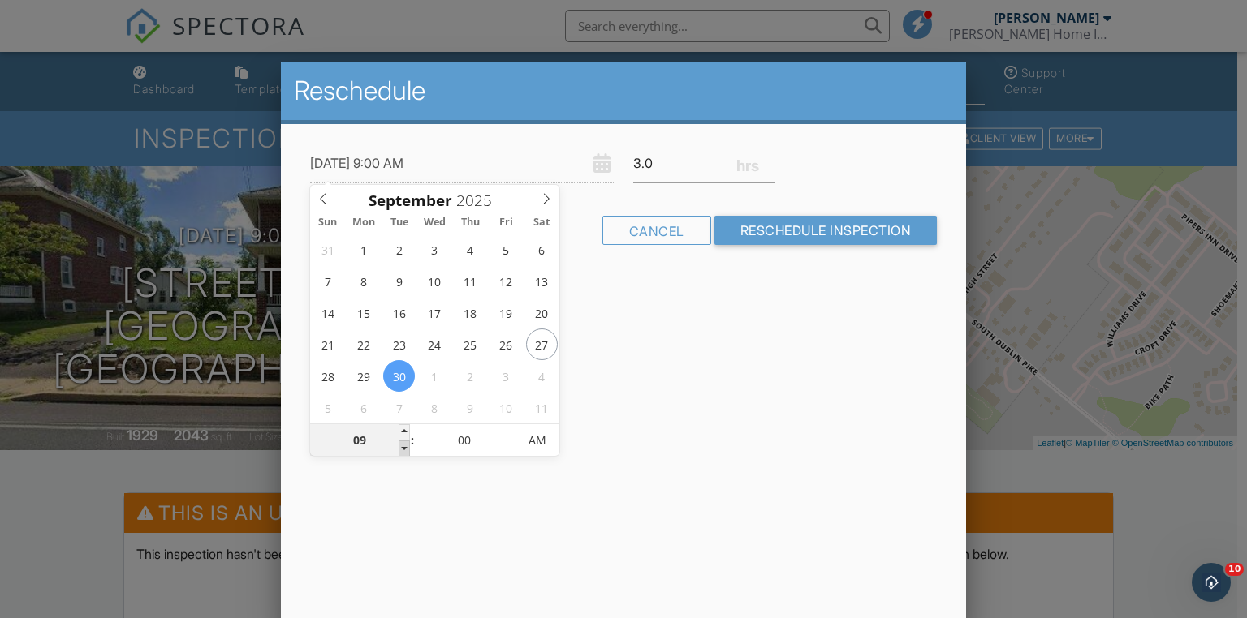
type input "09/30/2025 8:00 AM"
type input "08"
click at [400, 448] on span at bounding box center [404, 449] width 11 height 16
type input "09/30/2025 7:00 AM"
type input "07"
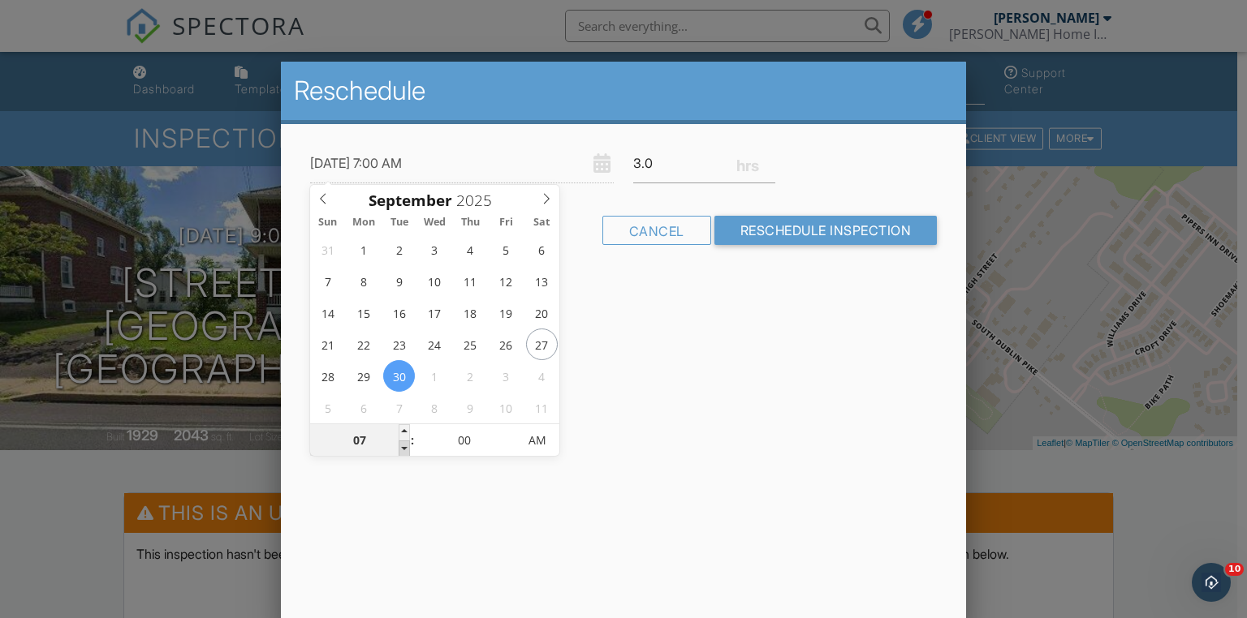
click at [405, 447] on span at bounding box center [404, 449] width 11 height 16
type input "09/30/2025 6:00 AM"
type input "06"
click at [405, 447] on span at bounding box center [404, 449] width 11 height 16
type input "09/30/2025 5:00 AM"
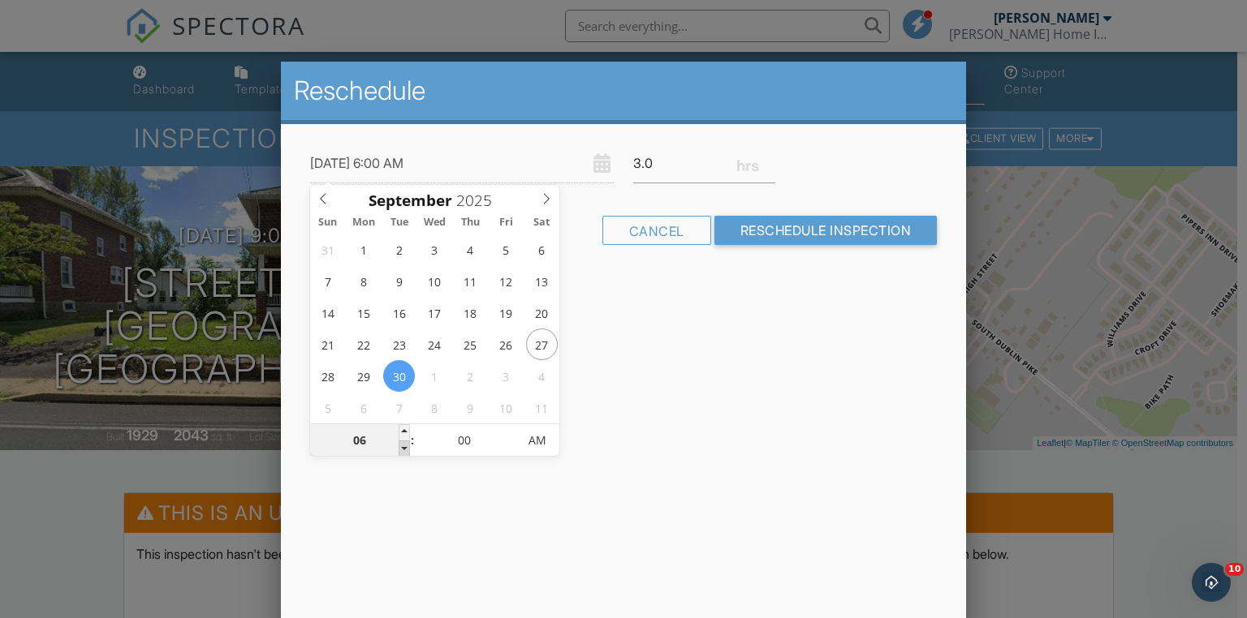
type input "05"
click at [405, 447] on span at bounding box center [404, 449] width 11 height 16
type input "09/30/2025 4:00 AM"
type input "04"
click at [405, 447] on span at bounding box center [404, 449] width 11 height 16
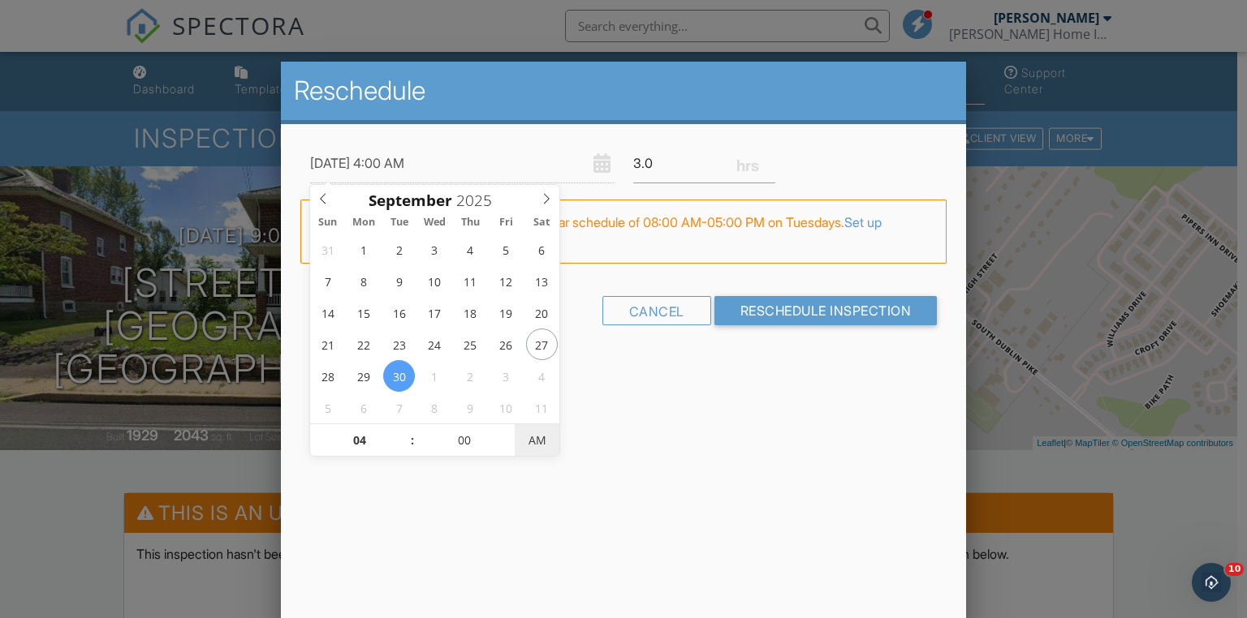
type input "[DATE] 4:00 PM"
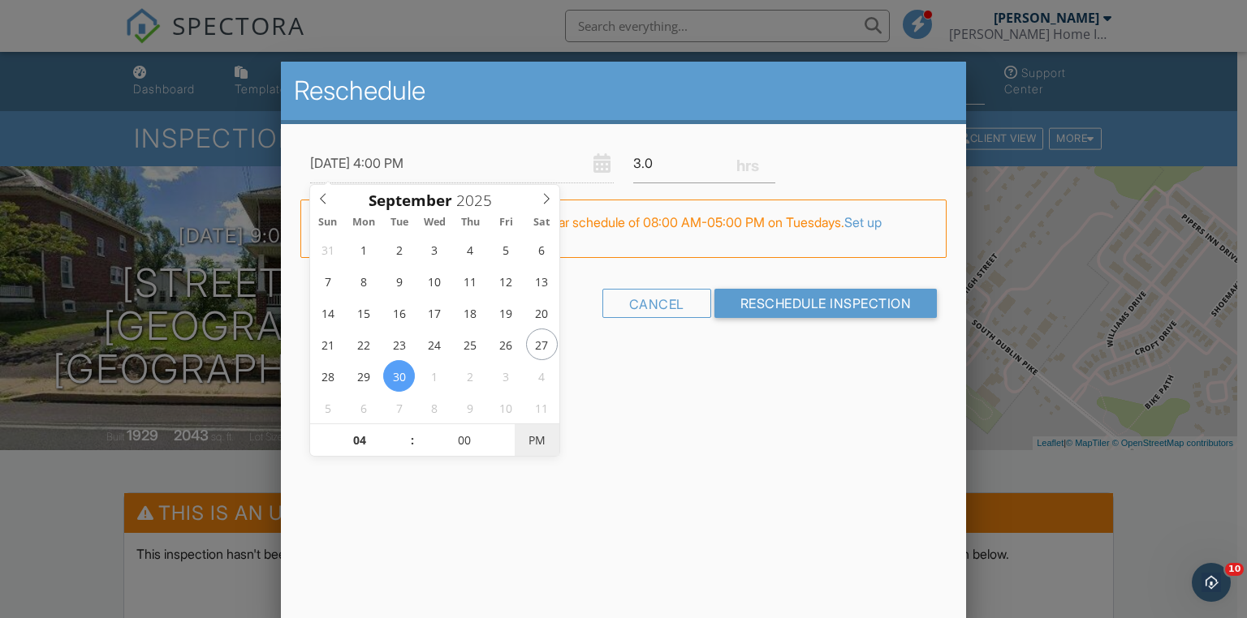
click at [546, 437] on span "PM" at bounding box center [537, 440] width 45 height 32
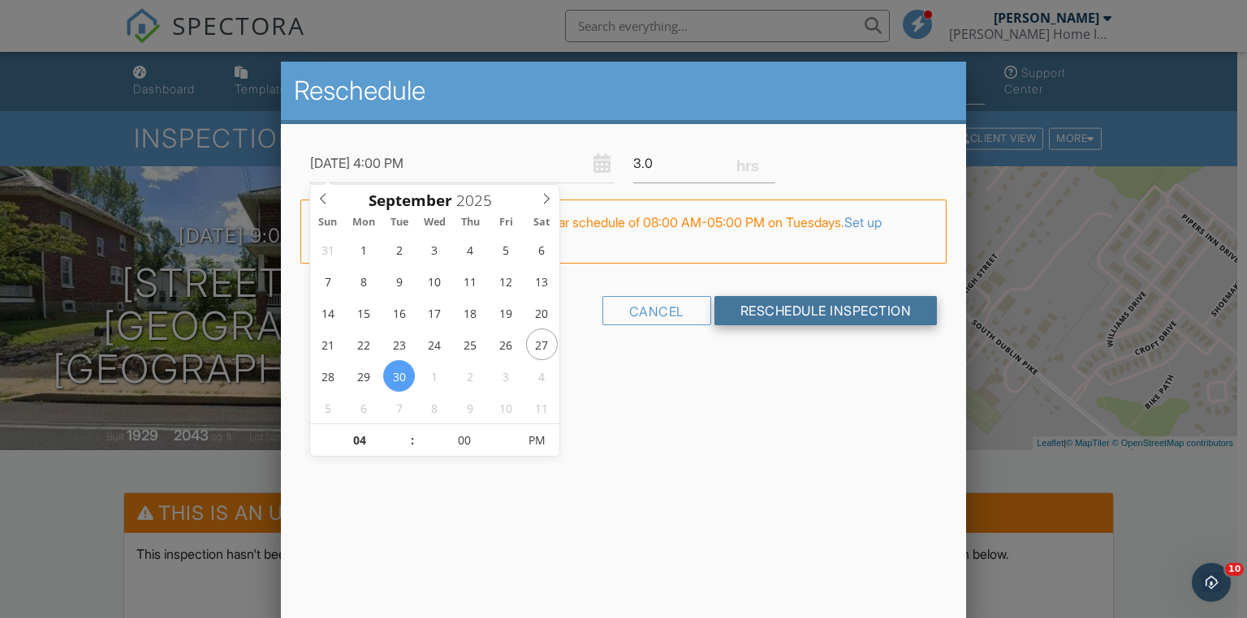
click at [792, 307] on input "Reschedule Inspection" at bounding box center [825, 310] width 223 height 29
